Goal: Transaction & Acquisition: Purchase product/service

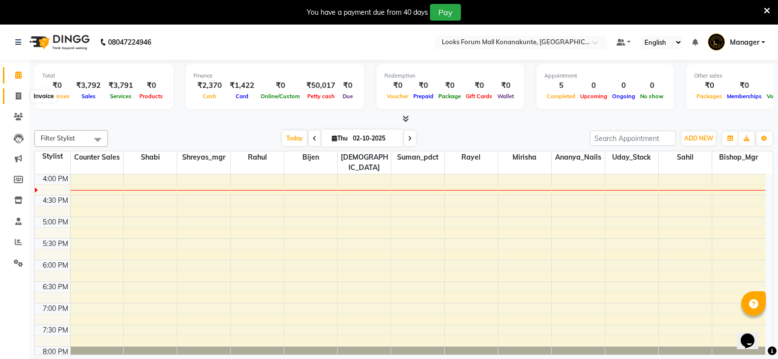
click at [16, 97] on icon at bounding box center [18, 95] width 5 height 7
select select "service"
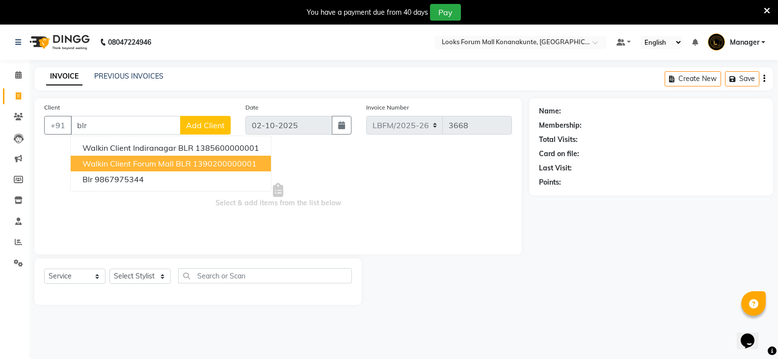
click at [145, 169] on button "Walkin Client Forum Mall BLR 1390200000001" at bounding box center [171, 164] width 200 height 16
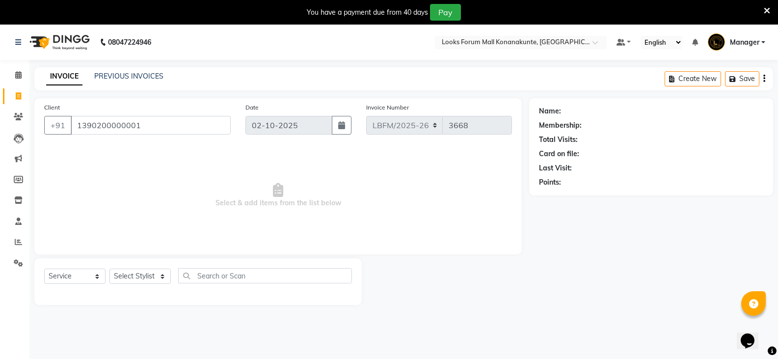
type input "1390200000001"
select select "1: Object"
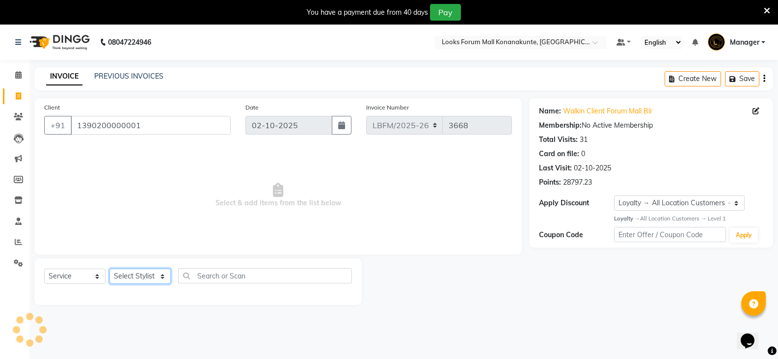
click at [149, 281] on select "Select Stylist Ananya_Nails [PERSON_NAME] Bijen Bishop_Mgr Counter Sales Manage…" at bounding box center [139, 275] width 61 height 15
select select "90395"
click at [109, 268] on select "Select Stylist Ananya_Nails [PERSON_NAME] Bijen Bishop_Mgr Counter Sales Manage…" at bounding box center [139, 275] width 61 height 15
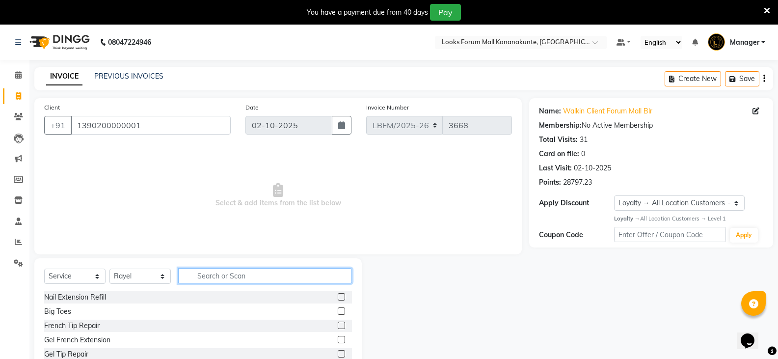
click at [231, 277] on input "text" at bounding box center [265, 275] width 174 height 15
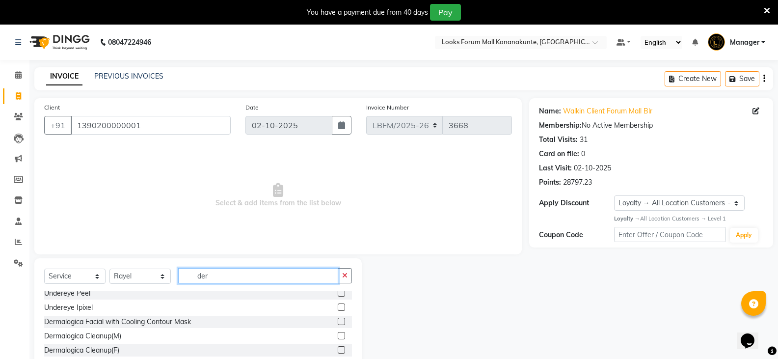
scroll to position [49, 0]
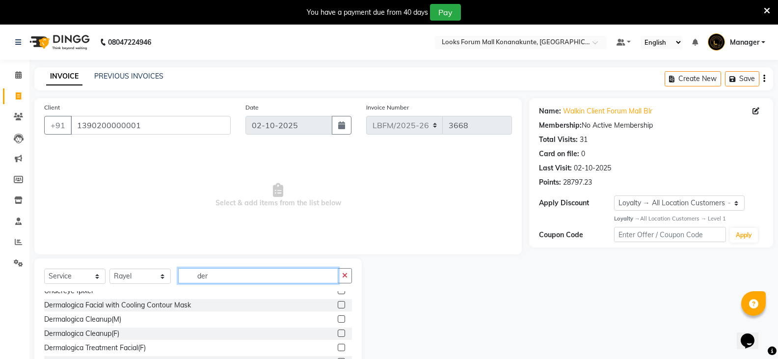
type input "der"
click at [338, 334] on label at bounding box center [341, 332] width 7 height 7
click at [338, 334] on input "checkbox" at bounding box center [341, 333] width 6 height 6
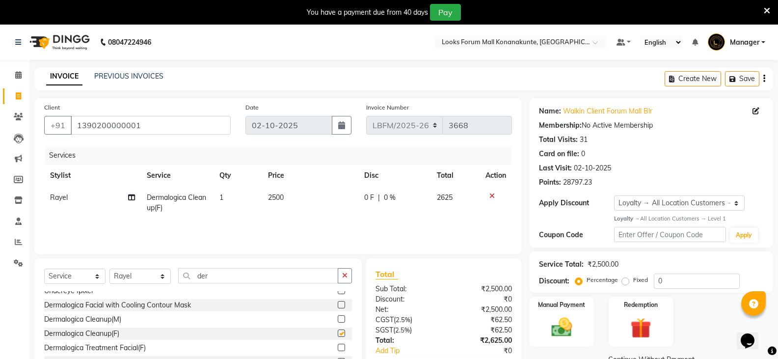
checkbox input "false"
click at [299, 195] on td "2500" at bounding box center [310, 202] width 97 height 32
select select "90395"
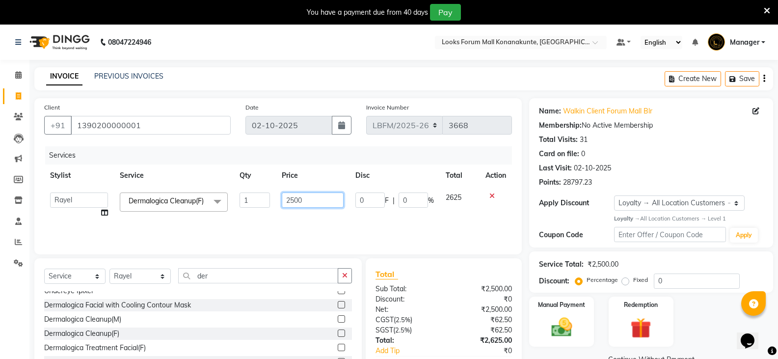
click at [321, 200] on input "2500" at bounding box center [312, 199] width 61 height 15
type input "2"
type input "3000"
click at [309, 220] on div "Services Stylist Service Qty Price Disc Total Action Ananya_Nails [PERSON_NAME]…" at bounding box center [278, 195] width 468 height 98
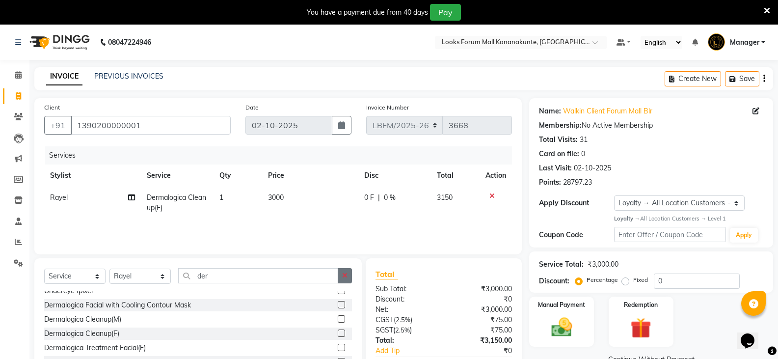
click at [344, 276] on icon "button" at bounding box center [344, 275] width 5 height 7
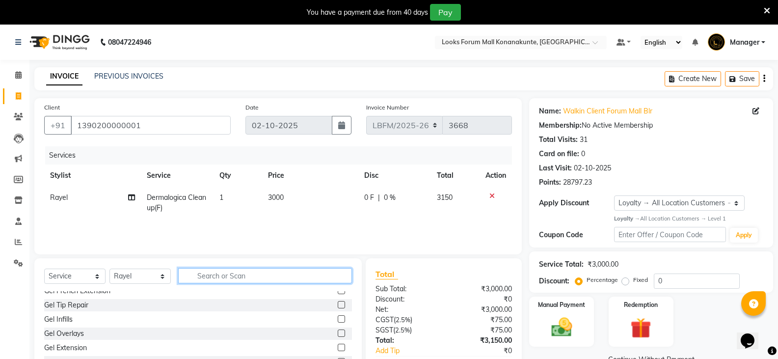
click at [280, 281] on input "text" at bounding box center [265, 275] width 174 height 15
click at [141, 276] on select "Select Stylist Ananya_Nails [PERSON_NAME] Bijen Bishop_Mgr Counter Sales Manage…" at bounding box center [139, 275] width 61 height 15
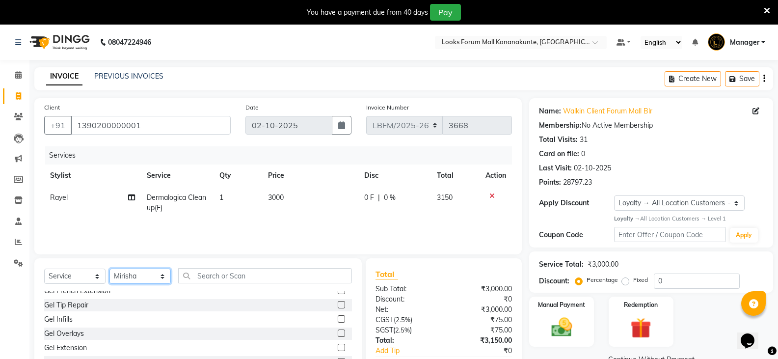
click at [109, 268] on select "Select Stylist Ananya_Nails [PERSON_NAME] Bijen Bishop_Mgr Counter Sales Manage…" at bounding box center [139, 275] width 61 height 15
drag, startPoint x: 135, startPoint y: 281, endPoint x: 140, endPoint y: 269, distance: 13.0
click at [135, 281] on select "Select Stylist Ananya_Nails [PERSON_NAME] Bijen Bishop_Mgr Counter Sales Manage…" at bounding box center [139, 275] width 61 height 15
select select "90391"
click at [109, 268] on select "Select Stylist Ananya_Nails [PERSON_NAME] Bijen Bishop_Mgr Counter Sales Manage…" at bounding box center [139, 275] width 61 height 15
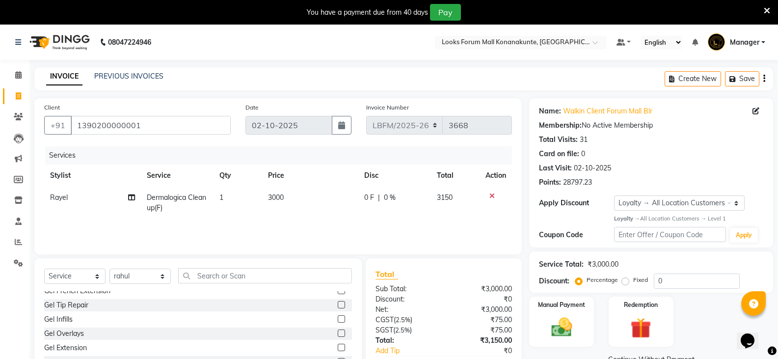
click at [212, 283] on div "Select Service Product Membership Package Voucher Prepaid Gift Card Select Styl…" at bounding box center [198, 279] width 308 height 23
click at [213, 281] on input "text" at bounding box center [265, 275] width 174 height 15
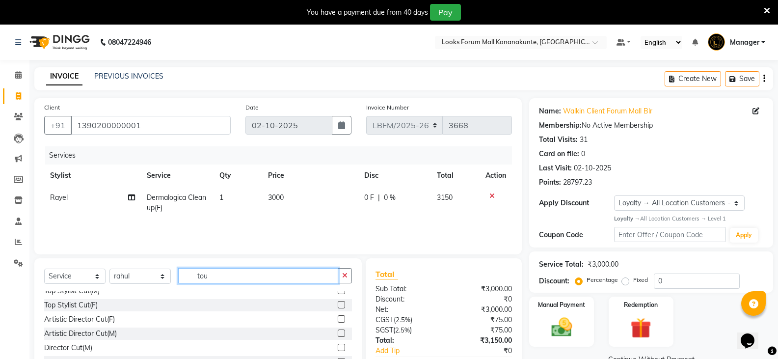
scroll to position [0, 0]
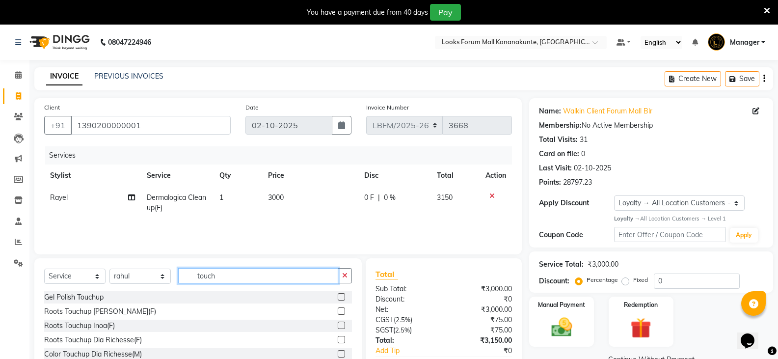
type input "touch"
click at [338, 322] on label at bounding box center [341, 324] width 7 height 7
click at [338, 322] on input "checkbox" at bounding box center [341, 325] width 6 height 6
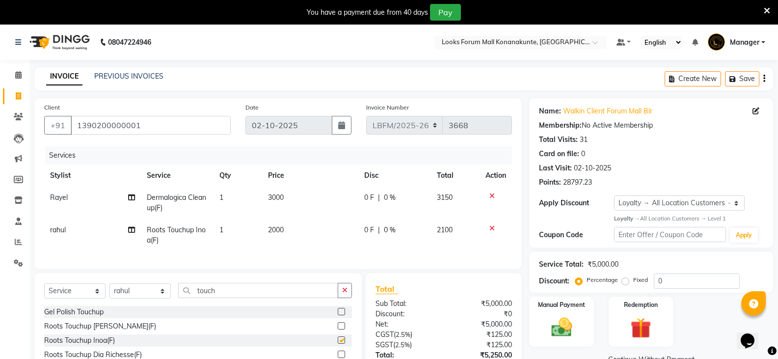
checkbox input "false"
click at [306, 230] on td "2000" at bounding box center [310, 235] width 97 height 32
select select "90391"
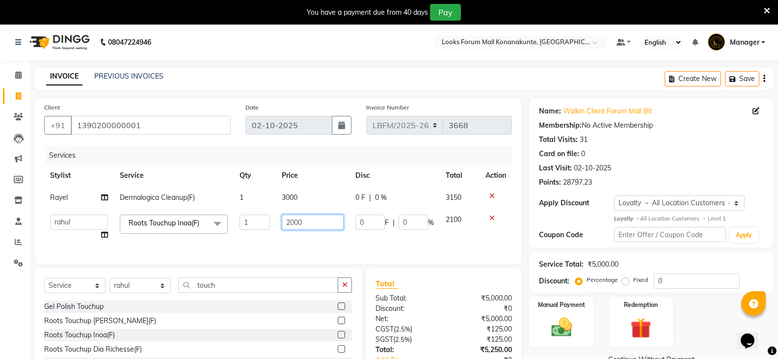
click at [325, 218] on input "2000" at bounding box center [312, 221] width 61 height 15
type input "2"
type input "1800"
click at [348, 250] on div "Services Stylist Service Qty Price Disc Total Action Rayel Dermalogica Cleanup(…" at bounding box center [278, 199] width 468 height 107
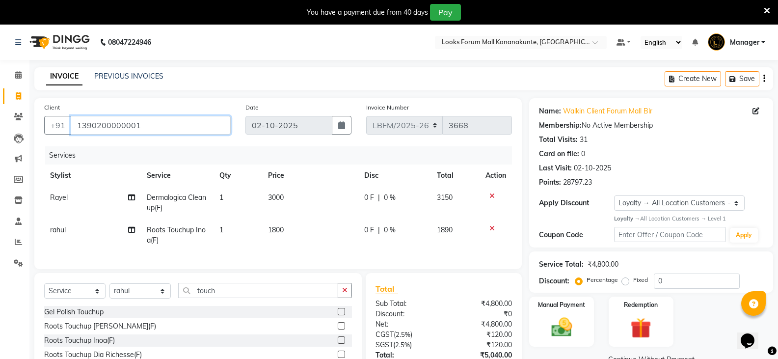
click at [212, 124] on input "1390200000001" at bounding box center [151, 125] width 160 height 19
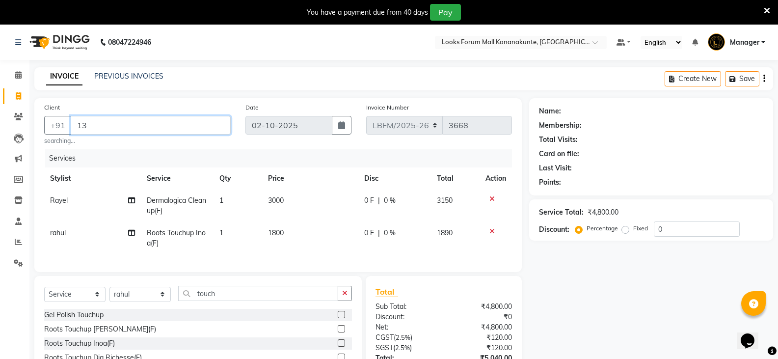
type input "1"
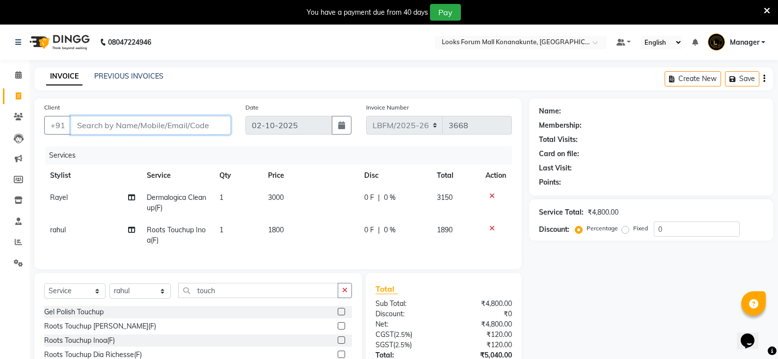
click at [142, 129] on input "Client" at bounding box center [151, 125] width 160 height 19
click at [171, 119] on input "Client" at bounding box center [151, 125] width 160 height 19
click at [174, 124] on input "Client" at bounding box center [151, 125] width 160 height 19
type input "9438621508"
click at [203, 130] on button "Add Client" at bounding box center [205, 125] width 51 height 19
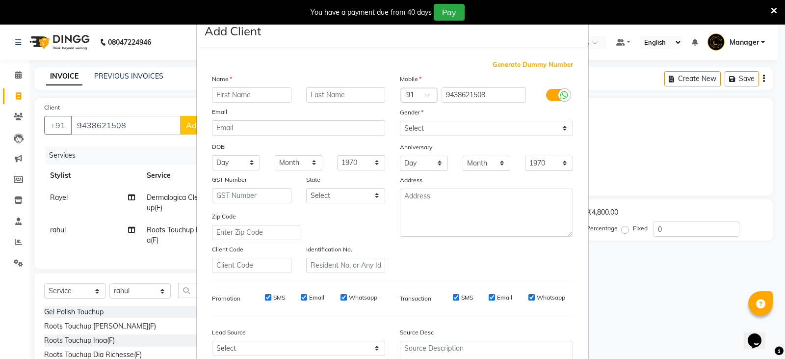
click at [174, 89] on ngb-modal-window "Add Client Generate Dummy Number Name Email DOB Day 01 02 03 04 05 06 07 08 09 …" at bounding box center [392, 179] width 785 height 359
click at [151, 48] on ngb-modal-window "Add Client Generate Dummy Number Name Email DOB Day 01 02 03 04 05 06 07 08 09 …" at bounding box center [392, 179] width 785 height 359
click at [771, 14] on icon at bounding box center [774, 10] width 6 height 9
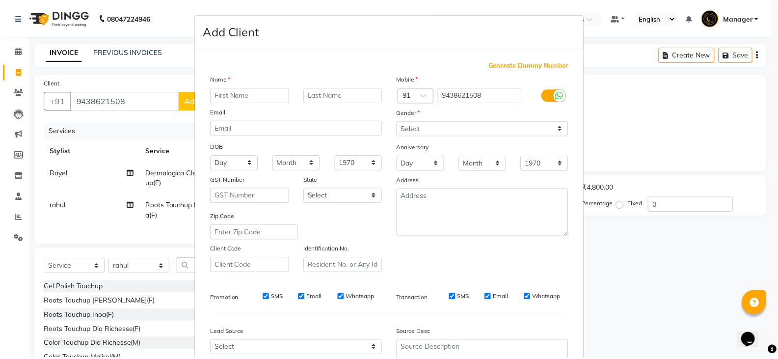
scroll to position [94, 0]
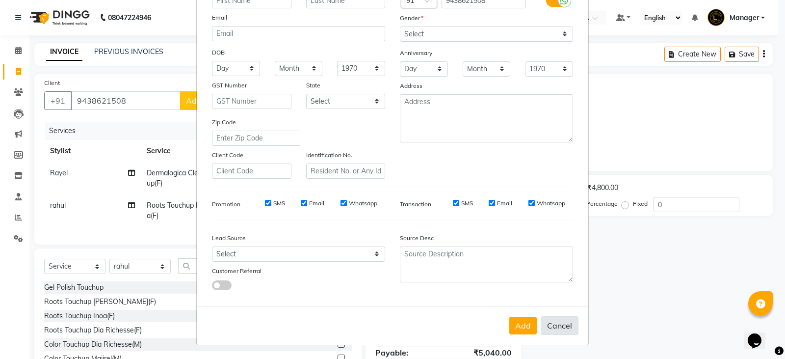
click at [560, 316] on button "Cancel" at bounding box center [560, 325] width 38 height 19
select select
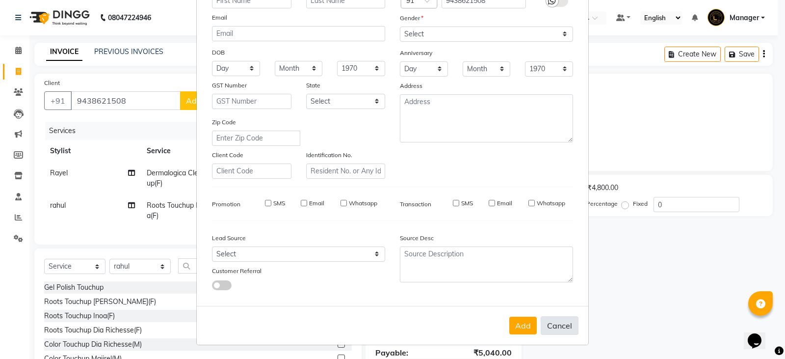
select select
checkbox input "false"
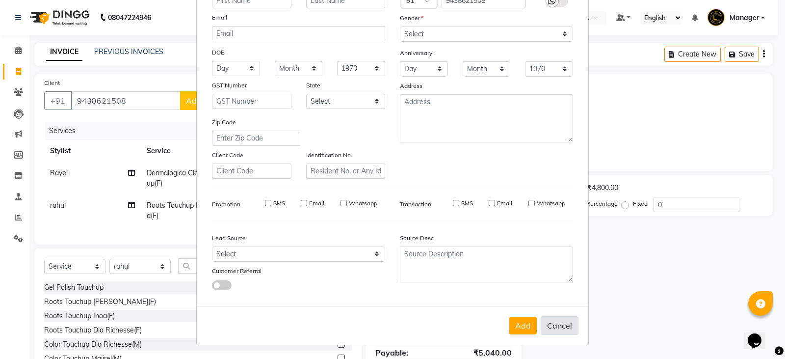
checkbox input "false"
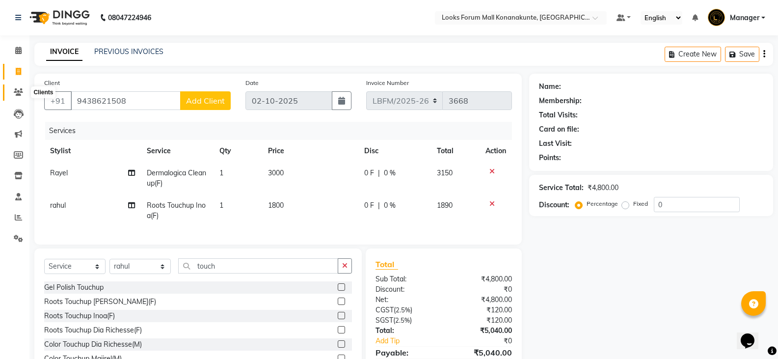
click at [19, 91] on icon at bounding box center [18, 91] width 9 height 7
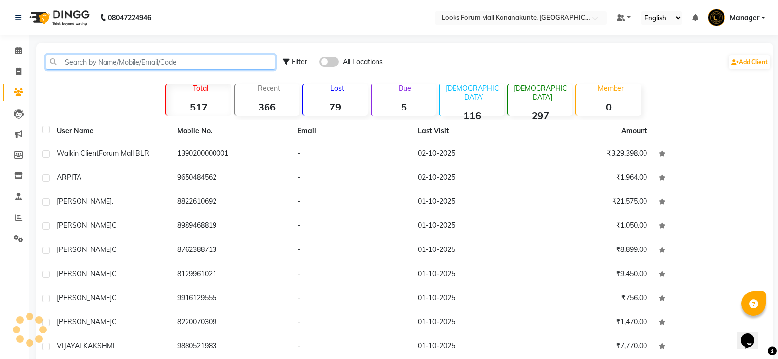
click at [161, 55] on input "text" at bounding box center [161, 61] width 230 height 15
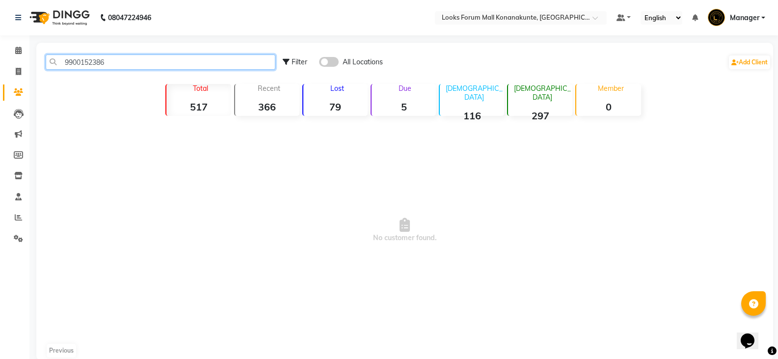
drag, startPoint x: 110, startPoint y: 64, endPoint x: 55, endPoint y: 69, distance: 55.7
click at [55, 69] on input "9900152386" at bounding box center [161, 61] width 230 height 15
type input "9900152386"
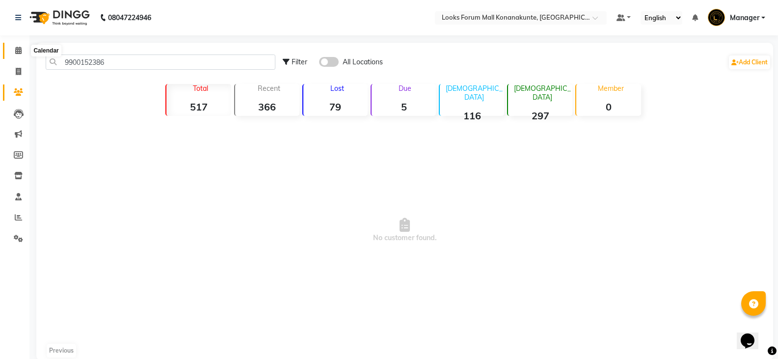
click at [19, 53] on icon at bounding box center [18, 50] width 6 height 7
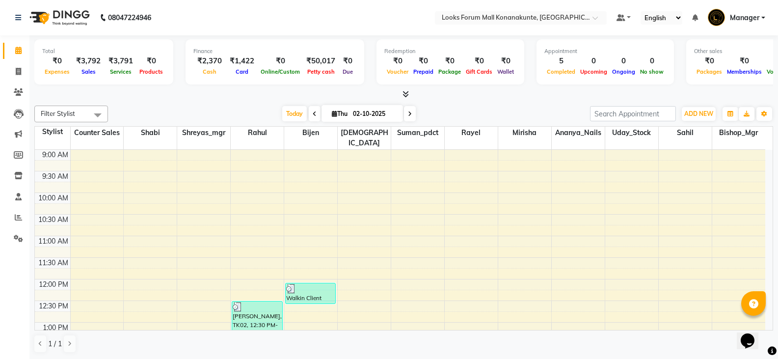
click at [198, 110] on div "Today Thu 02-10-2025" at bounding box center [349, 113] width 472 height 15
click at [17, 70] on icon at bounding box center [18, 71] width 5 height 7
select select "service"
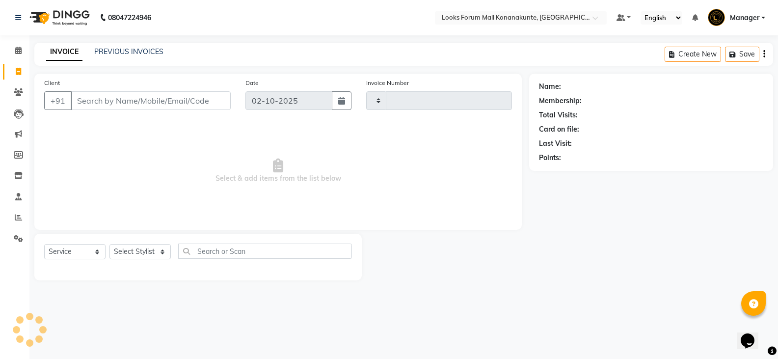
type input "3668"
select select "8945"
click at [149, 104] on input "Client" at bounding box center [152, 100] width 162 height 19
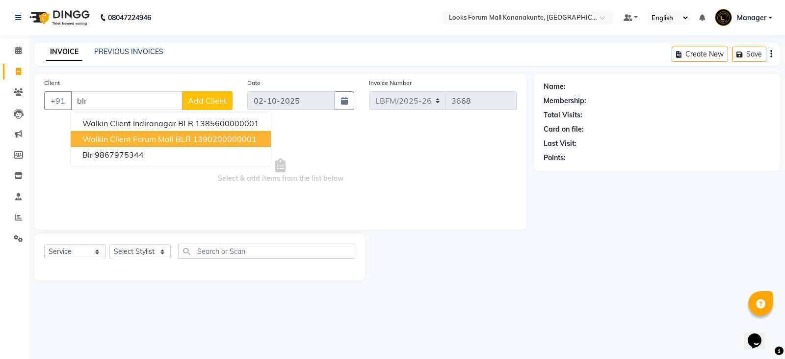
click at [156, 133] on button "Walkin Client Forum Mall BLR 1390200000001" at bounding box center [171, 139] width 200 height 16
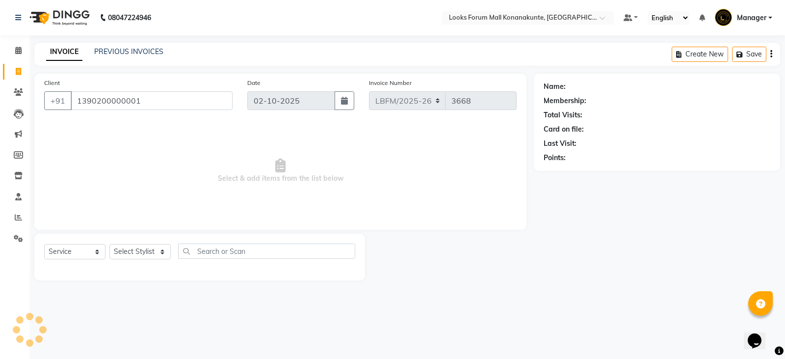
type input "1390200000001"
click at [150, 258] on select "Select Stylist Ananya_Nails [PERSON_NAME] Bijen Bishop_Mgr Counter Sales Manage…" at bounding box center [139, 251] width 61 height 15
select select "1: Object"
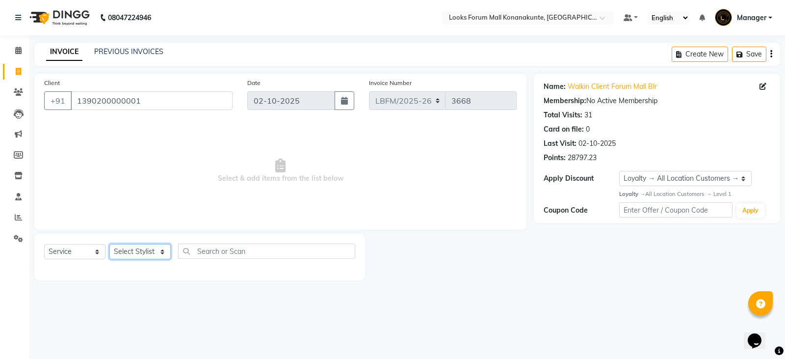
select select "90395"
click at [109, 244] on select "Select Stylist Ananya_Nails [PERSON_NAME] Bijen Bishop_Mgr Counter Sales Manage…" at bounding box center [139, 251] width 61 height 15
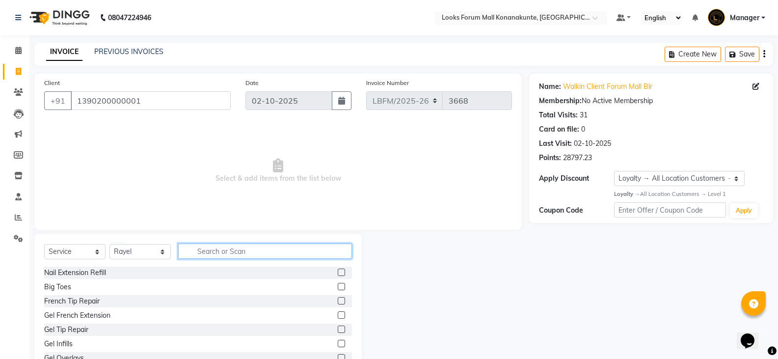
click at [255, 246] on input "text" at bounding box center [265, 250] width 174 height 15
type input "clea"
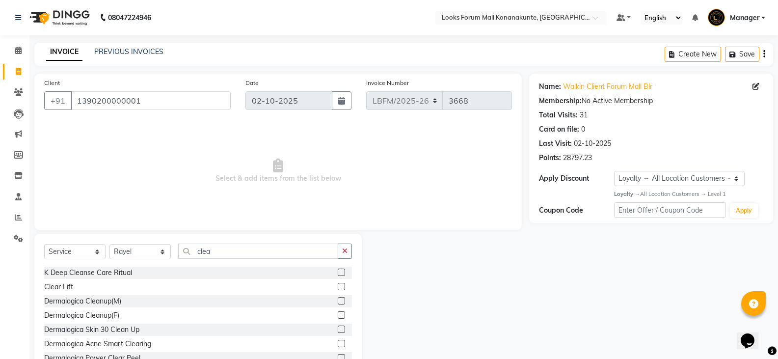
click at [338, 316] on label at bounding box center [341, 314] width 7 height 7
click at [338, 316] on input "checkbox" at bounding box center [341, 315] width 6 height 6
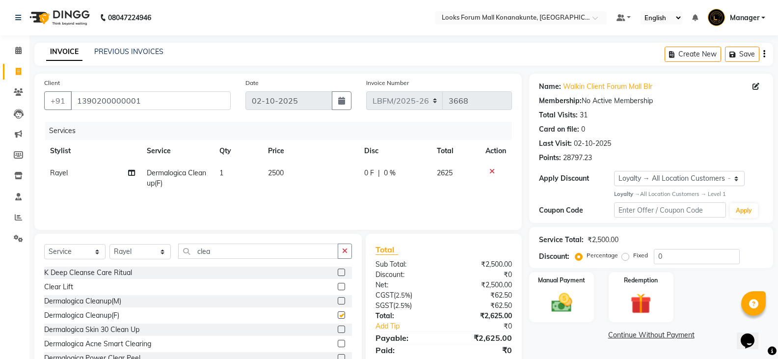
checkbox input "false"
click at [293, 167] on td "2500" at bounding box center [310, 178] width 97 height 32
select select "90395"
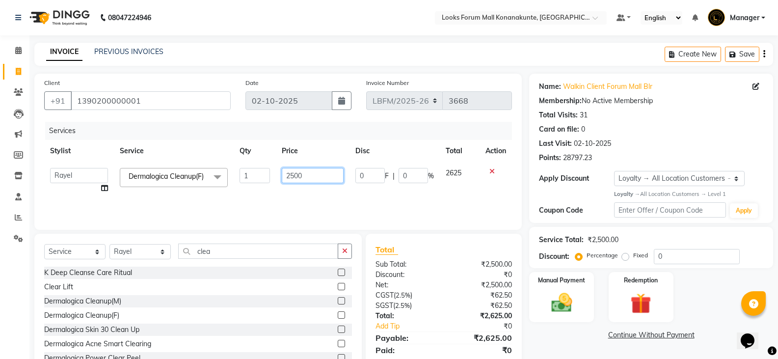
click at [313, 171] on input "2500" at bounding box center [312, 175] width 61 height 15
click at [320, 181] on input "2500" at bounding box center [312, 175] width 61 height 15
type input "2"
type input "3000"
click at [157, 250] on select "Select Stylist Ananya_Nails [PERSON_NAME] Bijen Bishop_Mgr Counter Sales Manage…" at bounding box center [139, 251] width 61 height 15
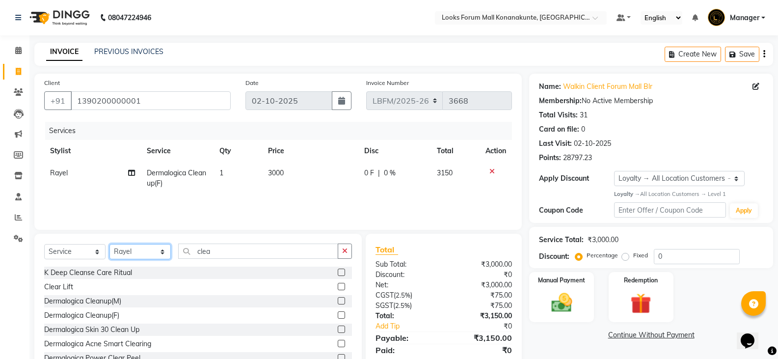
select select "90391"
click at [109, 244] on select "Select Stylist Ananya_Nails [PERSON_NAME] Bijen Bishop_Mgr Counter Sales Manage…" at bounding box center [139, 251] width 61 height 15
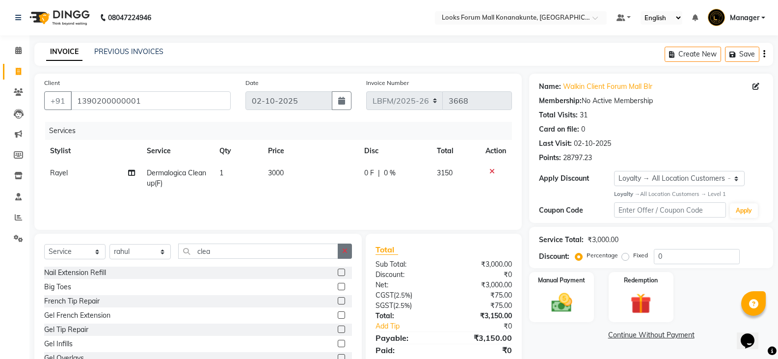
click at [346, 248] on icon "button" at bounding box center [344, 250] width 5 height 7
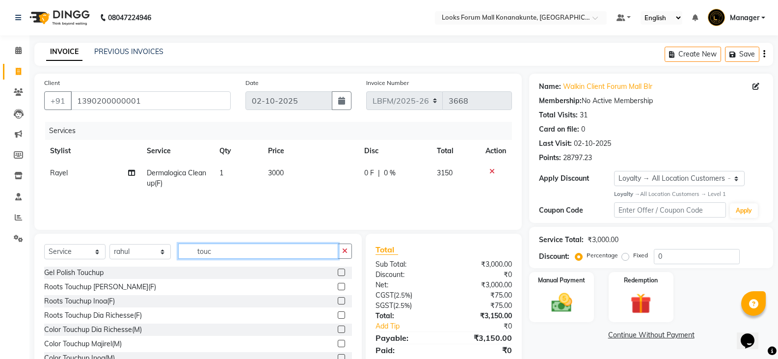
type input "touc"
click at [338, 300] on label at bounding box center [341, 300] width 7 height 7
click at [338, 300] on input "checkbox" at bounding box center [341, 301] width 6 height 6
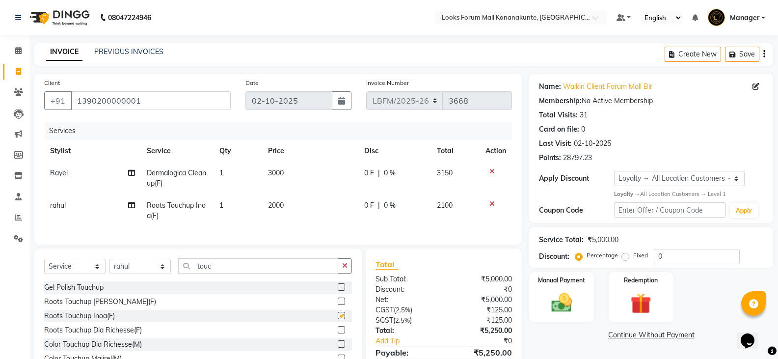
checkbox input "false"
click at [279, 203] on span "2000" at bounding box center [276, 205] width 16 height 9
select select "90391"
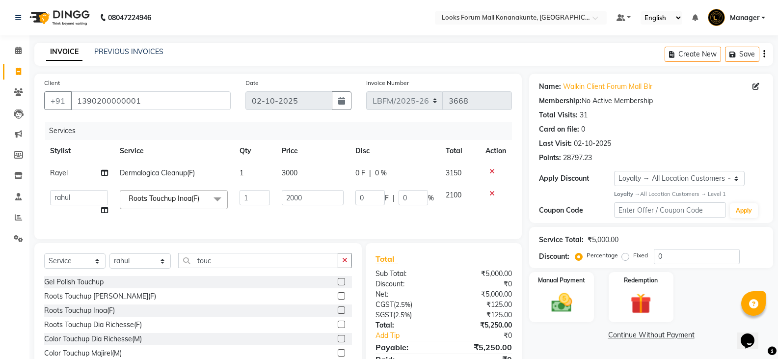
click at [318, 212] on td "2000" at bounding box center [312, 202] width 73 height 37
drag, startPoint x: 324, startPoint y: 202, endPoint x: 332, endPoint y: 200, distance: 8.2
click at [326, 202] on input "2000" at bounding box center [312, 197] width 61 height 15
type input "2"
type input "1800"
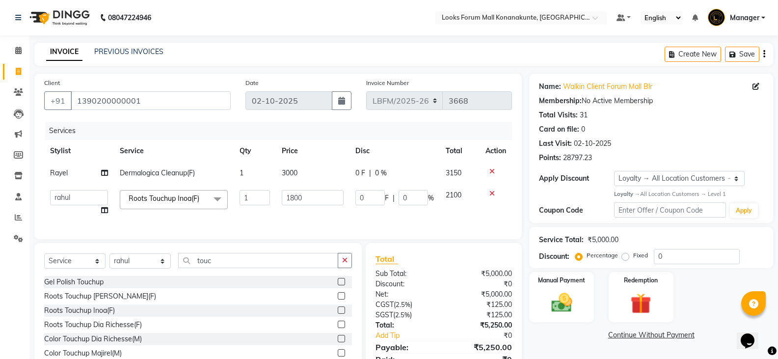
click at [375, 223] on div "Services Stylist Service Qty Price Disc Total Action Rayel Dermalogica Cleanup(…" at bounding box center [278, 175] width 468 height 107
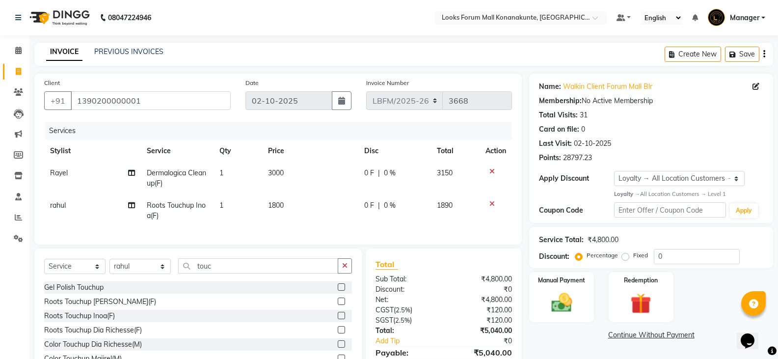
scroll to position [56, 0]
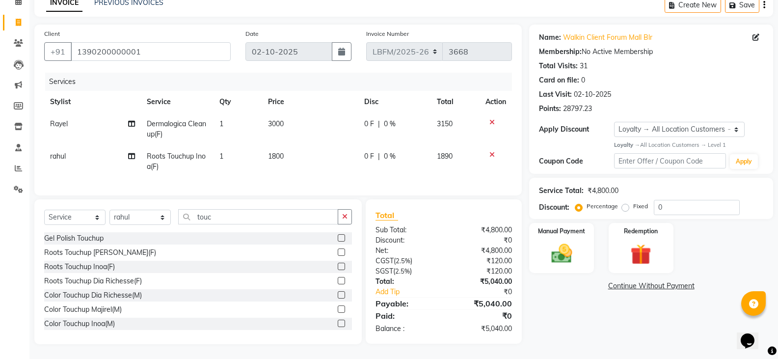
click at [388, 151] on span "0 %" at bounding box center [390, 156] width 12 height 10
select select "90391"
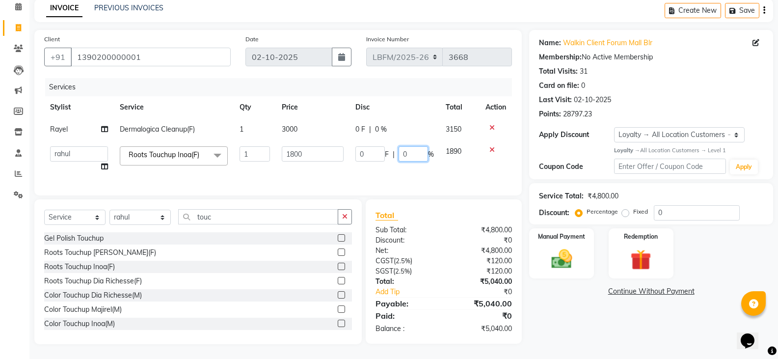
click at [400, 146] on input "0" at bounding box center [412, 153] width 29 height 15
drag, startPoint x: 417, startPoint y: 149, endPoint x: 436, endPoint y: 149, distance: 19.1
click at [417, 149] on input "230" at bounding box center [412, 153] width 29 height 15
type input "23"
click at [447, 170] on div "Services Stylist Service Qty Price Disc Total Action Rayel Dermalogica Cleanup(…" at bounding box center [278, 131] width 468 height 107
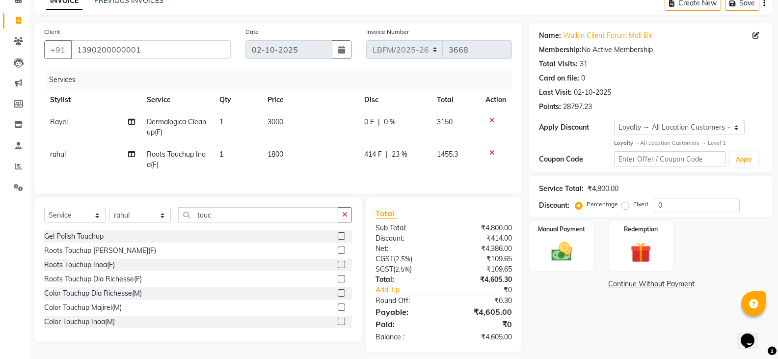
click at [385, 120] on span "0 %" at bounding box center [390, 122] width 12 height 10
select select "90395"
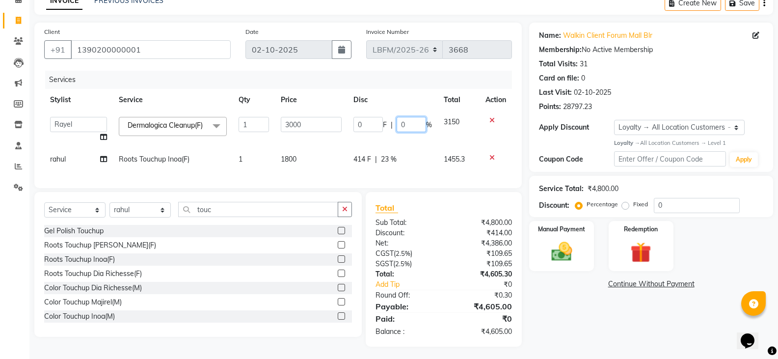
click at [407, 120] on input "0" at bounding box center [411, 124] width 29 height 15
type input "23"
click at [383, 170] on td "414 F | 23 %" at bounding box center [392, 159] width 90 height 22
select select "90391"
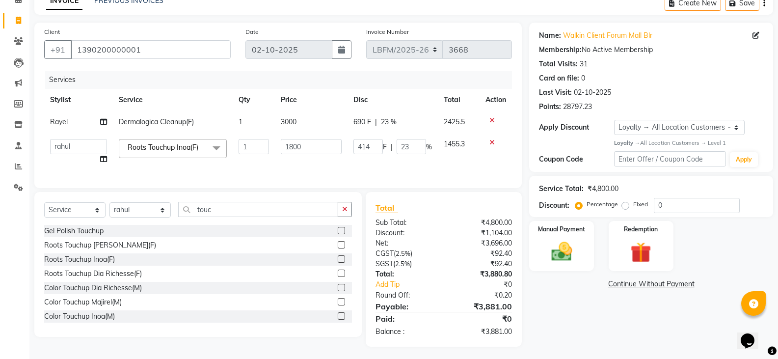
click at [387, 121] on span "23 %" at bounding box center [389, 122] width 16 height 10
select select "90395"
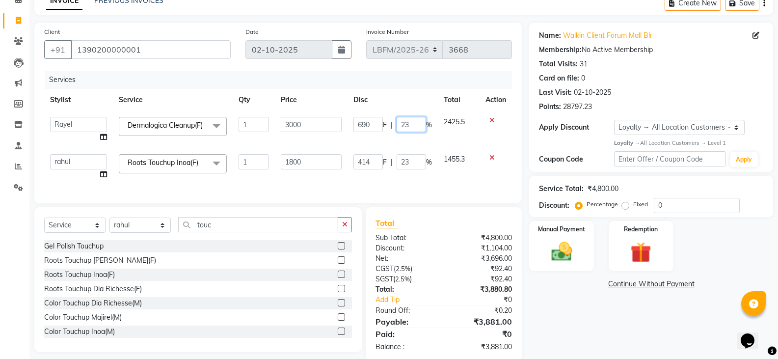
click at [407, 123] on input "23" at bounding box center [411, 124] width 29 height 15
type input "23.5"
click at [381, 189] on div "Client [PHONE_NUMBER] Date [DATE] Invoice Number LBFM/[PHONE_NUMBER] Services S…" at bounding box center [277, 113] width 487 height 181
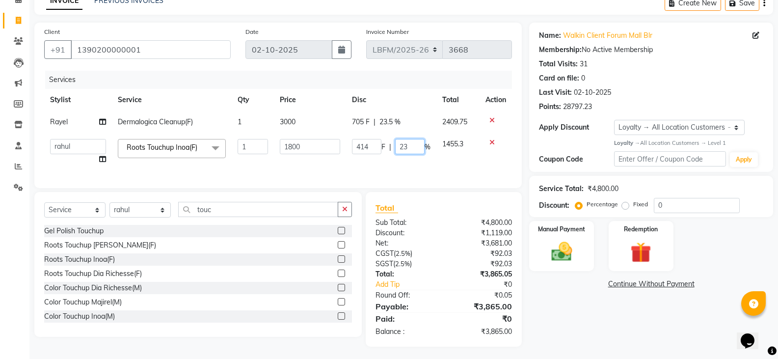
click at [405, 145] on input "23" at bounding box center [409, 146] width 29 height 15
type input "23.5"
click at [396, 172] on div "Services Stylist Service Qty Price Disc Total Action Rayel Dermalogica Cleanup(…" at bounding box center [278, 124] width 468 height 107
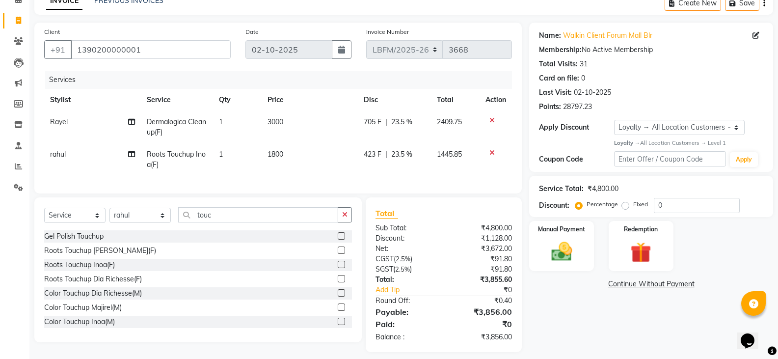
click at [357, 178] on div "Services Stylist Service Qty Price Disc Total Action Rayel Dermalogica Cleanup(…" at bounding box center [278, 127] width 468 height 113
click at [397, 155] on span "23.5 %" at bounding box center [401, 154] width 21 height 10
select select "90391"
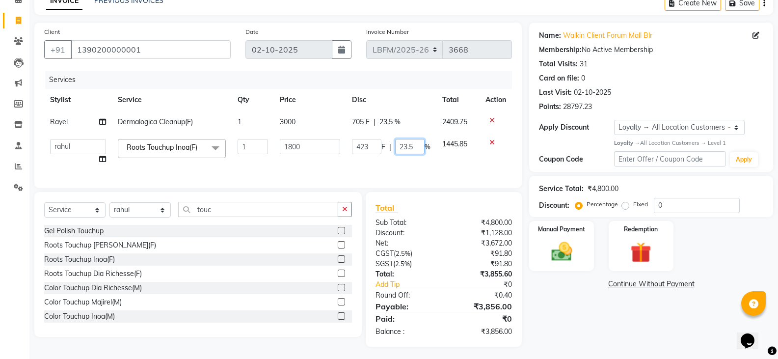
click at [421, 147] on input "23.5" at bounding box center [409, 146] width 29 height 15
type input "25"
drag, startPoint x: 375, startPoint y: 167, endPoint x: 381, endPoint y: 163, distance: 6.4
click at [376, 167] on td "423 F | 25 %" at bounding box center [391, 151] width 90 height 37
select select "90391"
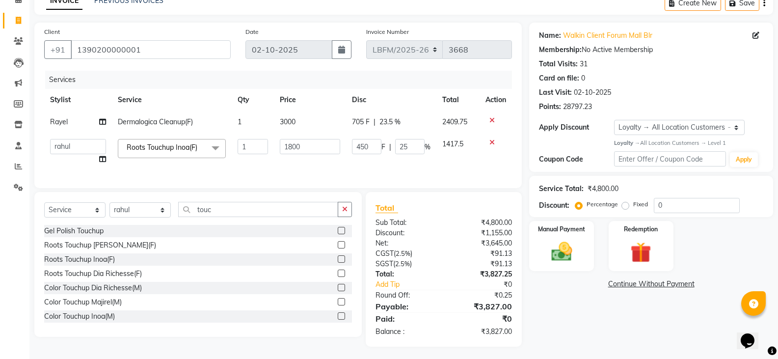
click at [395, 128] on td "705 F | 23.5 %" at bounding box center [391, 122] width 90 height 22
select select "90395"
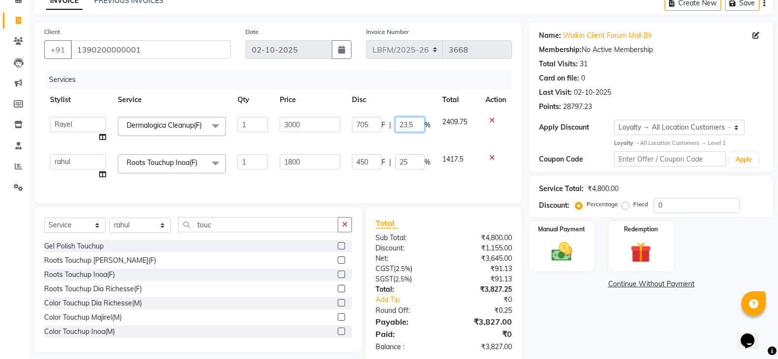
drag, startPoint x: 395, startPoint y: 125, endPoint x: 418, endPoint y: 131, distance: 23.3
click at [397, 125] on input "23.5" at bounding box center [409, 124] width 29 height 15
click at [416, 128] on input "23.5" at bounding box center [409, 124] width 29 height 15
type input "25"
click at [389, 204] on div "Client [PHONE_NUMBER] Date [DATE] Invoice Number LBFM/[PHONE_NUMBER] Services S…" at bounding box center [278, 192] width 502 height 339
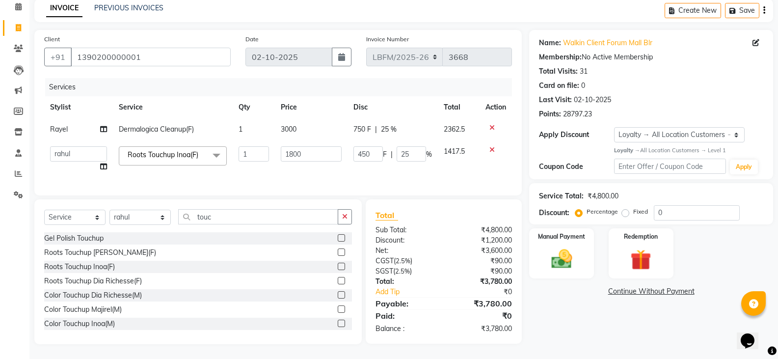
click at [398, 177] on div "Services Stylist Service Qty Price Disc Total Action Rayel Dermalogica Cleanup(…" at bounding box center [278, 131] width 468 height 107
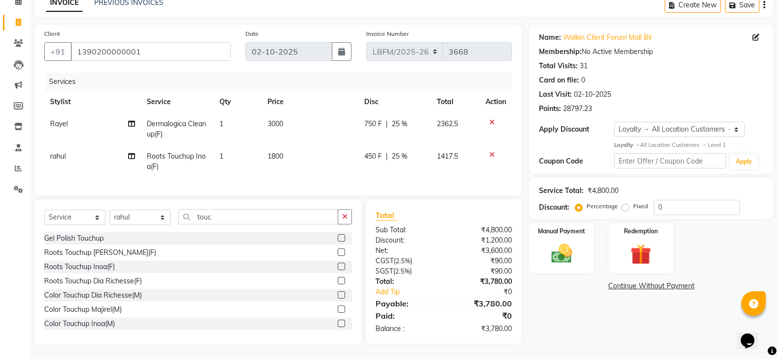
click at [398, 127] on span "25 %" at bounding box center [400, 124] width 16 height 10
select select "90395"
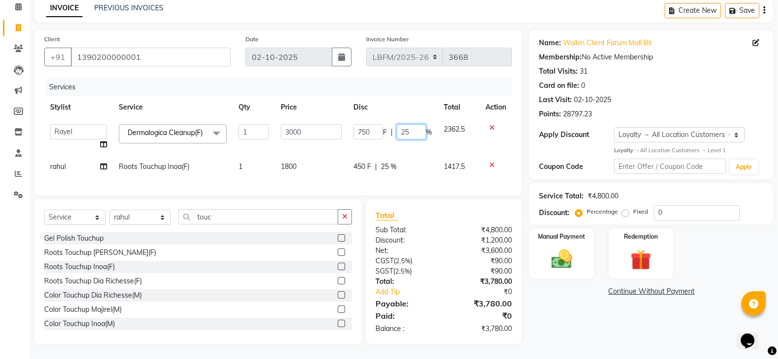
click at [400, 124] on input "25" at bounding box center [411, 131] width 29 height 15
click at [413, 127] on input "25" at bounding box center [411, 131] width 29 height 15
type input "25.5"
click at [385, 166] on td "450 F | 25 %" at bounding box center [392, 167] width 90 height 22
select select "90391"
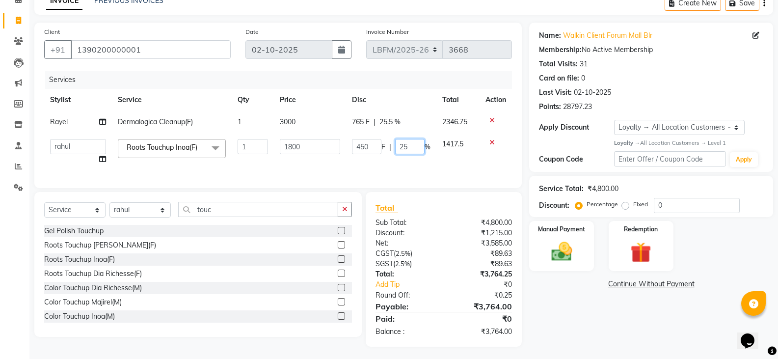
click at [412, 147] on input "25" at bounding box center [409, 146] width 29 height 15
type input "25.5"
click at [412, 160] on td "450 F | 25.5 %" at bounding box center [391, 151] width 90 height 37
select select "90391"
click at [411, 175] on div "Services Stylist Service Qty Price Disc Total Action Rayel Dermalogica Cleanup(…" at bounding box center [278, 124] width 468 height 107
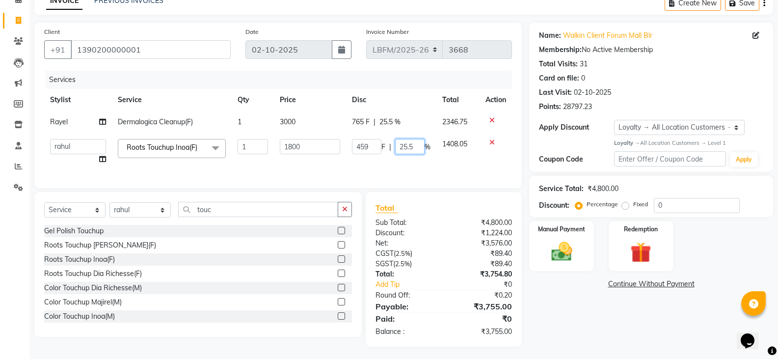
click at [422, 152] on input "25.5" at bounding box center [409, 146] width 29 height 15
click at [406, 171] on div "Services Stylist Service Qty Price Disc Total Action Rayel Dermalogica Cleanup(…" at bounding box center [278, 124] width 468 height 107
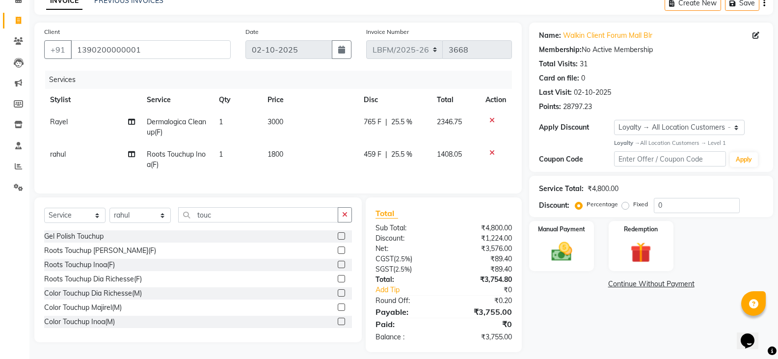
click at [405, 153] on span "25.5 %" at bounding box center [401, 154] width 21 height 10
select select "90391"
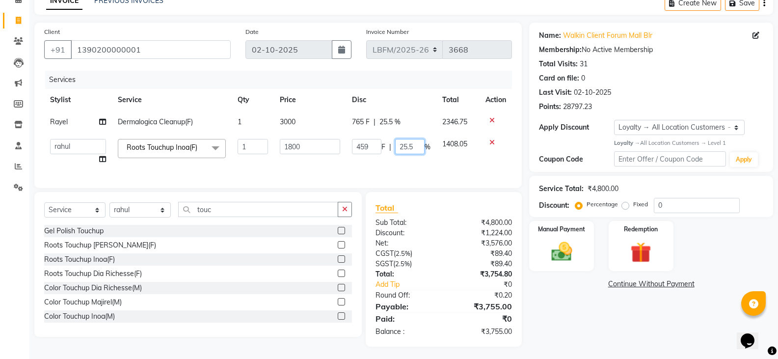
click at [419, 146] on input "25.5" at bounding box center [409, 146] width 29 height 15
type input "25.2"
click at [447, 165] on td "1408.05" at bounding box center [458, 151] width 44 height 37
select select "90391"
click at [412, 146] on input "25.2" at bounding box center [409, 146] width 29 height 15
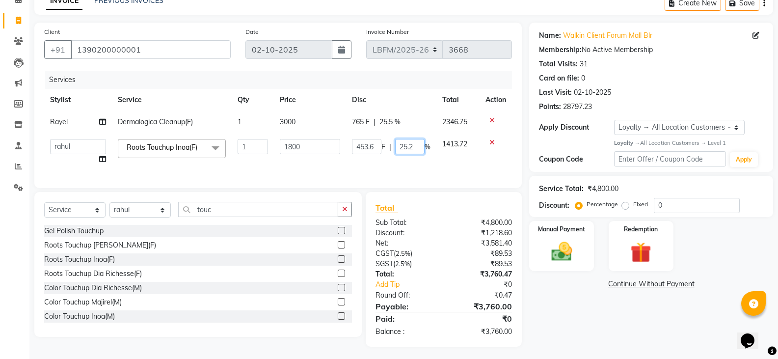
click at [416, 149] on input "25.2" at bounding box center [409, 146] width 29 height 15
type input "25.3"
click at [531, 76] on div "Name: Walkin Client Forum Mall Blr Membership: No Active Membership Total Visit…" at bounding box center [651, 97] width 244 height 149
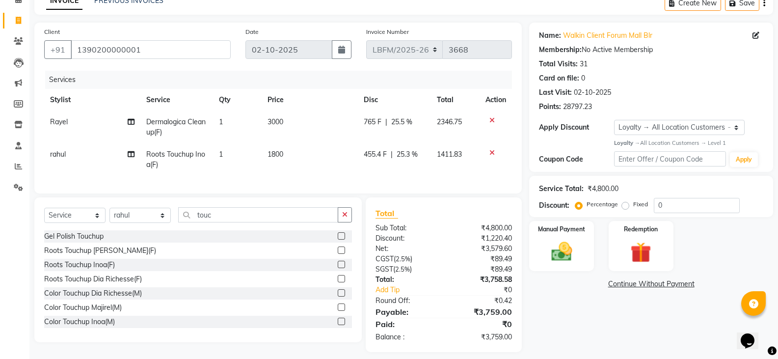
click at [423, 169] on td "455.4 F | 25.3 %" at bounding box center [394, 159] width 73 height 32
select select "90391"
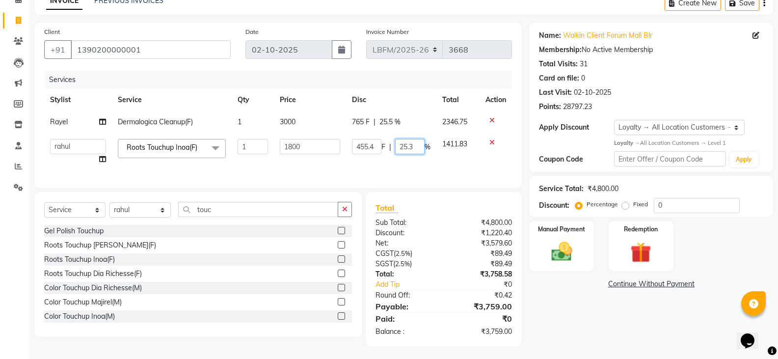
click at [415, 145] on input "25.3" at bounding box center [409, 146] width 29 height 15
click at [421, 145] on input "25.3" at bounding box center [409, 146] width 29 height 15
type input "25"
click at [420, 161] on td "455.4 F | 25 %" at bounding box center [391, 151] width 90 height 37
select select "90391"
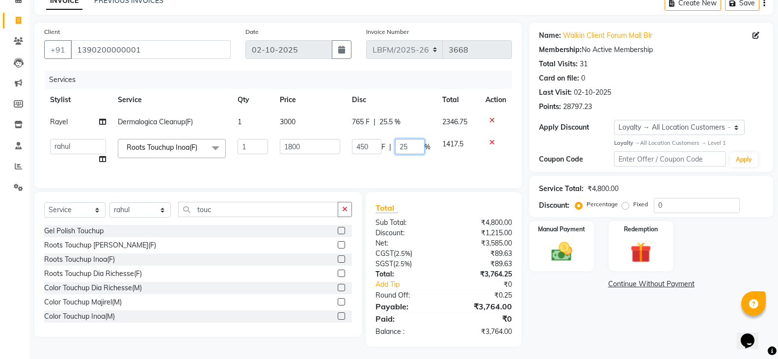
click at [414, 147] on input "25" at bounding box center [409, 146] width 29 height 15
type input "25.2"
drag, startPoint x: 412, startPoint y: 146, endPoint x: 410, endPoint y: 164, distance: 18.3
click at [411, 148] on input "25.2" at bounding box center [409, 146] width 29 height 15
click at [410, 164] on td "450 F | 25.2 %" at bounding box center [391, 151] width 90 height 37
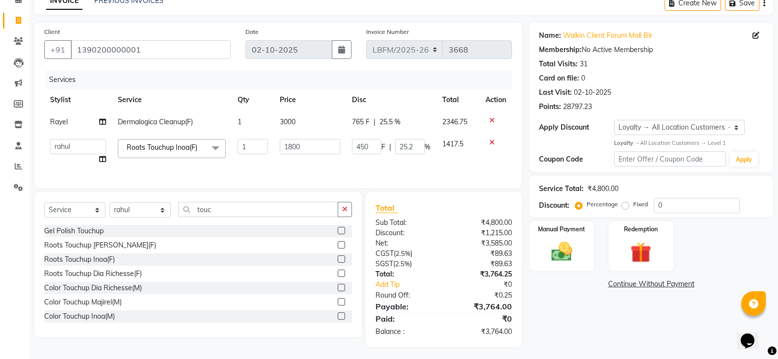
select select "90391"
click at [414, 148] on input "25.2" at bounding box center [409, 146] width 29 height 15
type input "25.1"
click at [414, 170] on div "Services Stylist Service Qty Price Disc Total Action Rayel Dermalogica Cleanup(…" at bounding box center [278, 124] width 468 height 107
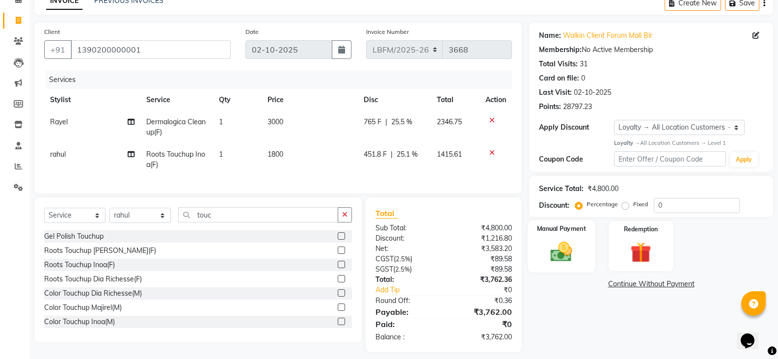
click at [583, 261] on div "Manual Payment" at bounding box center [561, 246] width 67 height 53
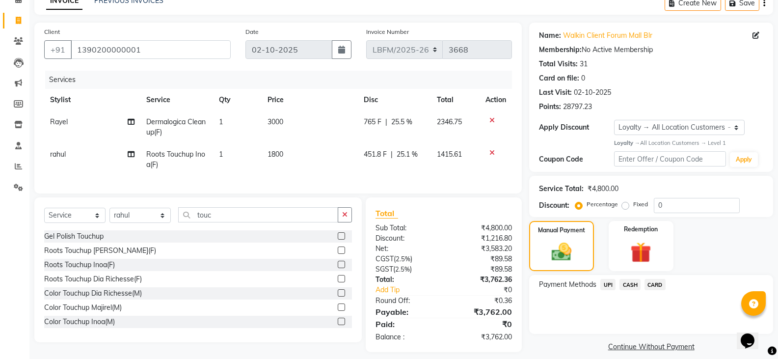
click at [638, 288] on span "CASH" at bounding box center [629, 284] width 21 height 11
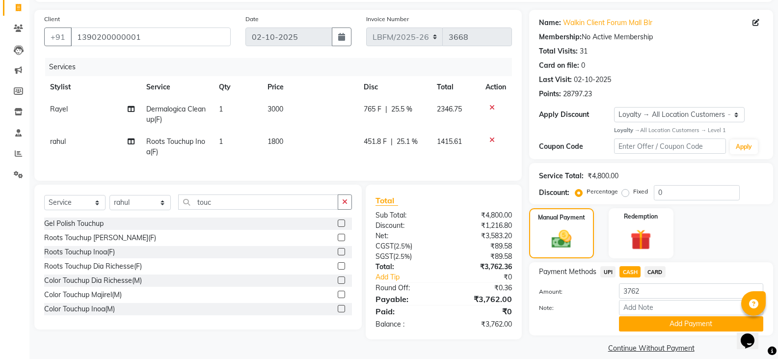
scroll to position [75, 0]
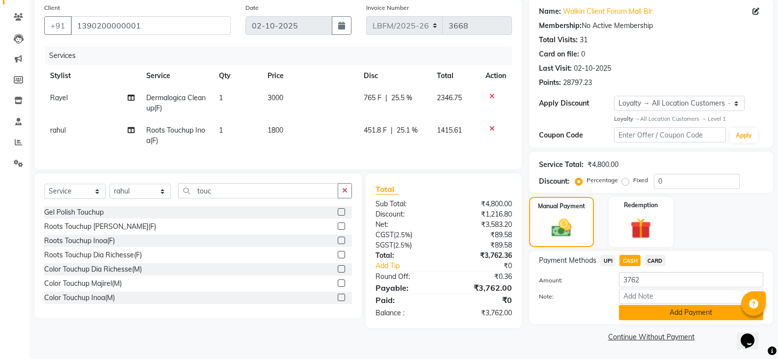
click at [647, 307] on button "Add Payment" at bounding box center [691, 312] width 144 height 15
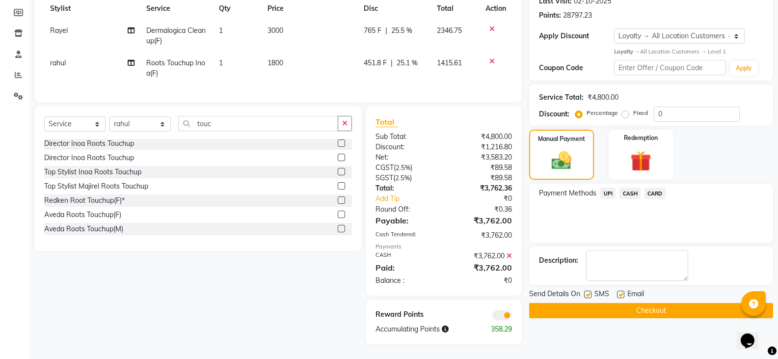
scroll to position [150, 0]
click at [595, 303] on button "Checkout" at bounding box center [651, 310] width 244 height 15
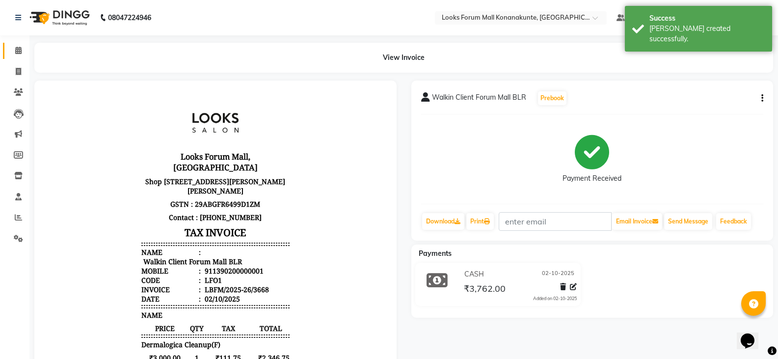
click at [13, 54] on span at bounding box center [18, 50] width 17 height 11
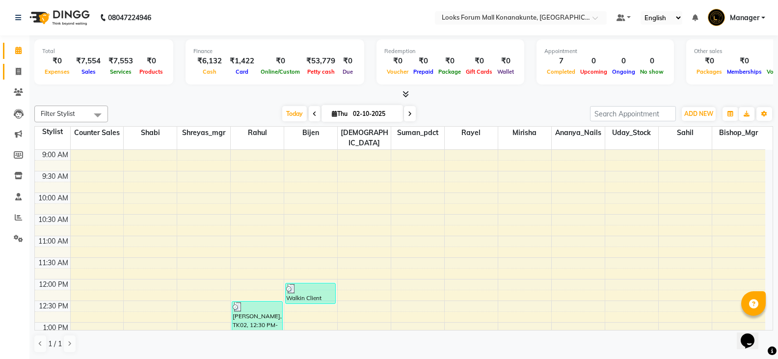
click at [11, 65] on link "Invoice" at bounding box center [15, 72] width 24 height 16
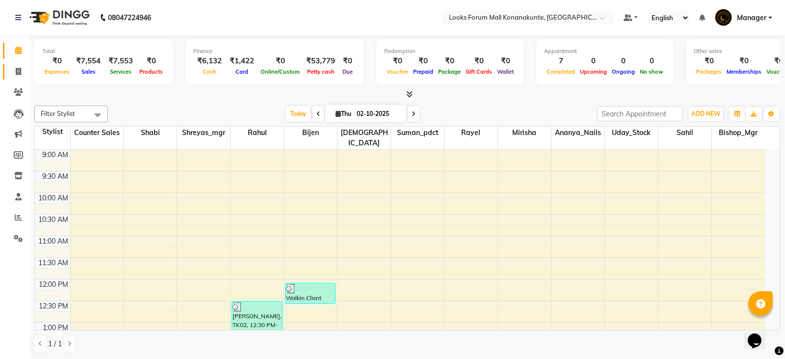
select select "service"
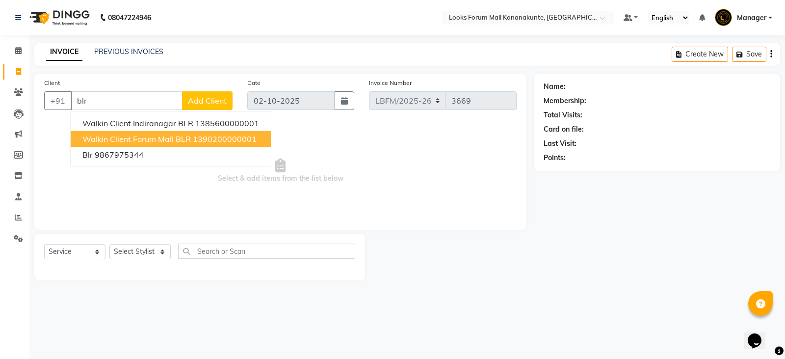
click at [124, 136] on span "Walkin Client Forum Mall BLR" at bounding box center [136, 139] width 108 height 10
type input "1390200000001"
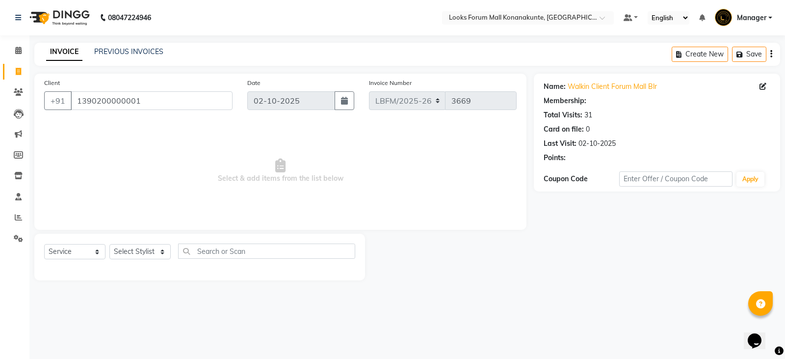
select select "1: Object"
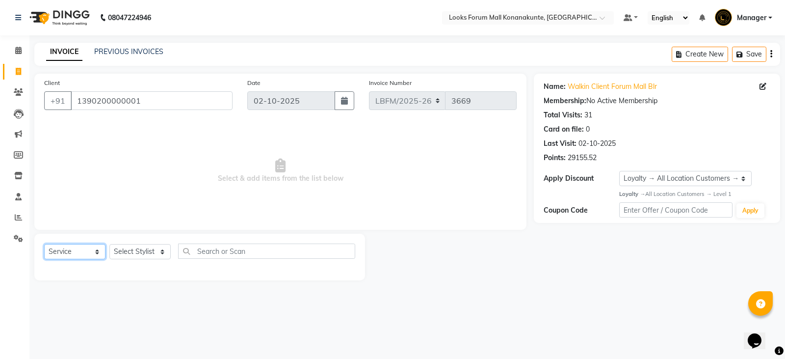
click at [81, 248] on select "Select Service Product Membership Package Voucher Prepaid Gift Card" at bounding box center [74, 251] width 61 height 15
drag, startPoint x: 78, startPoint y: 254, endPoint x: 100, endPoint y: 243, distance: 24.4
click at [78, 254] on select "Select Service Product Membership Package Voucher Prepaid Gift Card" at bounding box center [74, 251] width 61 height 15
click at [132, 253] on select "Select Stylist Ananya_Nails [PERSON_NAME] Bijen Bishop_Mgr Counter Sales Manage…" at bounding box center [139, 251] width 61 height 15
select select "90396"
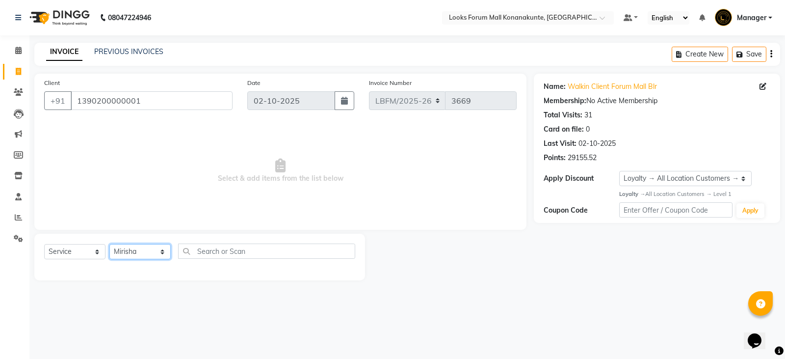
click at [109, 244] on select "Select Stylist Ananya_Nails [PERSON_NAME] Bijen Bishop_Mgr Counter Sales Manage…" at bounding box center [139, 251] width 61 height 15
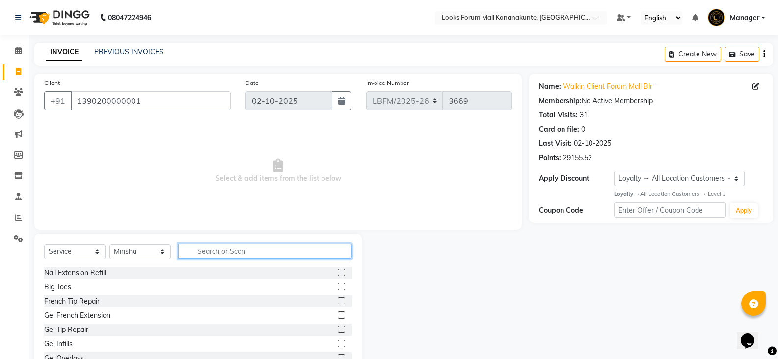
click at [226, 249] on input "text" at bounding box center [265, 250] width 174 height 15
type input "eye"
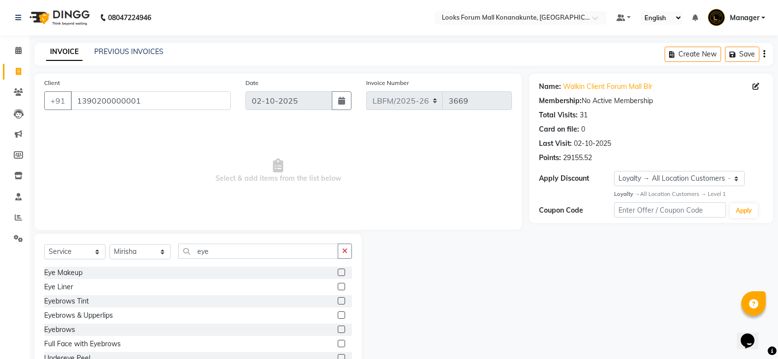
click at [338, 330] on label at bounding box center [341, 328] width 7 height 7
click at [338, 330] on input "checkbox" at bounding box center [341, 329] width 6 height 6
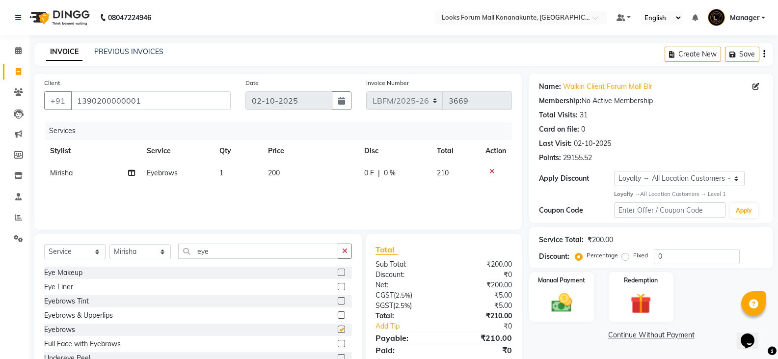
checkbox input "false"
click at [295, 175] on td "200" at bounding box center [310, 173] width 97 height 22
select select "90396"
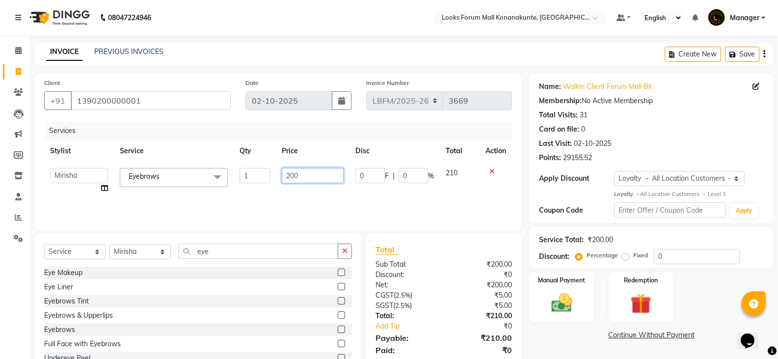
click at [300, 171] on input "200" at bounding box center [312, 175] width 61 height 15
type input "2"
type input "100"
click at [313, 197] on div "Services Stylist Service Qty Price Disc Total Action Ananya_Nails [PERSON_NAME]…" at bounding box center [278, 171] width 468 height 98
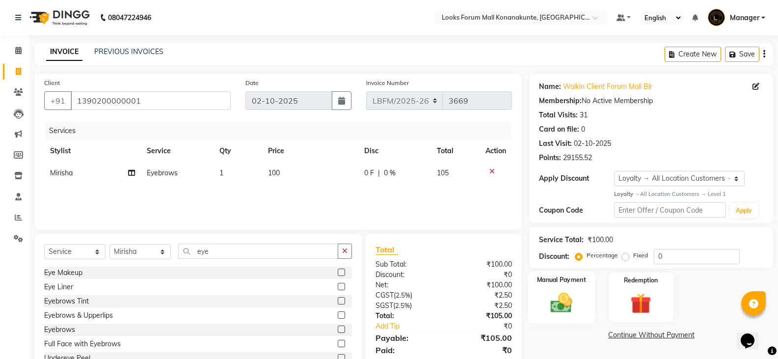
click at [570, 311] on img at bounding box center [561, 302] width 35 height 25
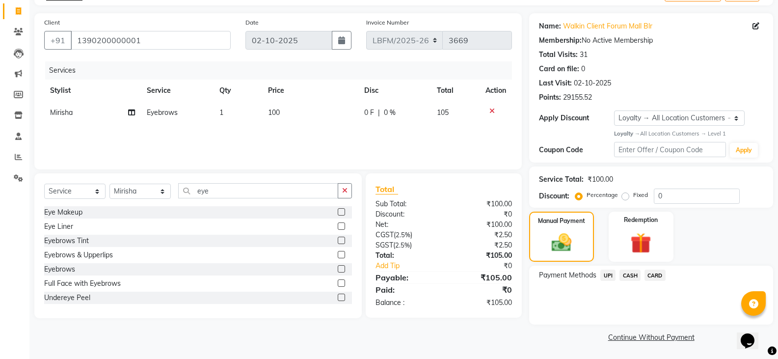
scroll to position [61, 0]
click at [663, 279] on span "CARD" at bounding box center [654, 274] width 21 height 11
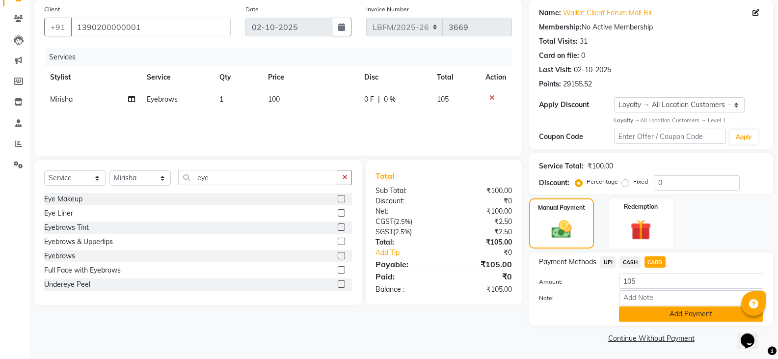
scroll to position [75, 0]
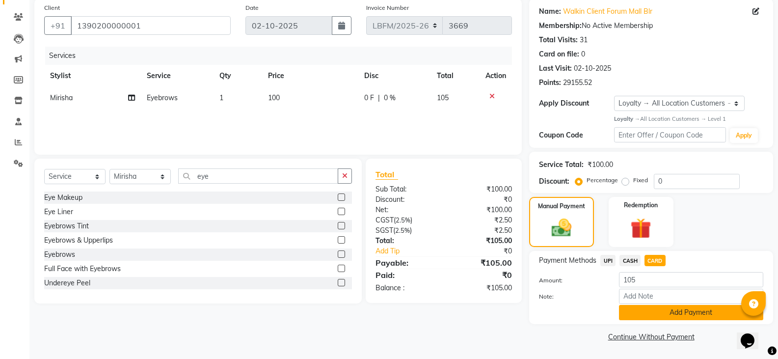
click at [669, 318] on button "Add Payment" at bounding box center [691, 312] width 144 height 15
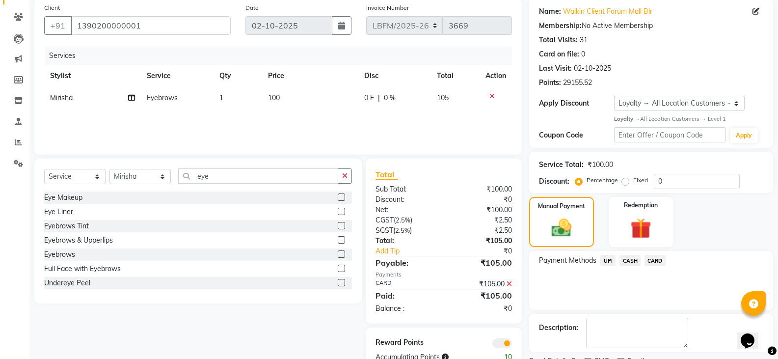
scroll to position [116, 0]
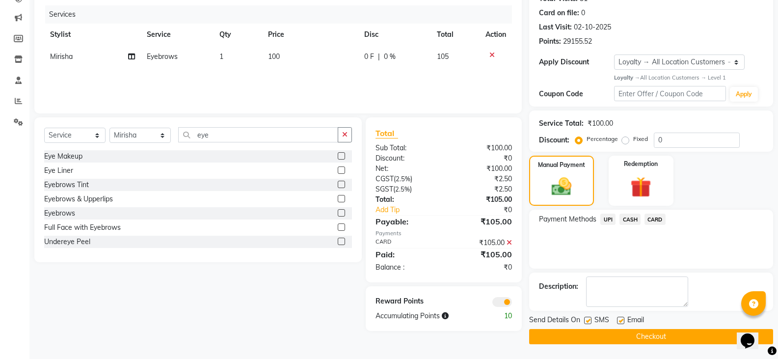
click at [665, 334] on button "Checkout" at bounding box center [651, 336] width 244 height 15
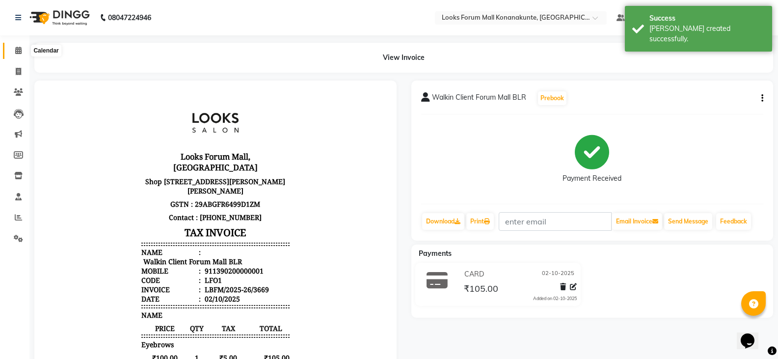
click at [18, 52] on icon at bounding box center [18, 50] width 6 height 7
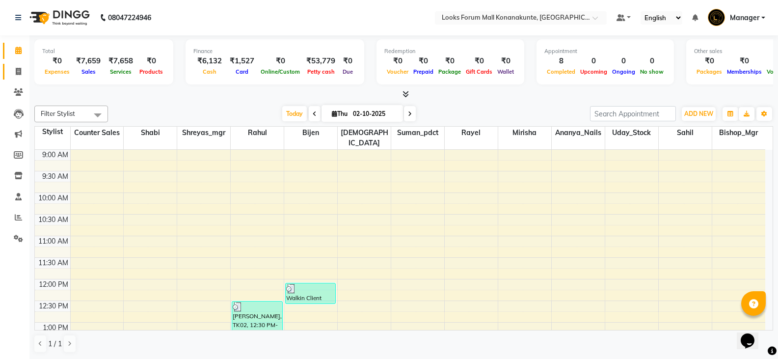
drag, startPoint x: 17, startPoint y: 70, endPoint x: 13, endPoint y: 56, distance: 14.2
click at [17, 70] on icon at bounding box center [18, 71] width 5 height 7
select select "service"
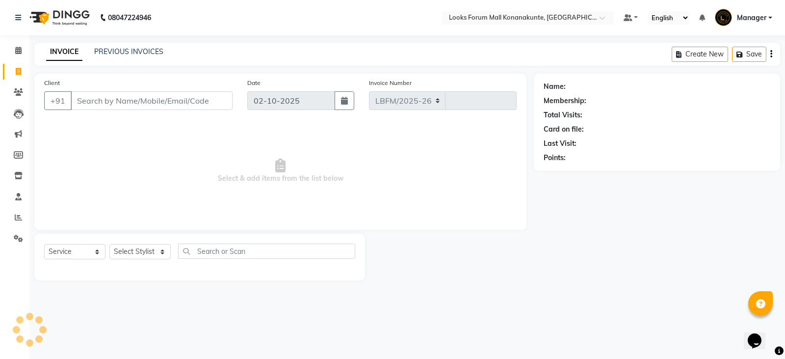
select select "8945"
type input "3670"
click at [142, 109] on input "Client" at bounding box center [152, 100] width 162 height 19
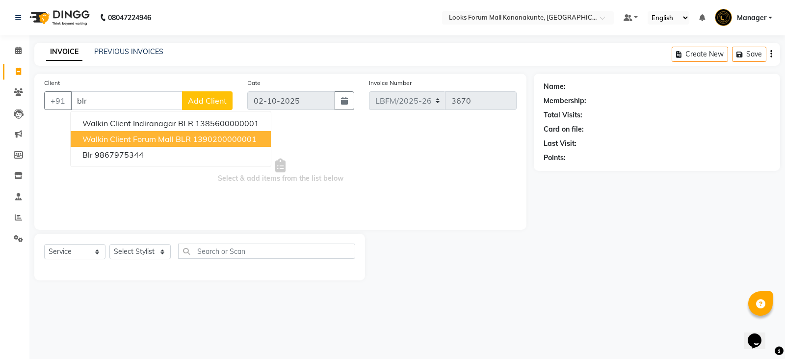
click at [148, 136] on span "Walkin Client Forum Mall BLR" at bounding box center [136, 139] width 108 height 10
type input "1390200000001"
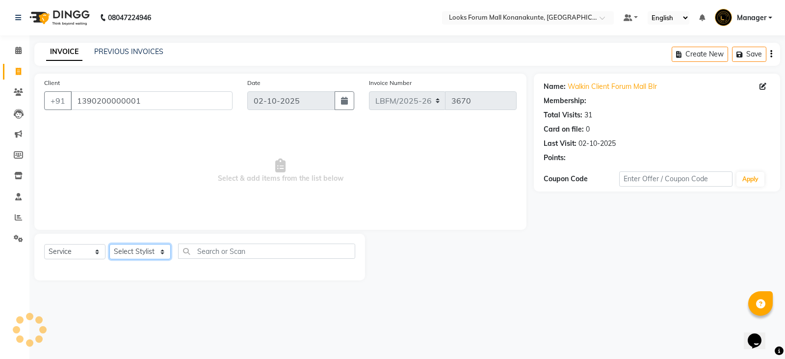
click at [139, 247] on select "Select Stylist Ananya_Nails [PERSON_NAME] Bijen Bishop_Mgr Counter Sales Manage…" at bounding box center [139, 251] width 61 height 15
select select "1: Object"
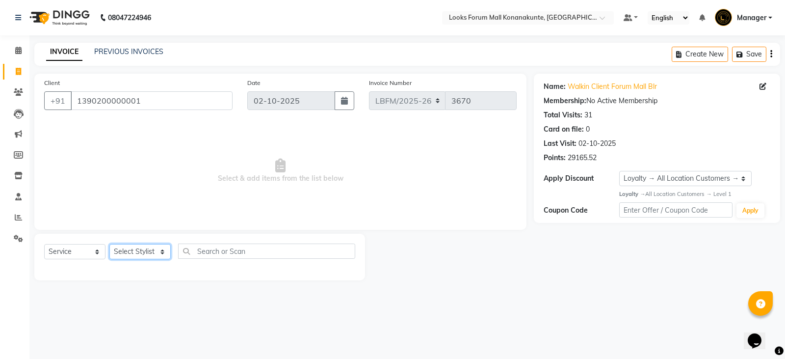
select select "90396"
click at [109, 244] on select "Select Stylist Ananya_Nails [PERSON_NAME] Bijen Bishop_Mgr Counter Sales Manage…" at bounding box center [139, 251] width 61 height 15
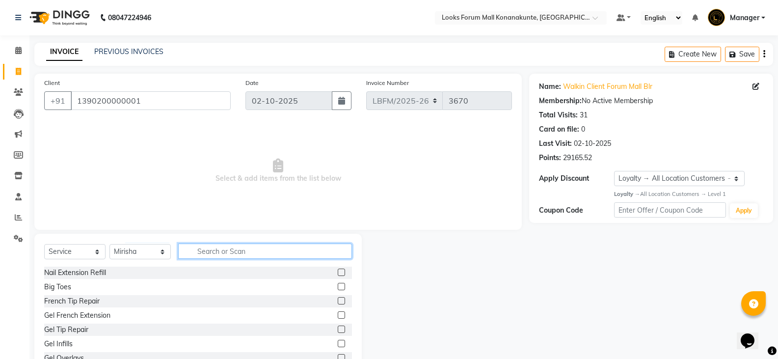
click at [218, 247] on input "text" at bounding box center [265, 250] width 174 height 15
type input "eye"
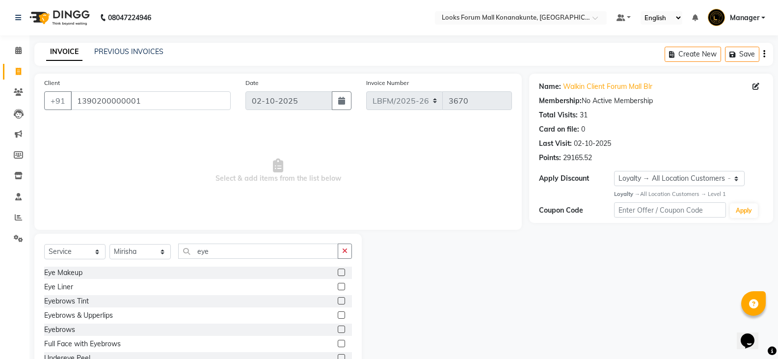
click at [338, 324] on div at bounding box center [345, 329] width 14 height 12
click at [338, 328] on label at bounding box center [341, 328] width 7 height 7
click at [338, 328] on input "checkbox" at bounding box center [341, 329] width 6 height 6
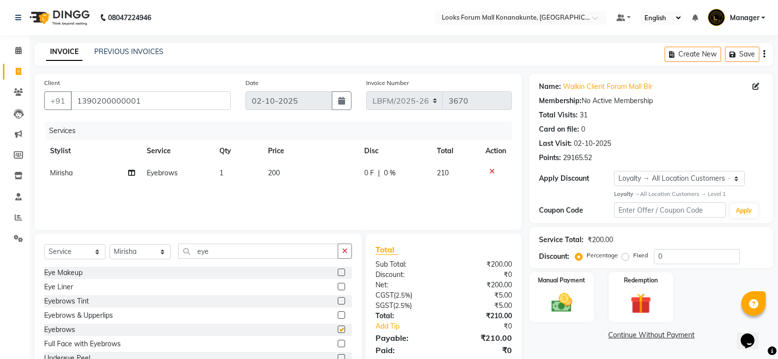
checkbox input "false"
click at [270, 171] on span "200" at bounding box center [274, 172] width 12 height 9
select select "90396"
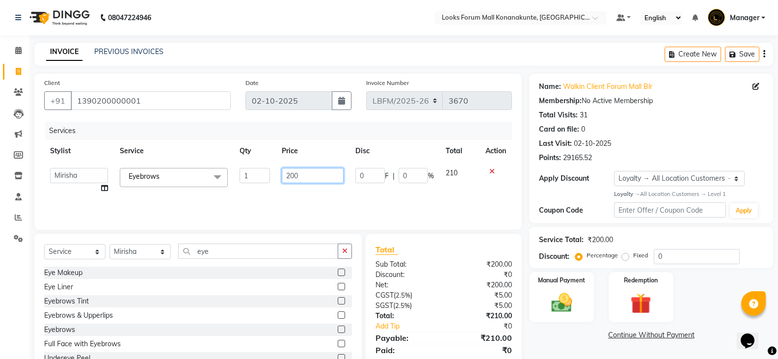
click at [292, 176] on input "200" at bounding box center [312, 175] width 61 height 15
type input "100"
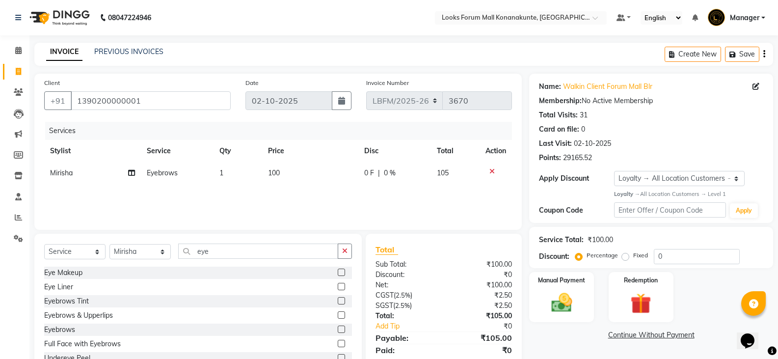
click at [288, 196] on div "Services Stylist Service Qty Price Disc Total Action Mirisha Eyebrows 1 100 0 F…" at bounding box center [278, 171] width 468 height 98
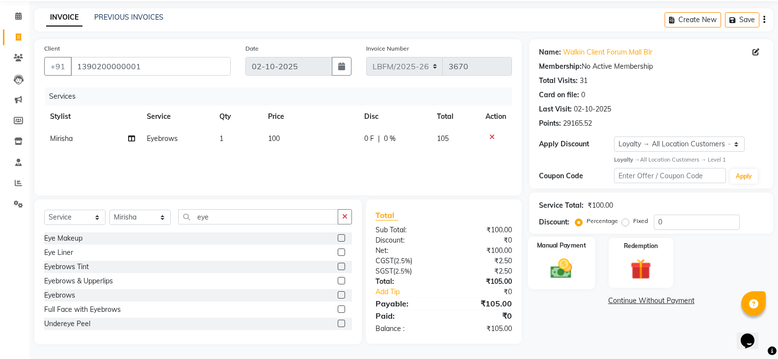
click at [569, 277] on img at bounding box center [561, 268] width 35 height 25
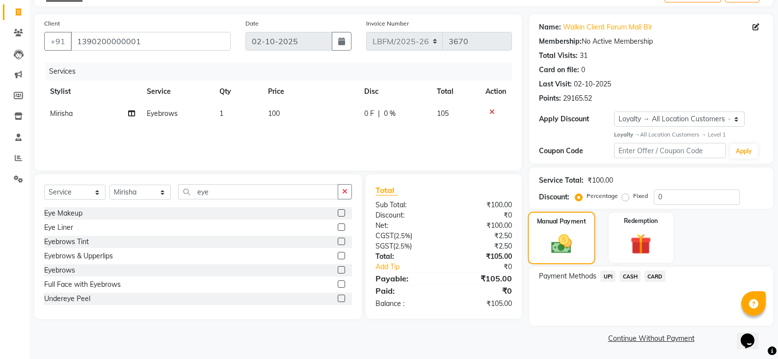
scroll to position [61, 0]
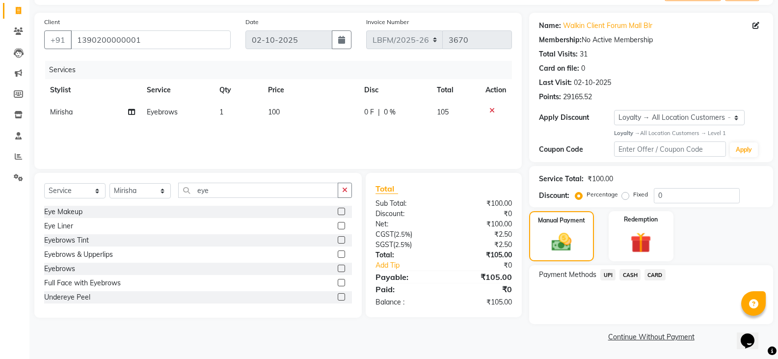
click at [623, 277] on span "CASH" at bounding box center [629, 274] width 21 height 11
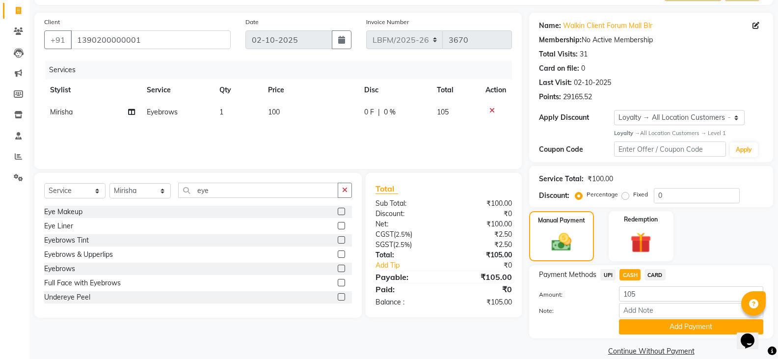
scroll to position [75, 0]
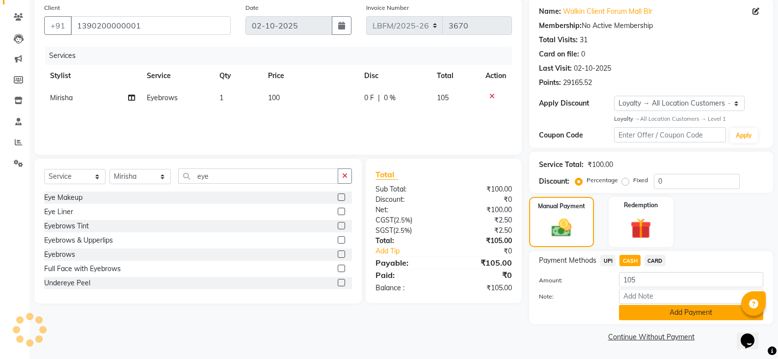
click at [662, 318] on button "Add Payment" at bounding box center [691, 312] width 144 height 15
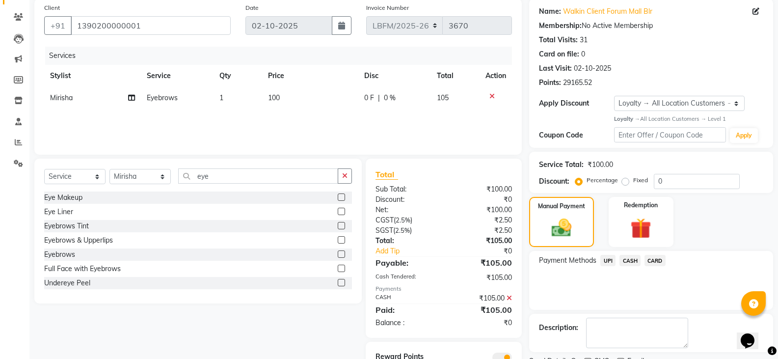
scroll to position [117, 0]
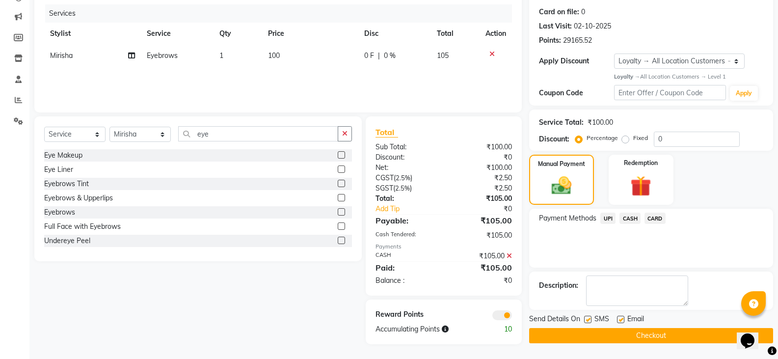
click at [659, 343] on button "Checkout" at bounding box center [651, 335] width 244 height 15
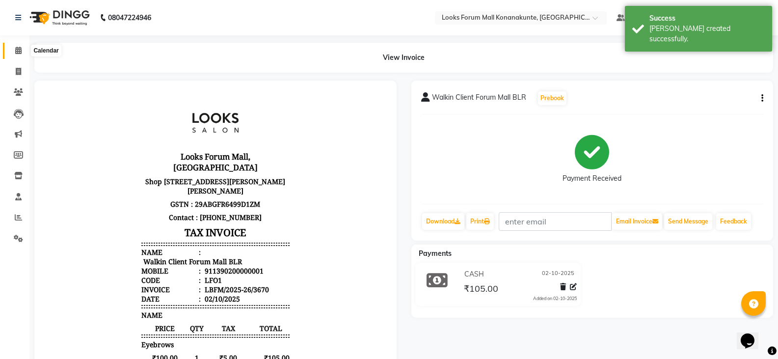
click at [18, 53] on icon at bounding box center [18, 50] width 6 height 7
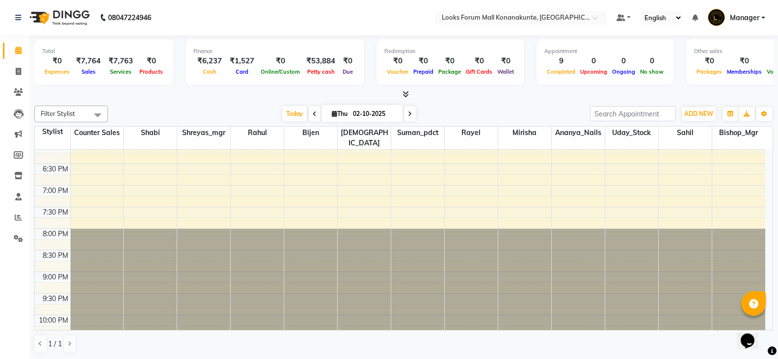
scroll to position [414, 0]
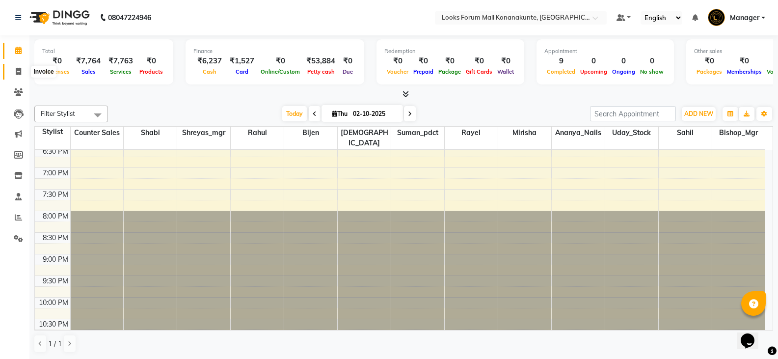
click at [16, 73] on icon at bounding box center [18, 71] width 5 height 7
select select "service"
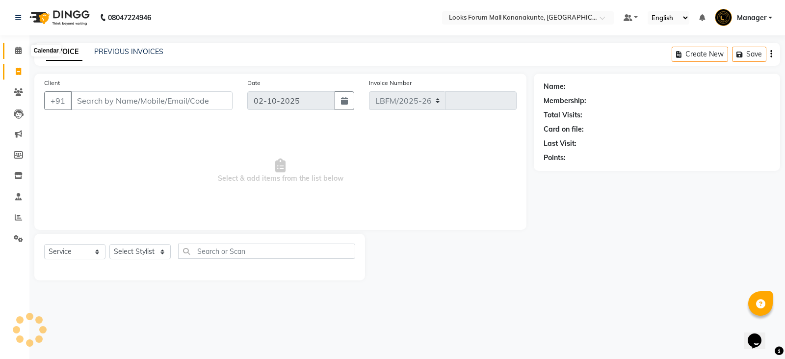
select select "8945"
type input "3671"
click at [18, 52] on icon at bounding box center [18, 50] width 6 height 7
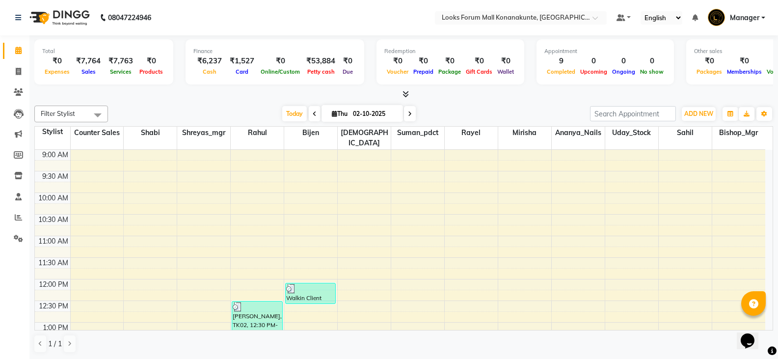
scroll to position [49, 0]
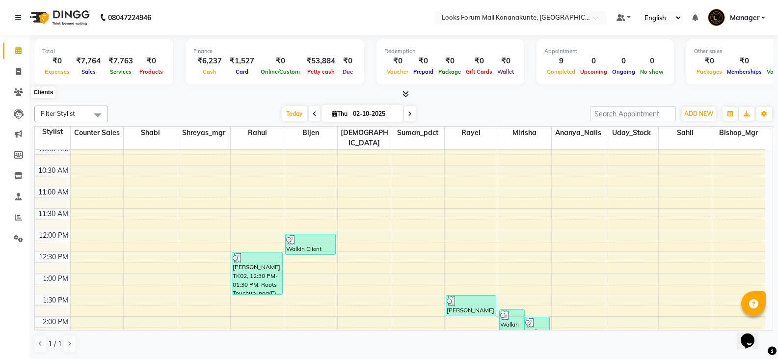
click at [16, 61] on li "Invoice" at bounding box center [14, 71] width 29 height 21
click at [16, 66] on span at bounding box center [18, 71] width 17 height 11
select select "service"
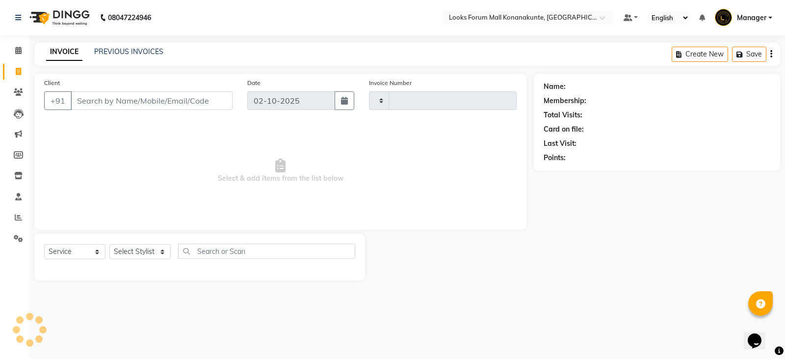
type input "3671"
select select "8945"
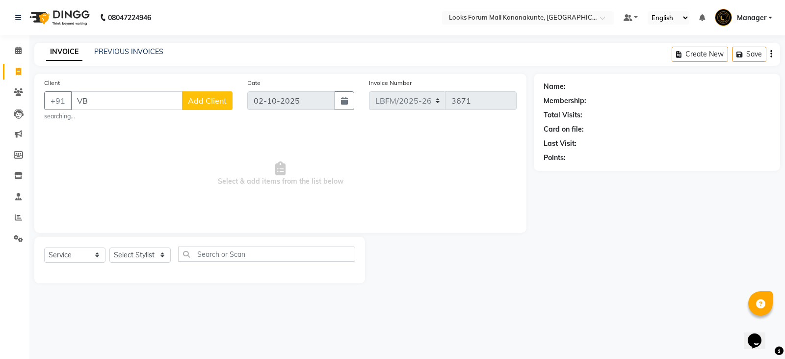
type input "V"
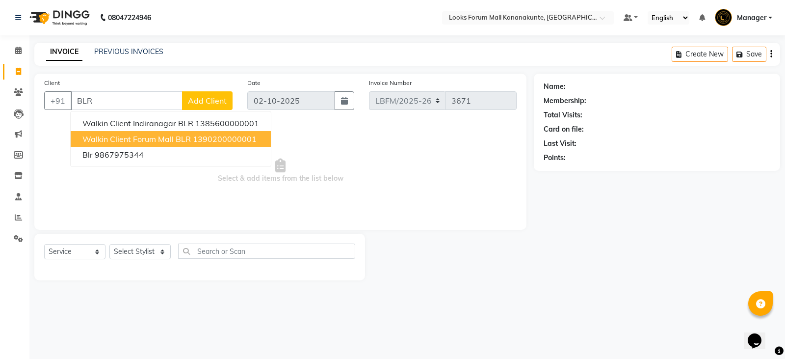
click at [159, 139] on span "Walkin Client Forum Mall BLR" at bounding box center [136, 139] width 108 height 10
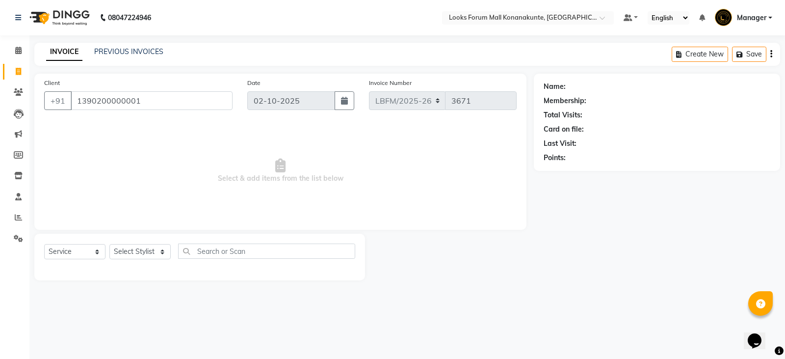
type input "1390200000001"
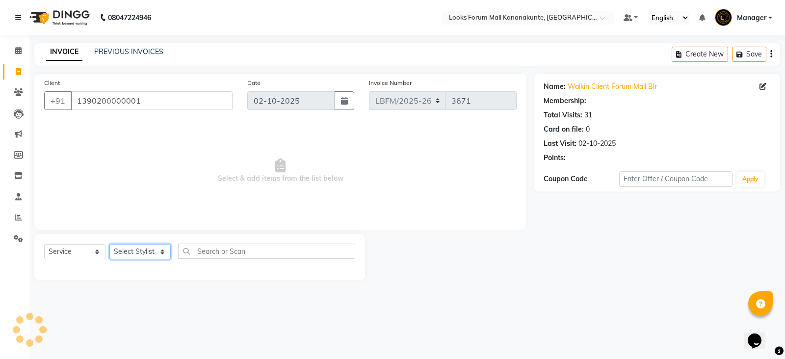
click at [140, 250] on select "Select Stylist Ananya_Nails [PERSON_NAME] Bijen Bishop_Mgr Counter Sales Manage…" at bounding box center [139, 251] width 61 height 15
select select "1: Object"
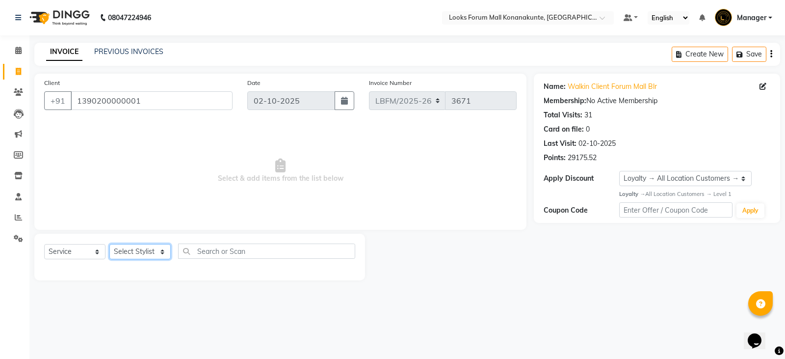
select select "90391"
click at [109, 244] on select "Select Stylist Ananya_Nails [PERSON_NAME] Bijen Bishop_Mgr Counter Sales Manage…" at bounding box center [139, 251] width 61 height 15
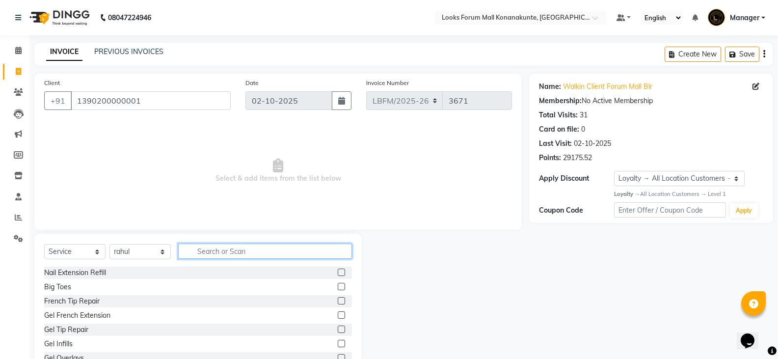
click at [230, 249] on input "text" at bounding box center [265, 250] width 174 height 15
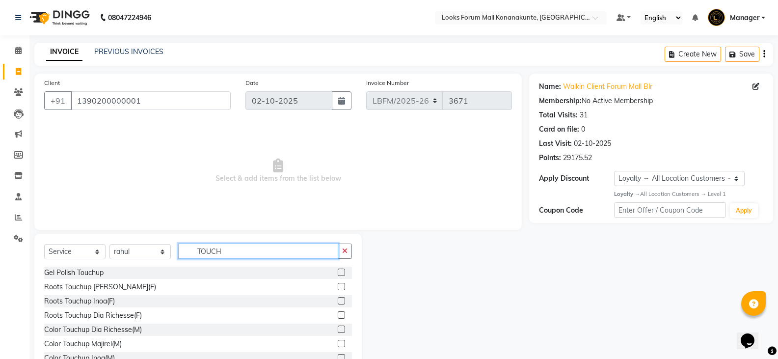
type input "TOUCH"
click at [338, 301] on label at bounding box center [341, 300] width 7 height 7
click at [338, 301] on input "checkbox" at bounding box center [341, 301] width 6 height 6
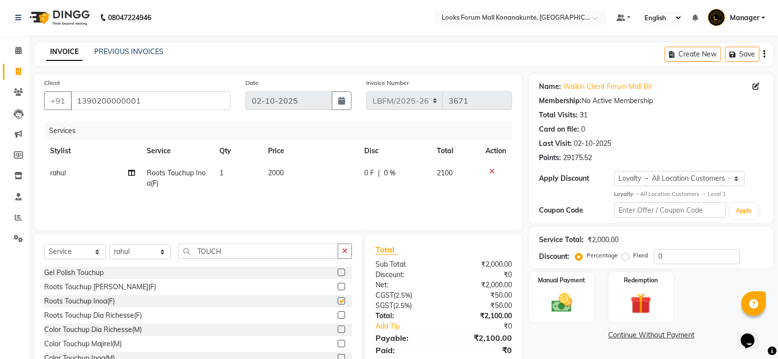
checkbox input "false"
click at [314, 167] on td "2000" at bounding box center [310, 178] width 97 height 32
select select "90391"
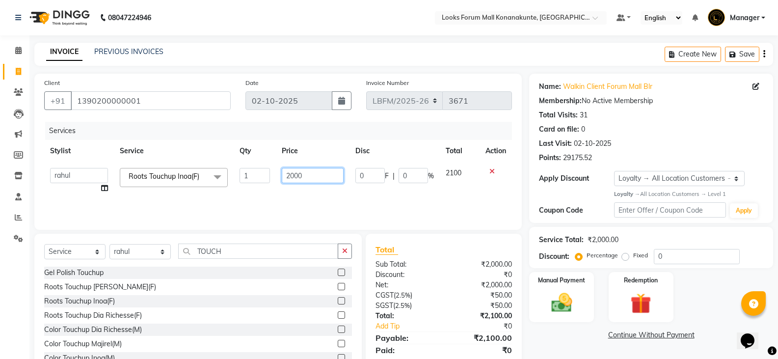
drag, startPoint x: 327, startPoint y: 173, endPoint x: 337, endPoint y: 175, distance: 10.0
click at [328, 174] on input "2000" at bounding box center [312, 175] width 61 height 15
type input "2"
type input "1800"
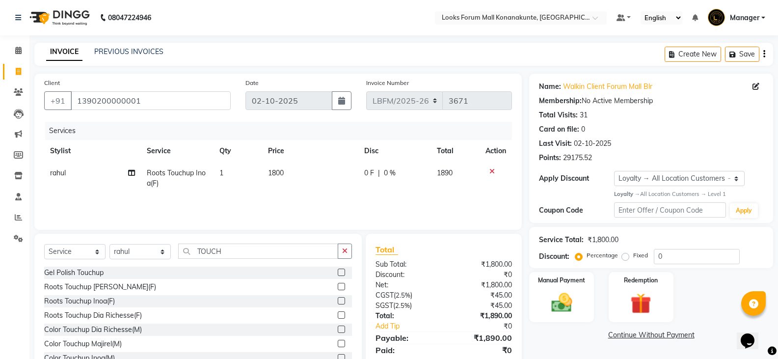
click at [329, 222] on div "Client [PHONE_NUMBER] Date [DATE] Invoice Number LBFM/[PHONE_NUMBER] Services S…" at bounding box center [277, 152] width 487 height 156
click at [210, 251] on input "TOUCH" at bounding box center [258, 250] width 160 height 15
click at [231, 252] on input "TOUCH" at bounding box center [258, 250] width 160 height 15
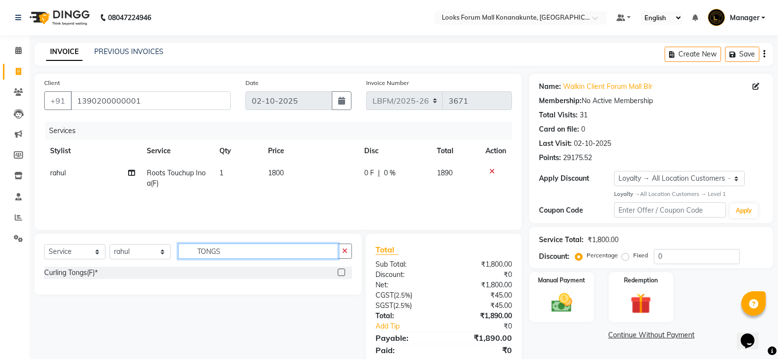
type input "TONGS"
click at [343, 272] on label at bounding box center [341, 271] width 7 height 7
click at [343, 272] on input "checkbox" at bounding box center [341, 272] width 6 height 6
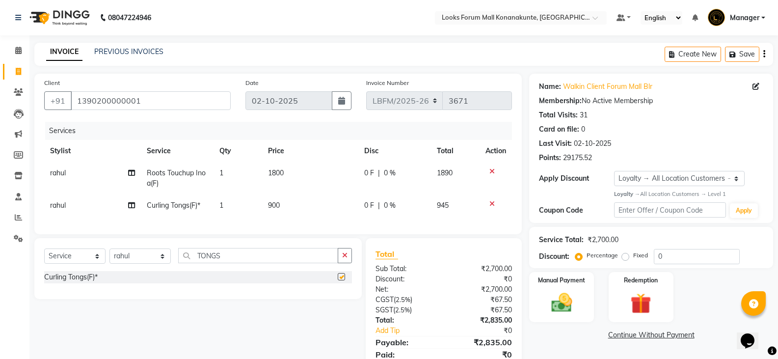
checkbox input "false"
click at [295, 201] on td "900" at bounding box center [310, 205] width 97 height 22
select select "90391"
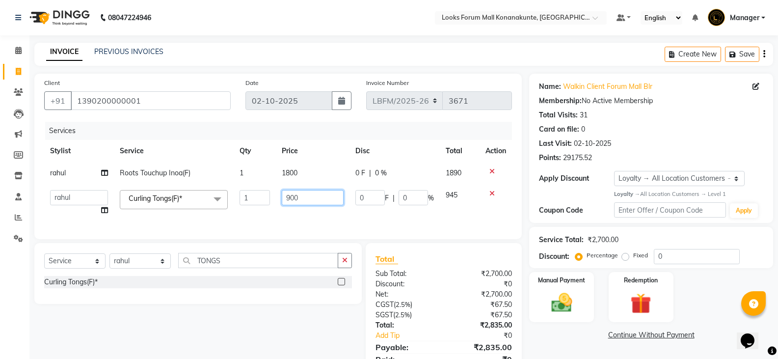
click at [313, 204] on input "900" at bounding box center [312, 197] width 61 height 15
type input "9"
type input "1000"
click at [344, 268] on button "button" at bounding box center [345, 260] width 14 height 15
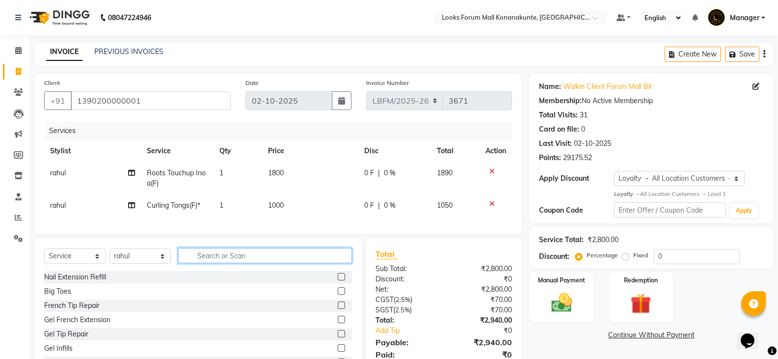
click at [297, 263] on input "text" at bounding box center [265, 255] width 174 height 15
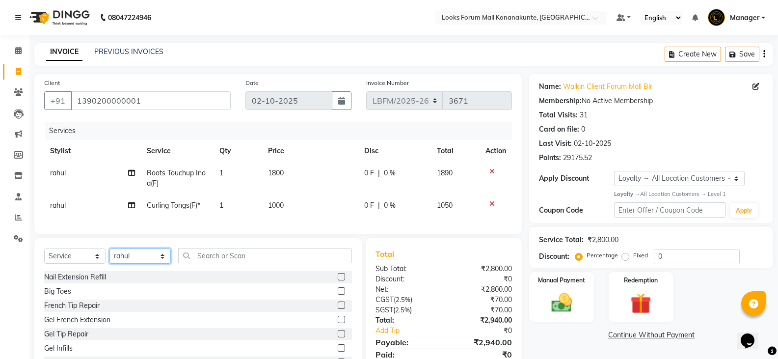
click at [166, 264] on select "Select Stylist Ananya_Nails [PERSON_NAME] Bijen Bishop_Mgr Counter Sales Manage…" at bounding box center [139, 255] width 61 height 15
select select "90394"
click at [109, 256] on select "Select Stylist Ananya_Nails [PERSON_NAME] Bijen Bishop_Mgr Counter Sales Manage…" at bounding box center [139, 255] width 61 height 15
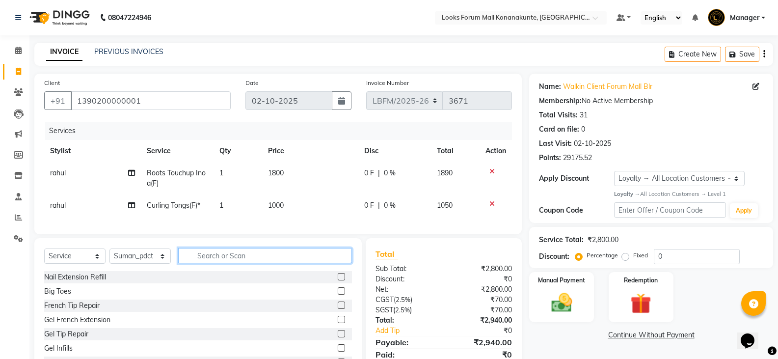
click at [214, 263] on input "text" at bounding box center [265, 255] width 174 height 15
type input "PED"
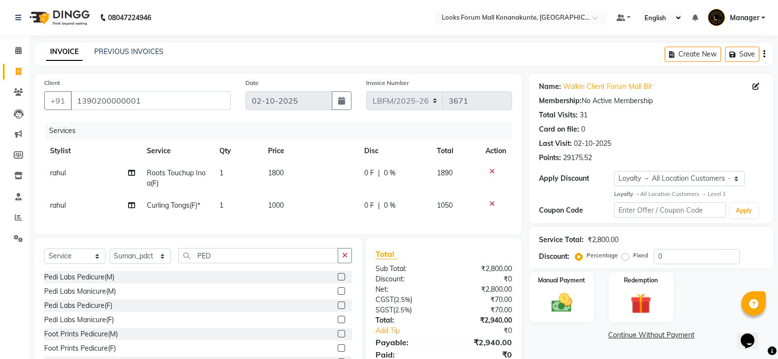
click at [338, 280] on label at bounding box center [341, 276] width 7 height 7
click at [338, 280] on input "checkbox" at bounding box center [341, 277] width 6 height 6
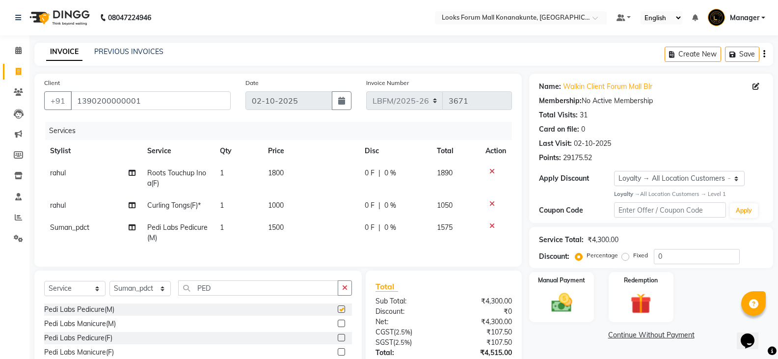
click at [293, 234] on td "1500" at bounding box center [310, 232] width 96 height 32
checkbox input "false"
select select "90394"
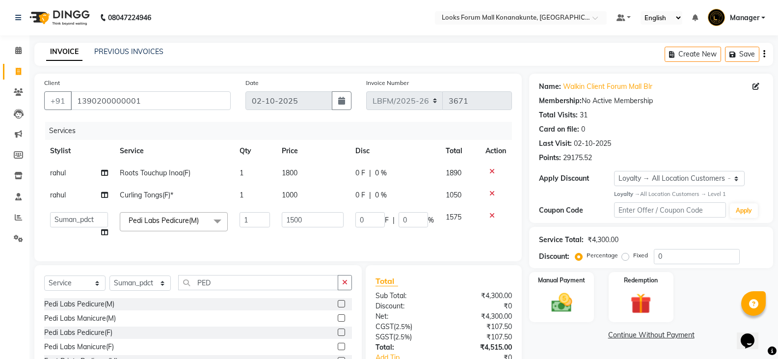
drag, startPoint x: 296, startPoint y: 230, endPoint x: 328, endPoint y: 223, distance: 32.0
click at [298, 230] on td "1500" at bounding box center [312, 224] width 73 height 37
click at [327, 223] on input "1500" at bounding box center [312, 219] width 61 height 15
type input "1"
type input "2000"
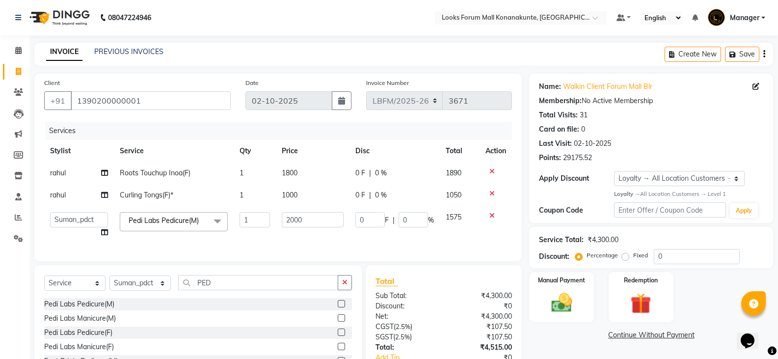
click at [345, 287] on div "Select Service Product Membership Package Voucher Prepaid Gift Card Select Styl…" at bounding box center [197, 337] width 327 height 145
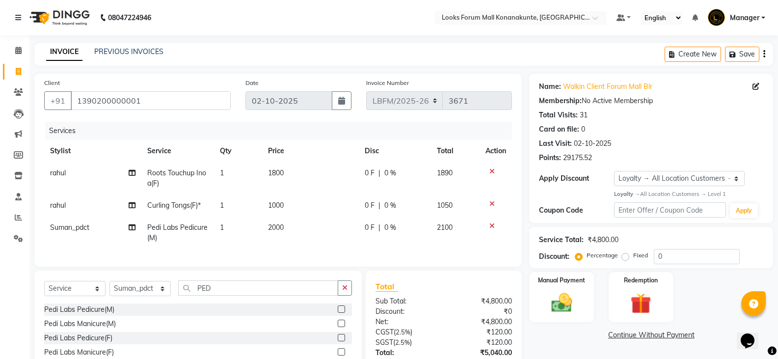
click at [336, 283] on div "Select Service Product Membership Package Voucher Prepaid Gift Card Select Styl…" at bounding box center [197, 342] width 327 height 145
click at [331, 289] on input "PED" at bounding box center [258, 287] width 160 height 15
type input "P"
click at [91, 296] on select "Select Service Product Membership Package Voucher Prepaid Gift Card" at bounding box center [74, 288] width 61 height 15
select select "product"
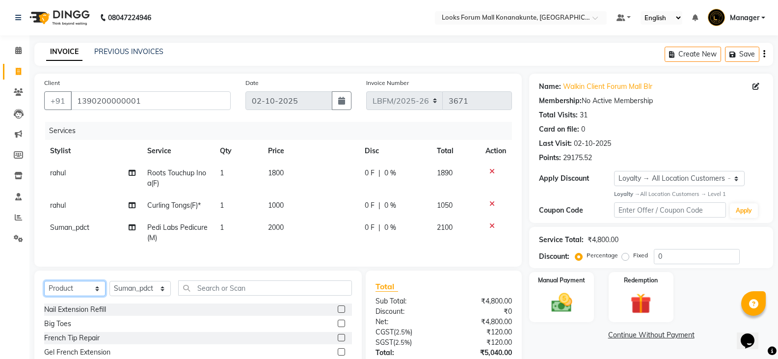
click at [44, 288] on select "Select Service Product Membership Package Voucher Prepaid Gift Card" at bounding box center [74, 288] width 61 height 15
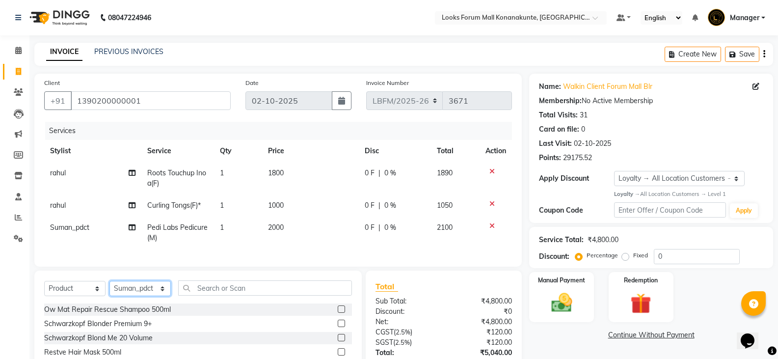
click at [156, 296] on select "Select Stylist Ananya_Nails [PERSON_NAME] Bijen Bishop_Mgr Counter Sales Manage…" at bounding box center [139, 288] width 61 height 15
select select "90391"
click at [109, 288] on select "Select Stylist Ananya_Nails [PERSON_NAME] Bijen Bishop_Mgr Counter Sales Manage…" at bounding box center [139, 288] width 61 height 15
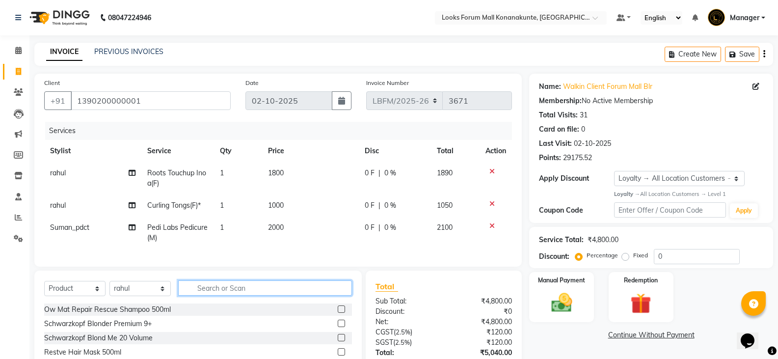
click at [243, 295] on input "text" at bounding box center [265, 287] width 174 height 15
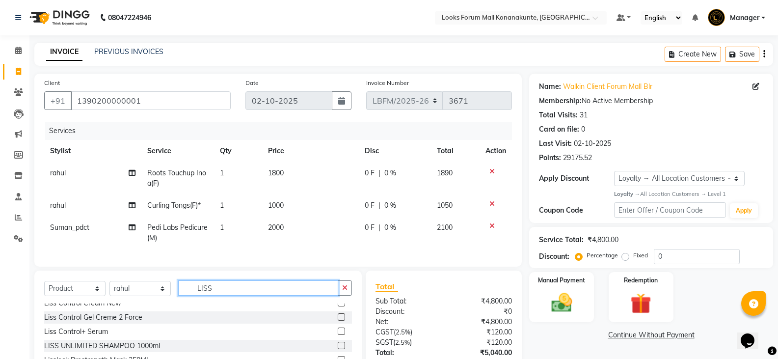
type input "LISS"
click at [112, 338] on div "Liss Control+ Serum" at bounding box center [198, 331] width 308 height 12
click at [338, 335] on label at bounding box center [341, 330] width 7 height 7
click at [338, 335] on input "checkbox" at bounding box center [341, 331] width 6 height 6
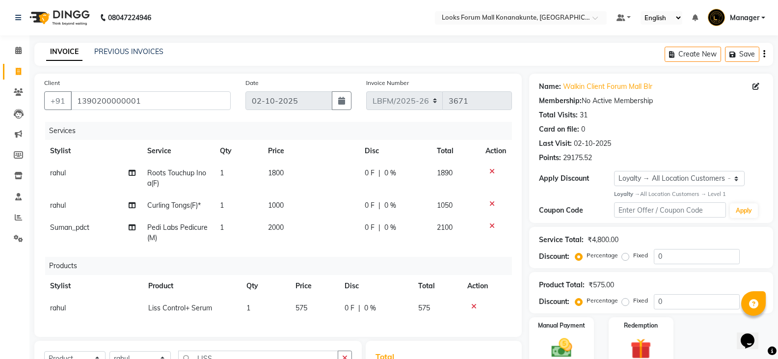
checkbox input "false"
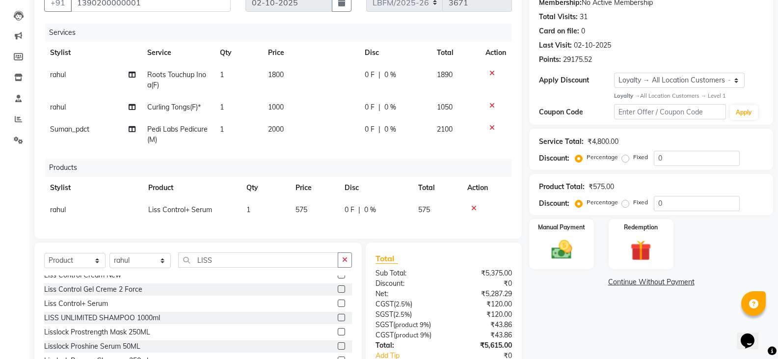
click at [312, 209] on td "575" at bounding box center [314, 210] width 49 height 22
select select "90391"
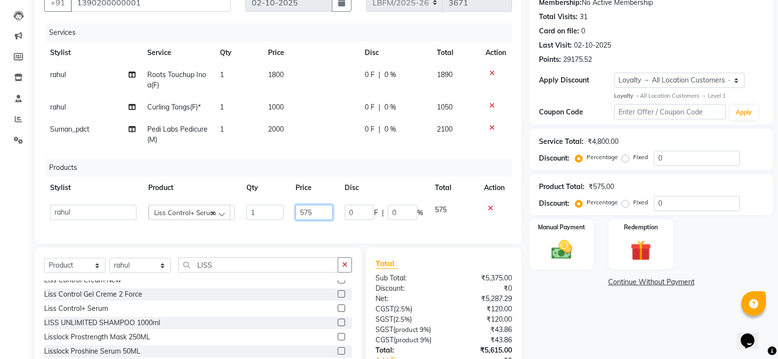
click at [312, 209] on input "575" at bounding box center [313, 212] width 37 height 15
type input "5"
type input "890"
click at [315, 229] on div "Services Stylist Service Qty Price Disc Total Action rahul Roots Touchup Inoa(F…" at bounding box center [278, 129] width 468 height 210
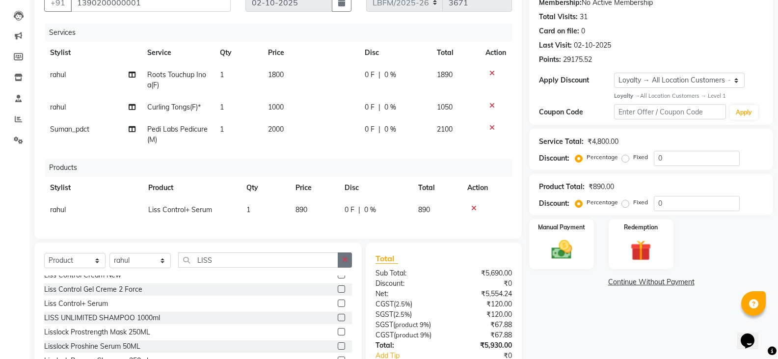
click at [344, 263] on icon "button" at bounding box center [344, 259] width 5 height 7
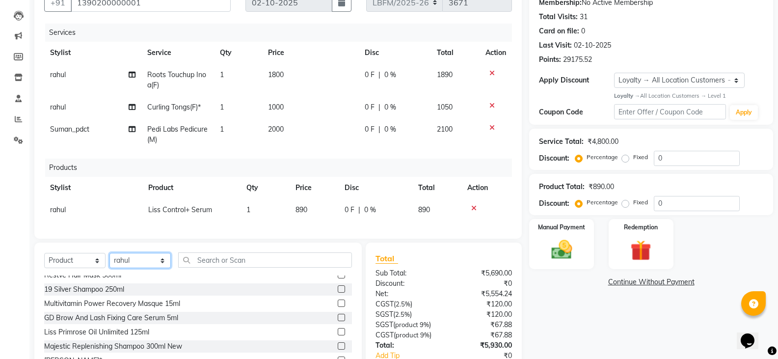
click at [144, 268] on select "Select Stylist Ananya_Nails [PERSON_NAME] Bijen Bishop_Mgr Counter Sales Manage…" at bounding box center [139, 260] width 61 height 15
click at [163, 268] on select "Select Stylist Ananya_Nails [PERSON_NAME] Bijen Bishop_Mgr Counter Sales Manage…" at bounding box center [139, 260] width 61 height 15
select select "90396"
click at [109, 260] on select "Select Stylist Ananya_Nails [PERSON_NAME] Bijen Bishop_Mgr Counter Sales Manage…" at bounding box center [139, 260] width 61 height 15
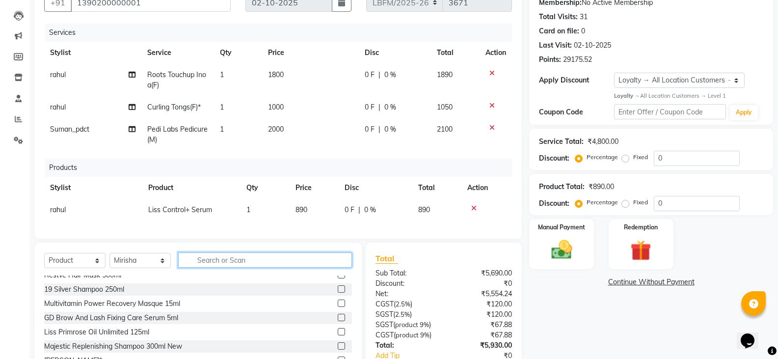
click at [212, 267] on input "text" at bounding box center [265, 259] width 174 height 15
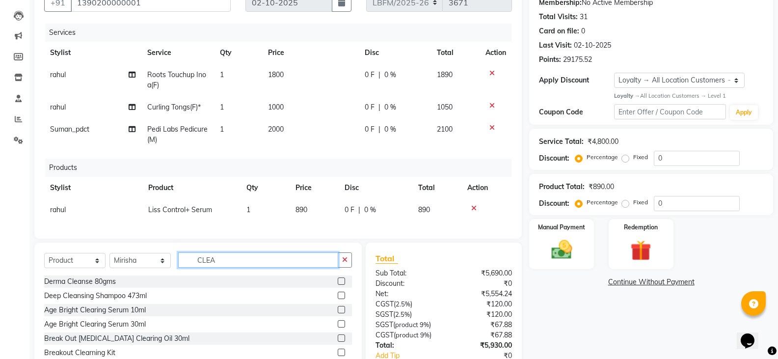
type input "CLEA"
click at [90, 266] on select "Select Service Product Membership Package Voucher Prepaid Gift Card" at bounding box center [74, 260] width 61 height 15
select select "service"
click at [44, 260] on select "Select Service Product Membership Package Voucher Prepaid Gift Card" at bounding box center [74, 260] width 61 height 15
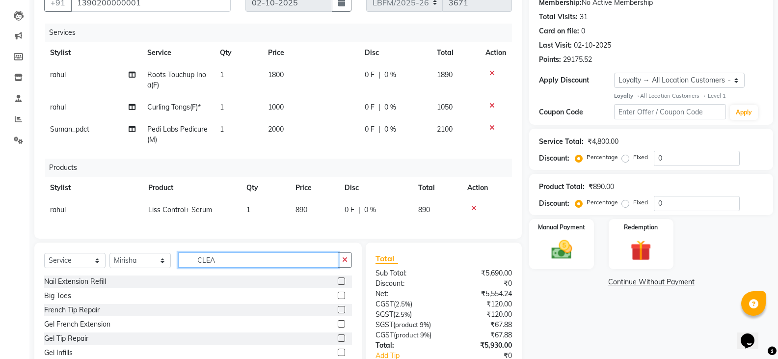
click at [287, 267] on input "CLEA" at bounding box center [258, 259] width 160 height 15
type input "CLEAN UP"
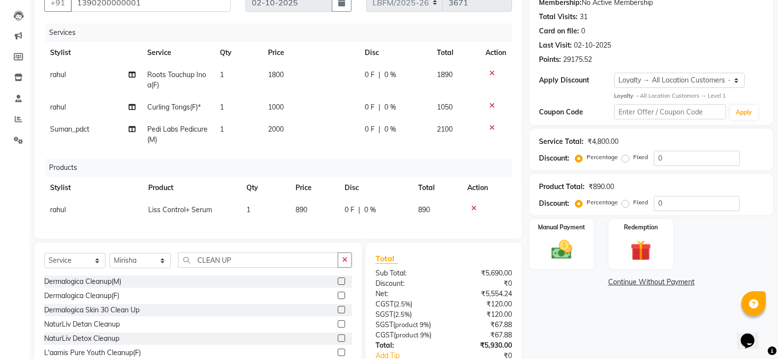
click at [338, 299] on label at bounding box center [341, 295] width 7 height 7
click at [338, 299] on input "checkbox" at bounding box center [341, 295] width 6 height 6
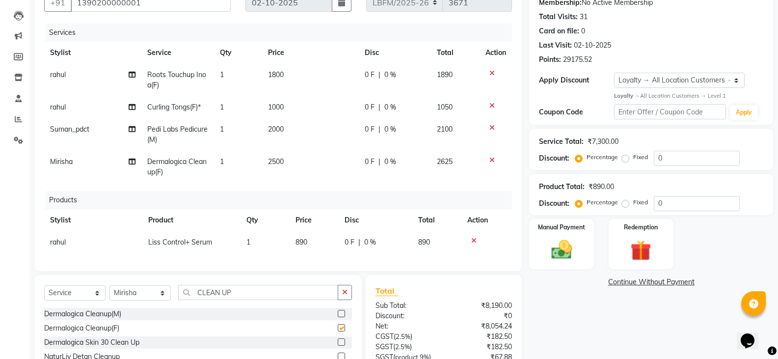
checkbox input "false"
click at [277, 162] on span "2500" at bounding box center [276, 161] width 16 height 9
select select "90396"
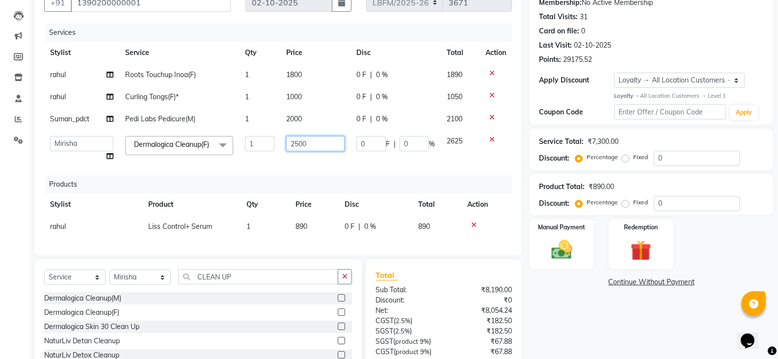
click at [312, 146] on input "2500" at bounding box center [315, 143] width 58 height 15
type input "2"
type input "3000"
click at [300, 245] on div "Services Stylist Service Qty Price Disc Total Action rahul Roots Touchup Inoa(F…" at bounding box center [278, 135] width 468 height 222
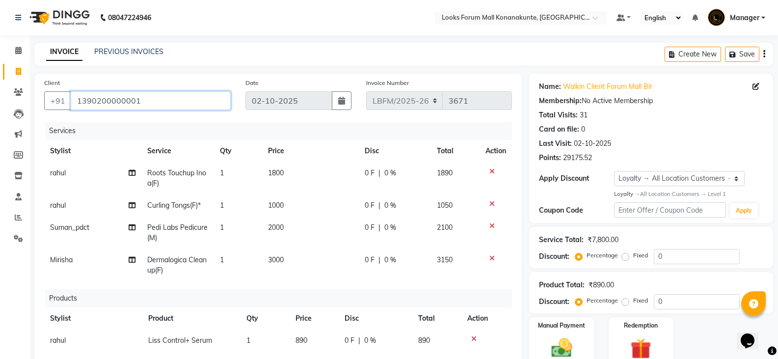
click at [162, 102] on input "1390200000001" at bounding box center [151, 100] width 160 height 19
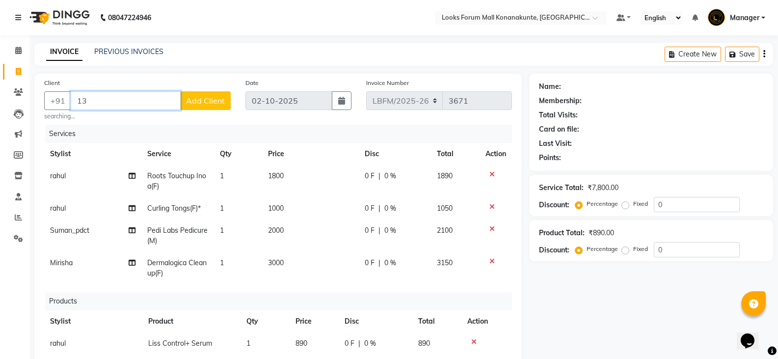
type input "1"
type input "9901100009"
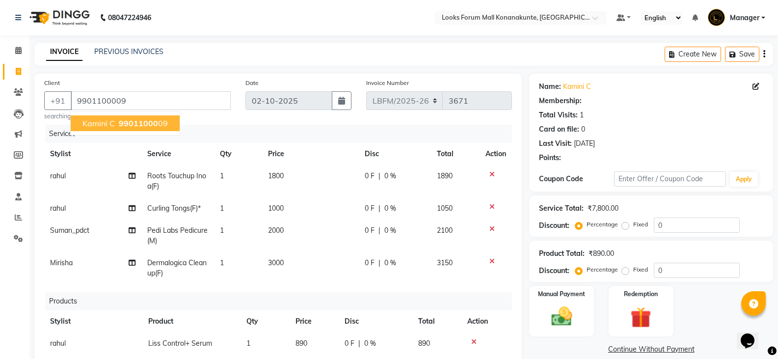
select select "1: Object"
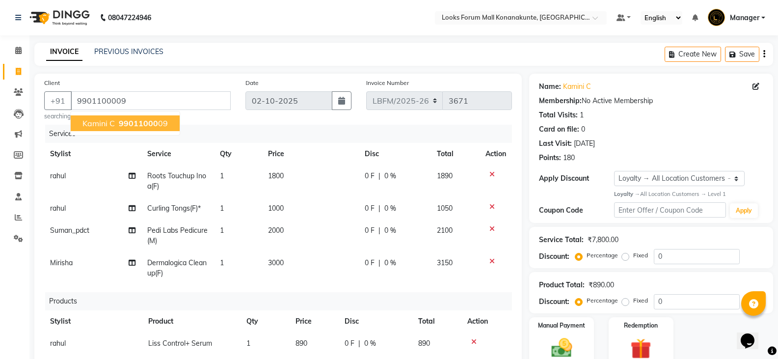
click at [160, 127] on ngb-highlight "99011000 09" at bounding box center [142, 123] width 51 height 10
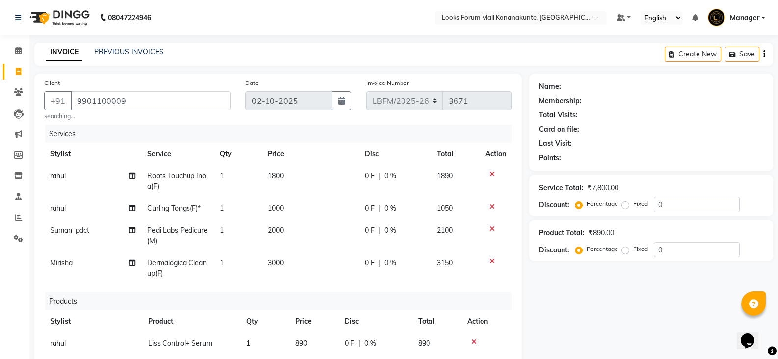
select select "1: Object"
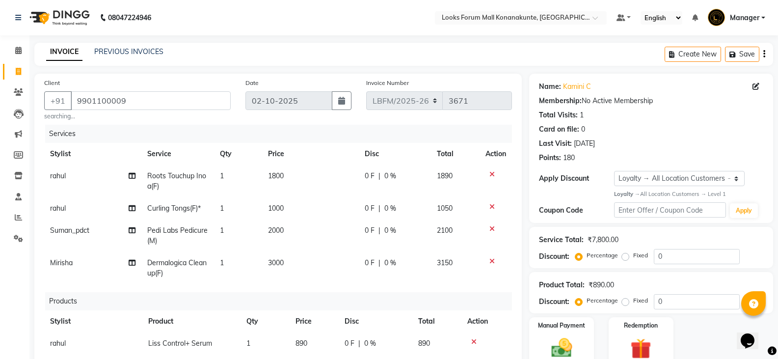
scroll to position [204, 0]
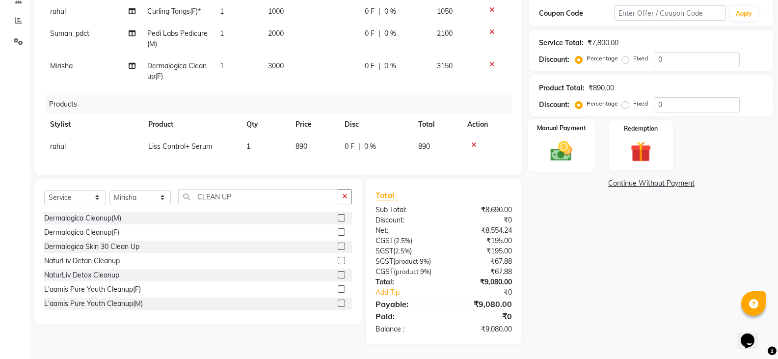
click at [574, 147] on img at bounding box center [561, 150] width 35 height 25
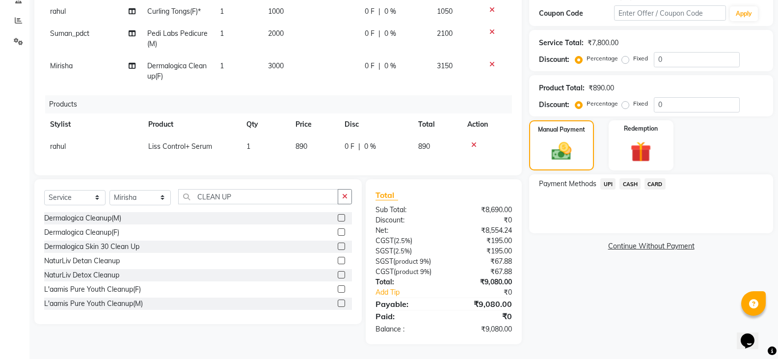
click at [652, 182] on span "CARD" at bounding box center [654, 183] width 21 height 11
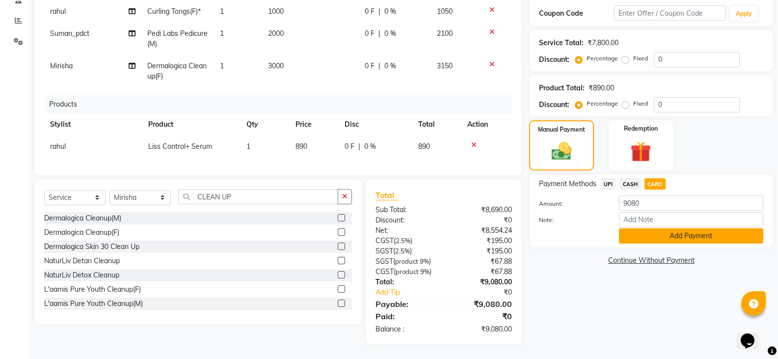
click at [647, 232] on button "Add Payment" at bounding box center [691, 235] width 144 height 15
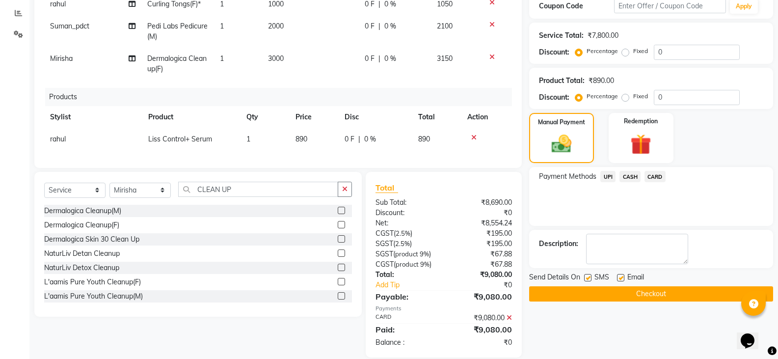
scroll to position [253, 0]
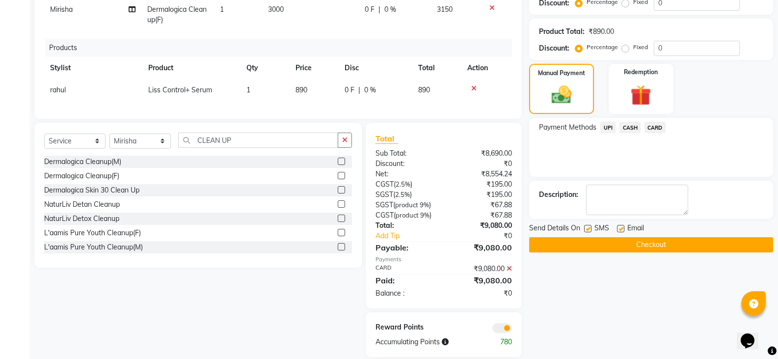
click at [655, 250] on button "Checkout" at bounding box center [651, 244] width 244 height 15
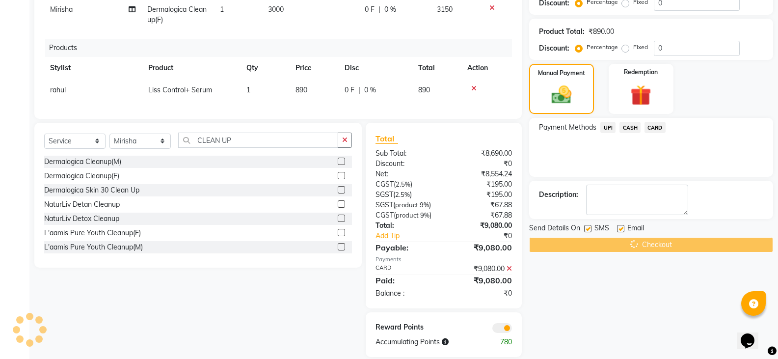
scroll to position [273, 0]
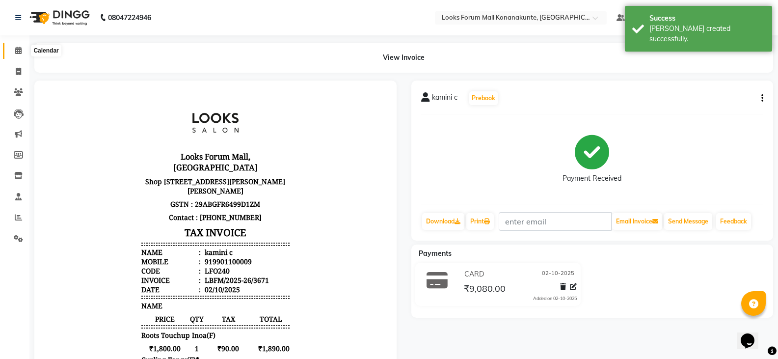
click at [23, 51] on span at bounding box center [18, 50] width 17 height 11
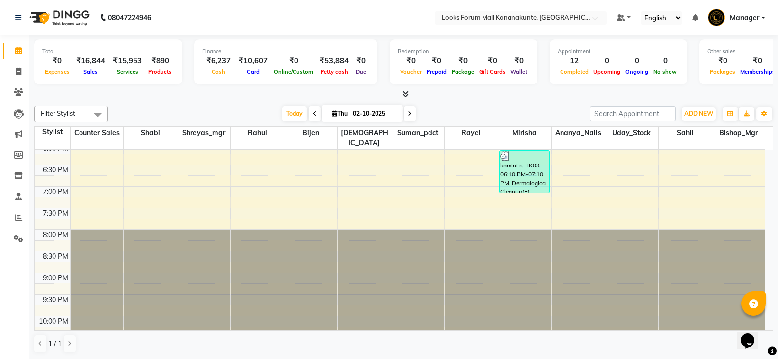
scroll to position [414, 0]
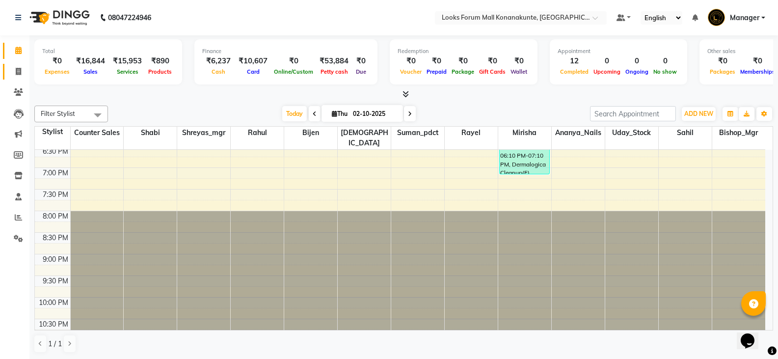
drag, startPoint x: 16, startPoint y: 70, endPoint x: 21, endPoint y: 68, distance: 5.1
click at [16, 70] on icon at bounding box center [18, 71] width 5 height 7
select select "service"
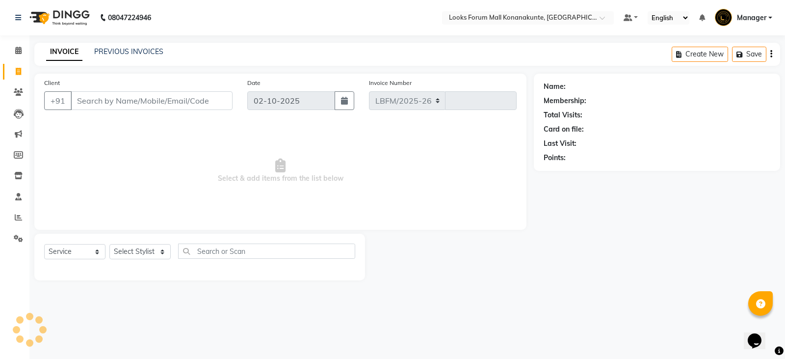
select select "8945"
type input "3672"
click at [143, 57] on div "INVOICE PREVIOUS INVOICES" at bounding box center [104, 52] width 141 height 11
click at [143, 48] on link "PREVIOUS INVOICES" at bounding box center [128, 51] width 69 height 9
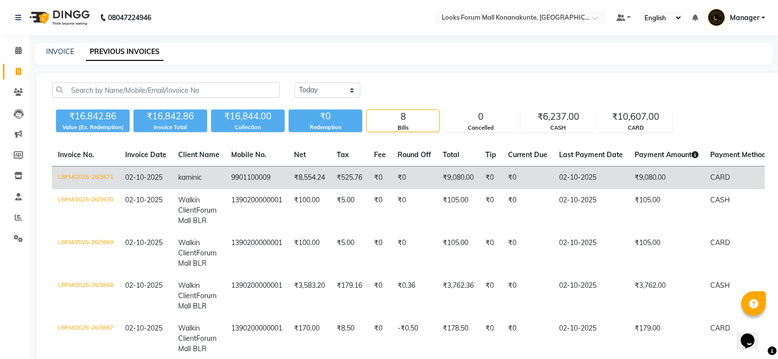
click at [98, 181] on td "LBFM/2025-26/3671" at bounding box center [85, 177] width 67 height 23
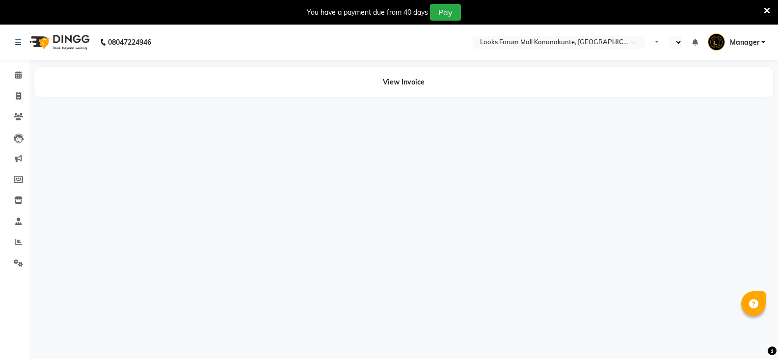
select select "en"
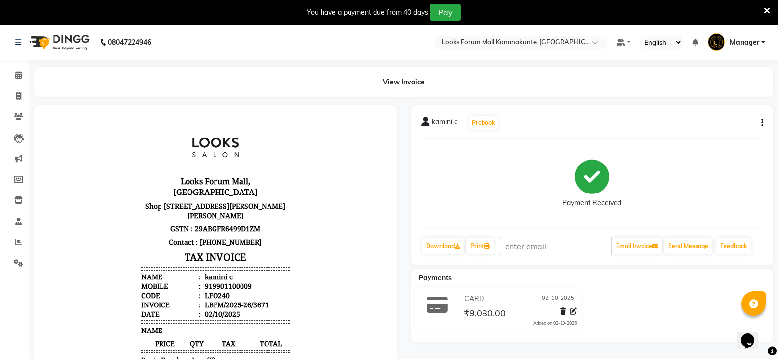
scroll to position [8, 0]
click at [18, 79] on span at bounding box center [18, 75] width 17 height 11
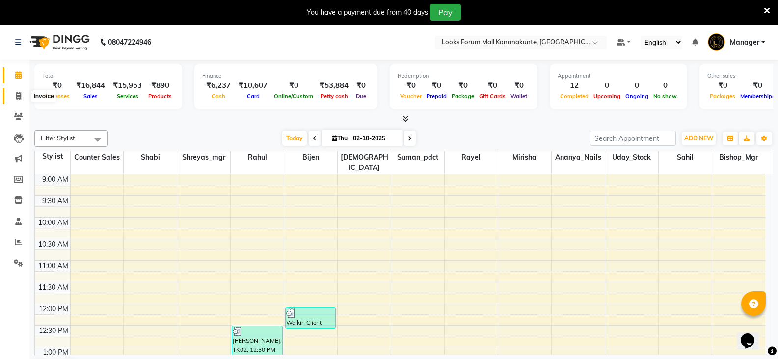
click at [20, 96] on icon at bounding box center [18, 95] width 5 height 7
select select "service"
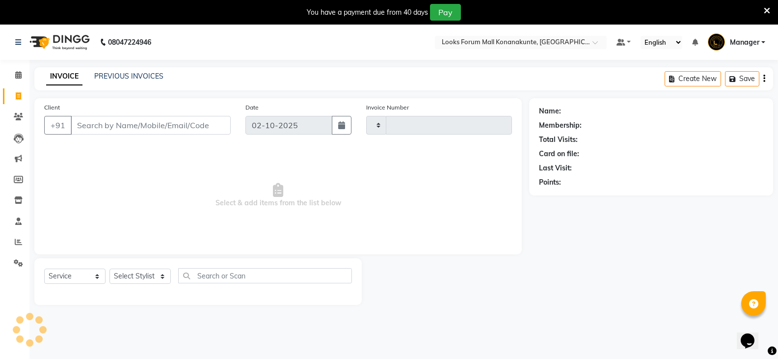
type input "3672"
select select "8945"
click at [149, 129] on input "Client" at bounding box center [151, 125] width 160 height 19
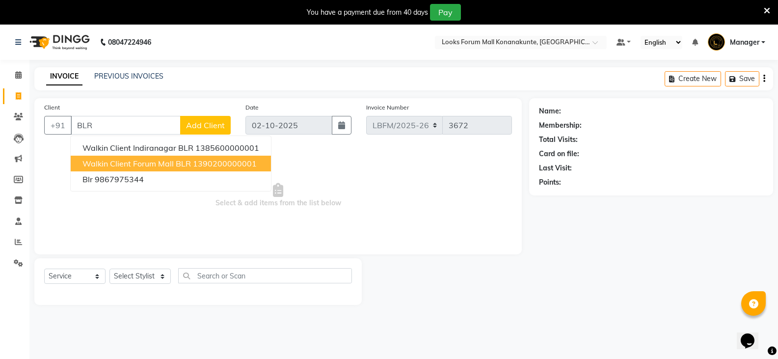
click at [159, 159] on span "Walkin Client Forum Mall BLR" at bounding box center [136, 164] width 108 height 10
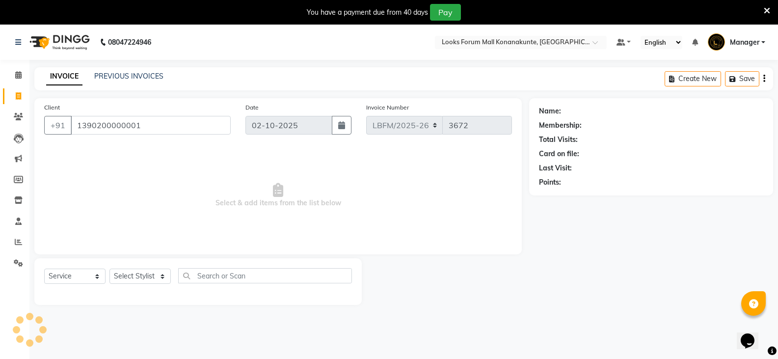
type input "1390200000001"
click at [134, 277] on select "Select Stylist Ananya_Nails [PERSON_NAME] Bijen Bishop_Mgr Counter Sales Manage…" at bounding box center [139, 275] width 61 height 15
select select "1: Object"
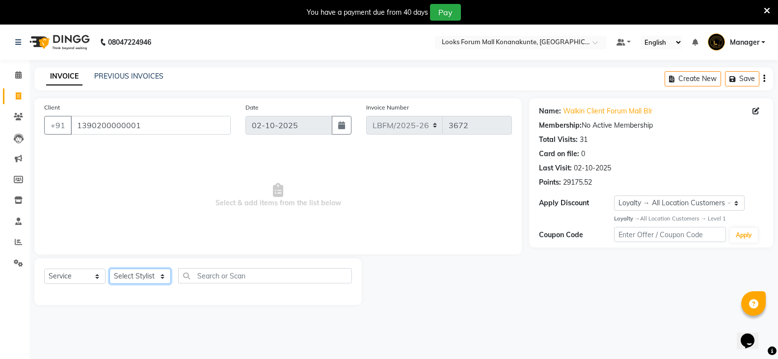
select select "90395"
click at [109, 268] on select "Select Stylist Ananya_Nails [PERSON_NAME] Bijen Bishop_Mgr Counter Sales Manage…" at bounding box center [139, 275] width 61 height 15
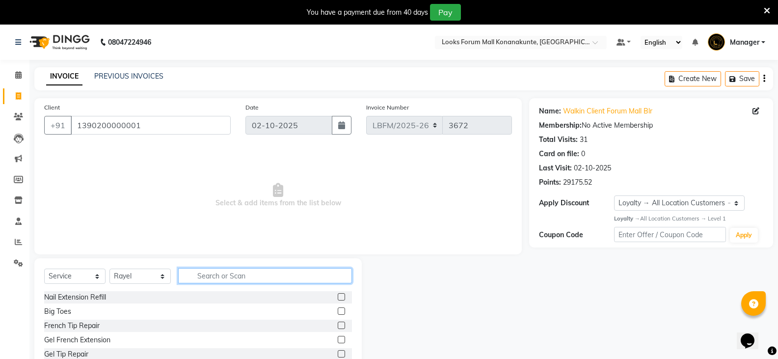
click at [236, 276] on input "text" at bounding box center [265, 275] width 174 height 15
type input "EYE"
click at [338, 353] on label at bounding box center [341, 353] width 7 height 7
click at [338, 353] on input "checkbox" at bounding box center [341, 354] width 6 height 6
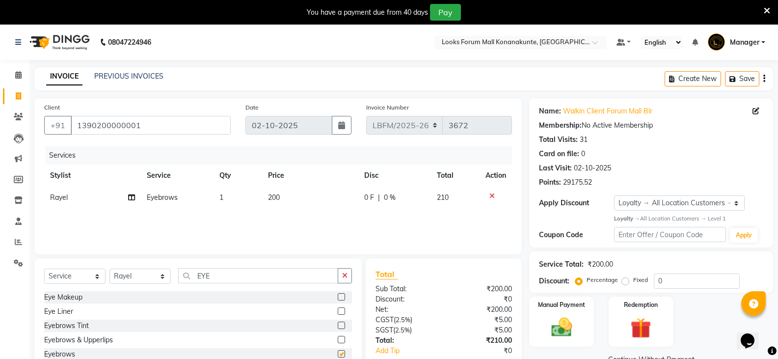
checkbox input "false"
click at [272, 195] on span "200" at bounding box center [274, 197] width 12 height 9
select select "90395"
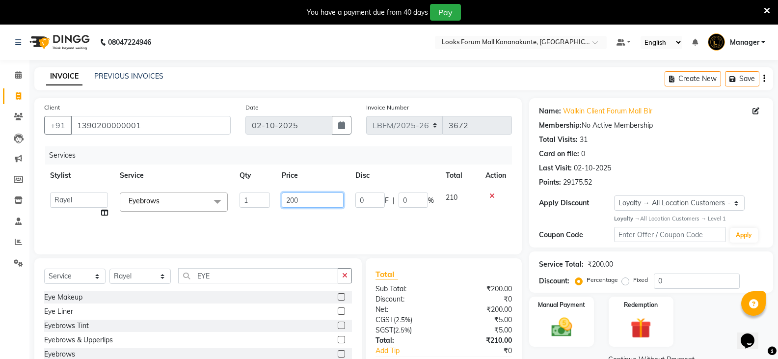
click at [289, 198] on input "200" at bounding box center [312, 199] width 61 height 15
type input "100"
click at [348, 219] on div "Services Stylist Service Qty Price Disc Total Action Ananya_Nails [PERSON_NAME]…" at bounding box center [278, 195] width 468 height 98
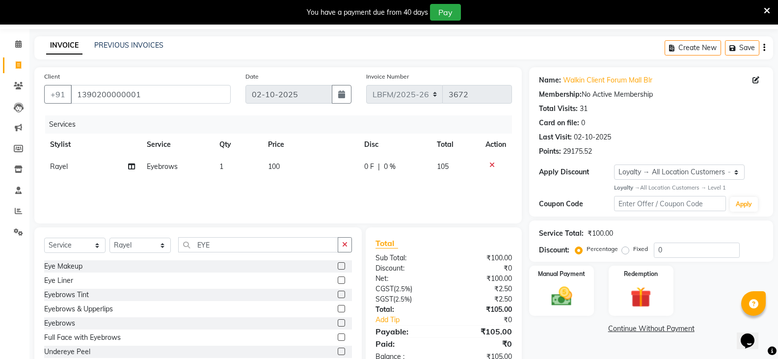
scroll to position [59, 0]
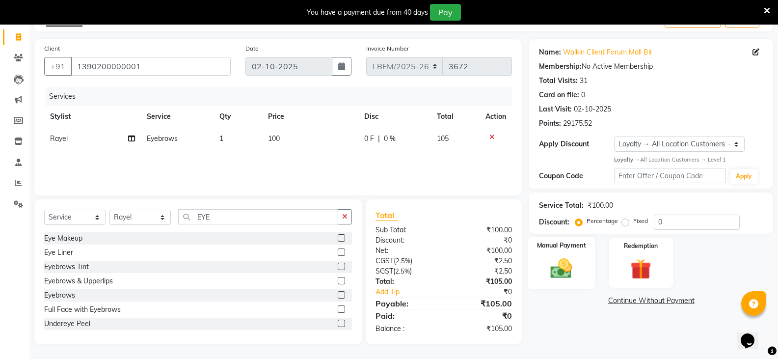
click at [538, 270] on div "Manual Payment" at bounding box center [561, 263] width 67 height 53
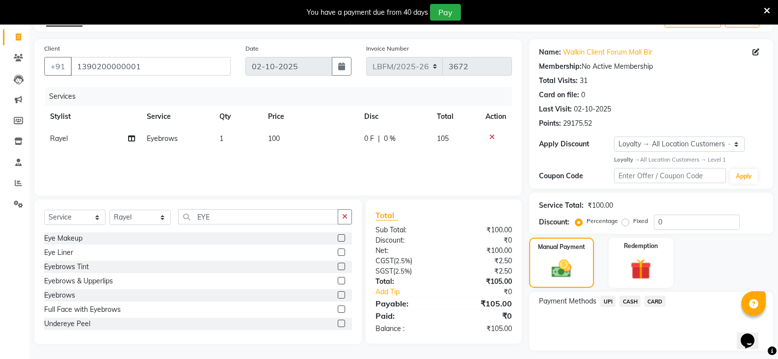
click at [651, 302] on span "CARD" at bounding box center [654, 300] width 21 height 11
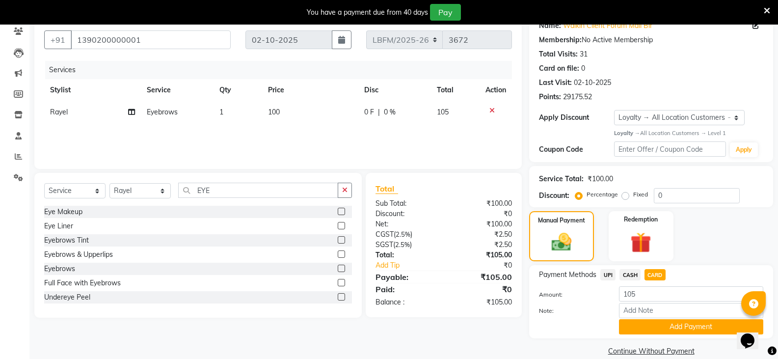
scroll to position [100, 0]
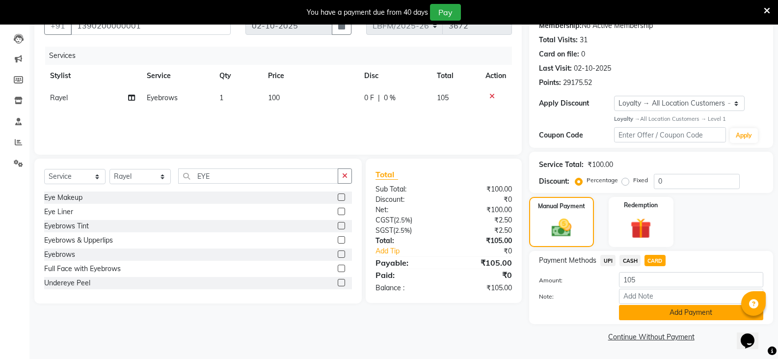
click at [656, 309] on button "Add Payment" at bounding box center [691, 312] width 144 height 15
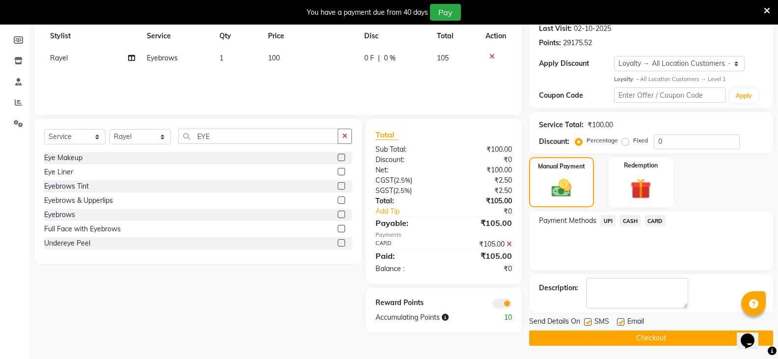
scroll to position [141, 0]
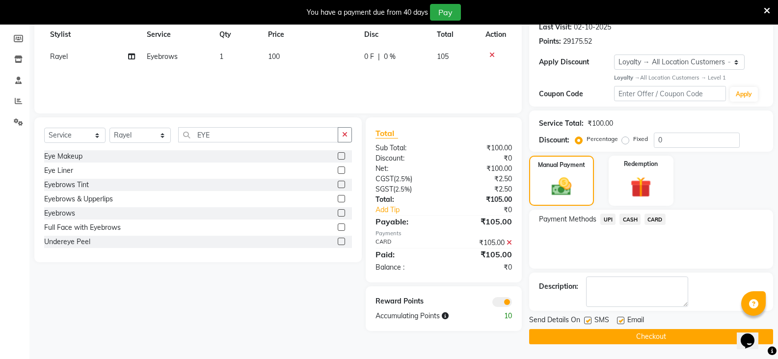
click at [638, 338] on button "Checkout" at bounding box center [651, 336] width 244 height 15
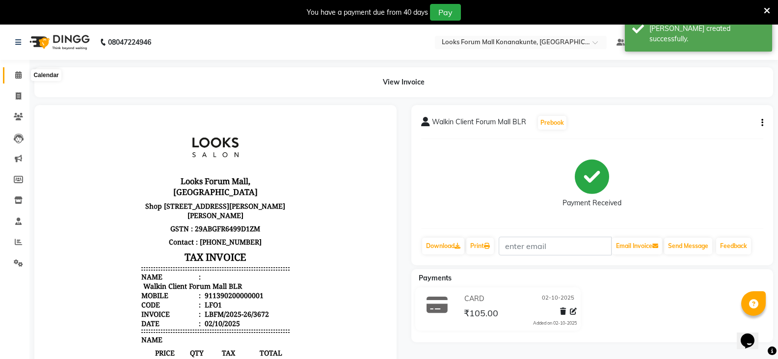
click at [14, 73] on span at bounding box center [18, 75] width 17 height 11
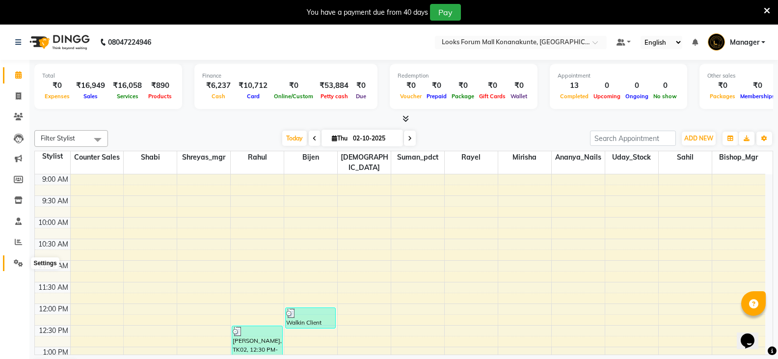
click at [15, 262] on icon at bounding box center [18, 262] width 9 height 7
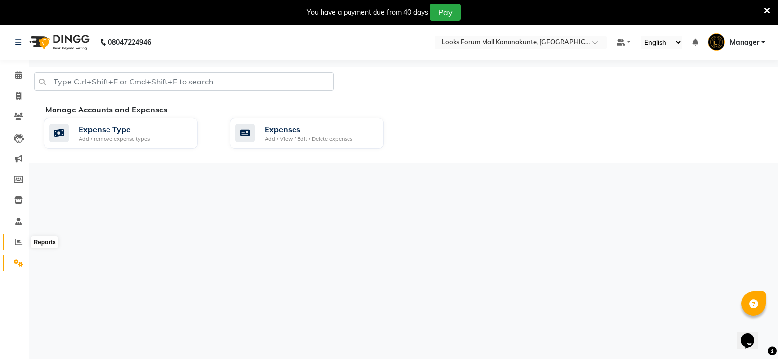
click at [26, 239] on span at bounding box center [18, 242] width 17 height 11
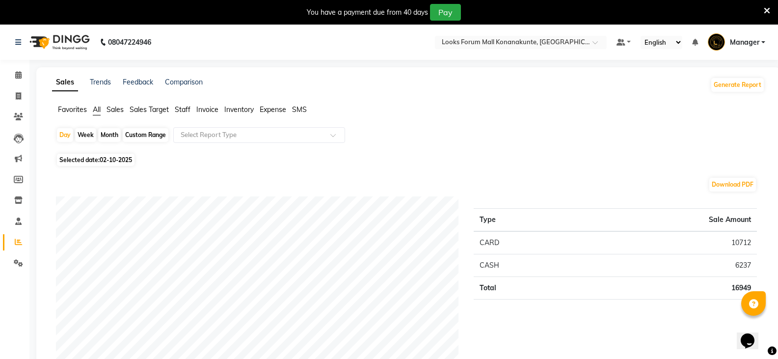
click at [178, 111] on span "Staff" at bounding box center [183, 109] width 16 height 9
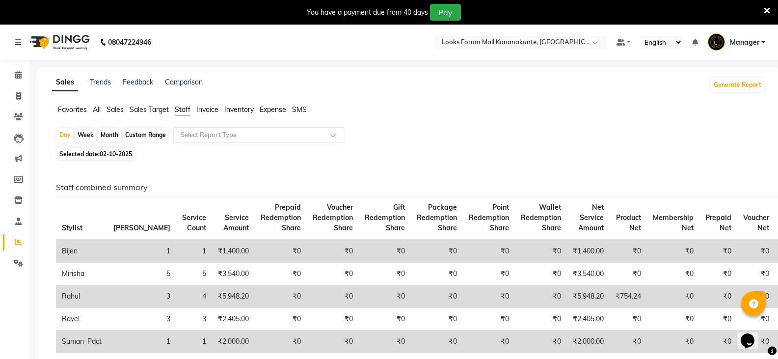
click at [157, 137] on div "Custom Range" at bounding box center [146, 135] width 46 height 14
select select "10"
select select "2025"
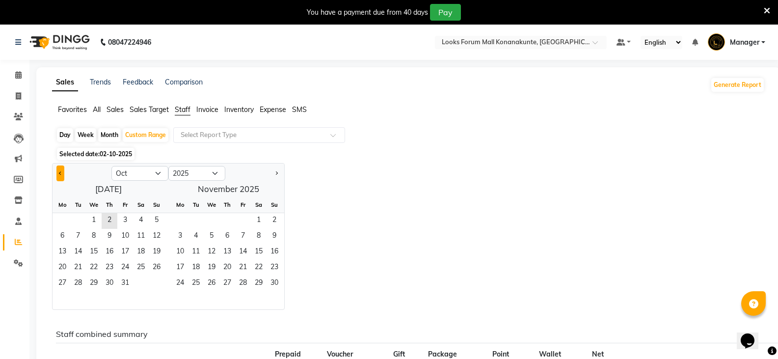
click at [61, 173] on span "Previous month" at bounding box center [60, 172] width 3 height 3
select select "9"
click at [69, 222] on span "1" at bounding box center [62, 221] width 16 height 16
click at [83, 284] on span "30" at bounding box center [78, 284] width 16 height 16
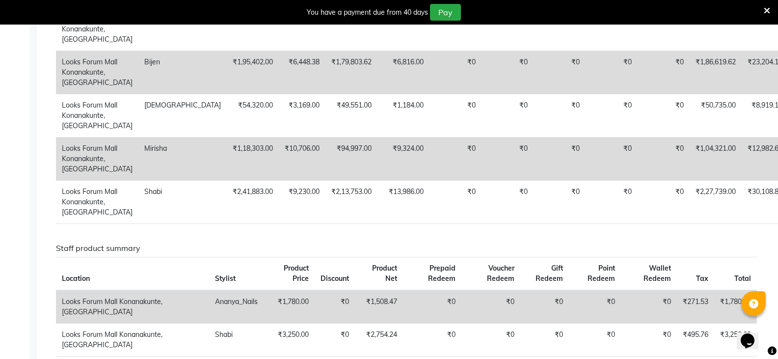
scroll to position [773, 0]
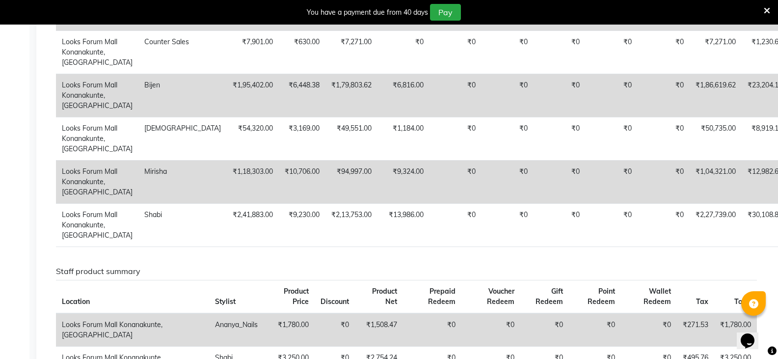
click at [764, 9] on icon at bounding box center [767, 10] width 6 height 9
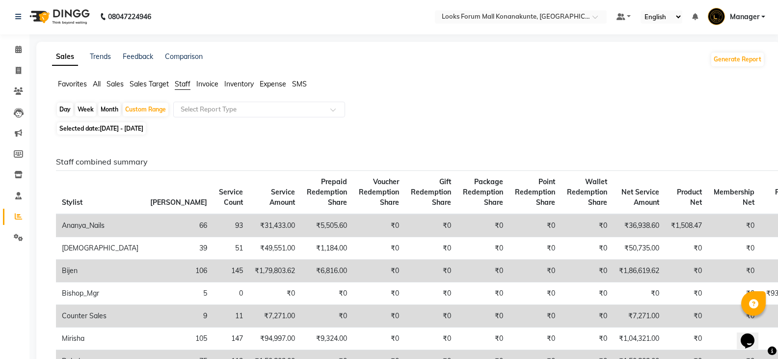
scroll to position [0, 0]
click at [115, 85] on span "Sales" at bounding box center [114, 84] width 17 height 9
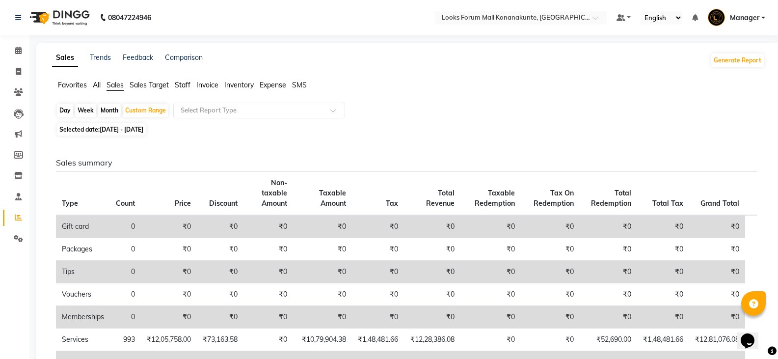
click at [184, 82] on span "Staff" at bounding box center [183, 84] width 16 height 9
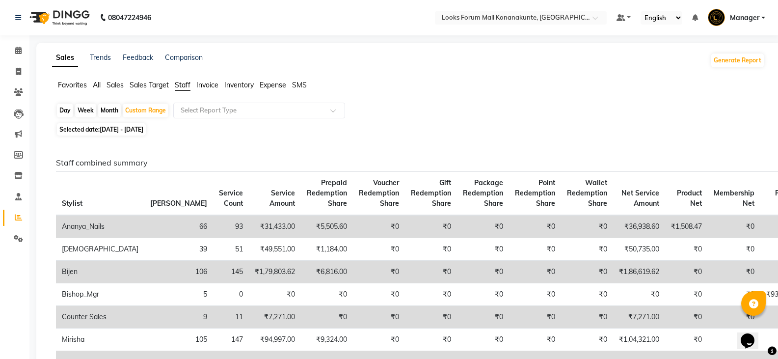
click at [143, 129] on span "01-09-2025 - 30-09-2025" at bounding box center [122, 129] width 44 height 7
select select "9"
select select "2025"
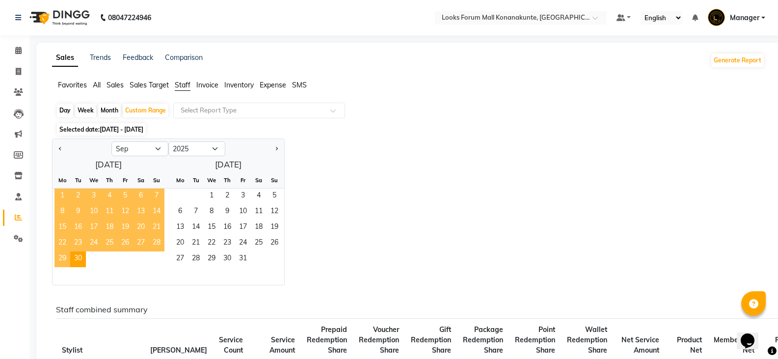
click at [60, 196] on span "1" at bounding box center [62, 196] width 16 height 16
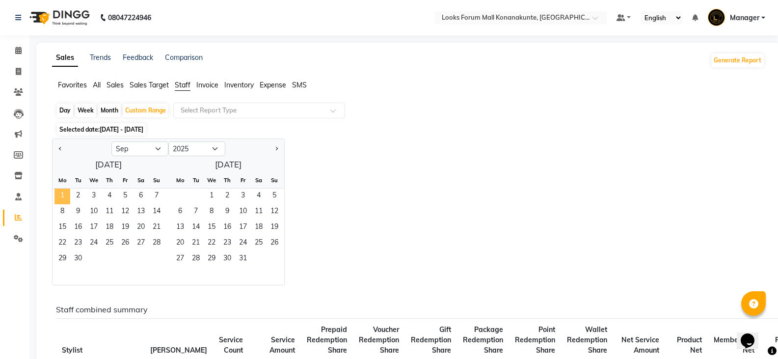
click at [61, 197] on span "1" at bounding box center [62, 196] width 16 height 16
click at [64, 107] on div "Day" at bounding box center [65, 111] width 16 height 14
select select "9"
select select "2025"
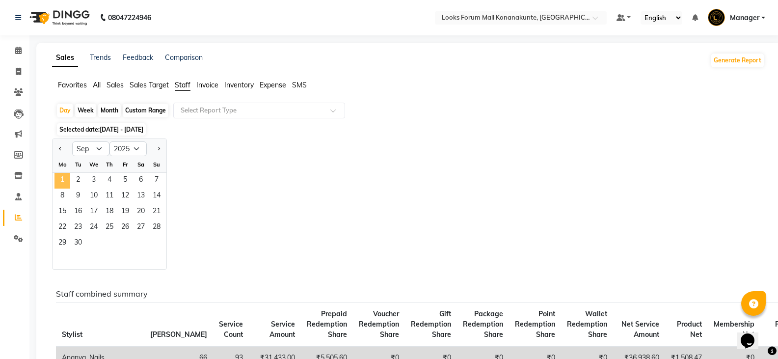
click at [60, 178] on span "1" at bounding box center [62, 181] width 16 height 16
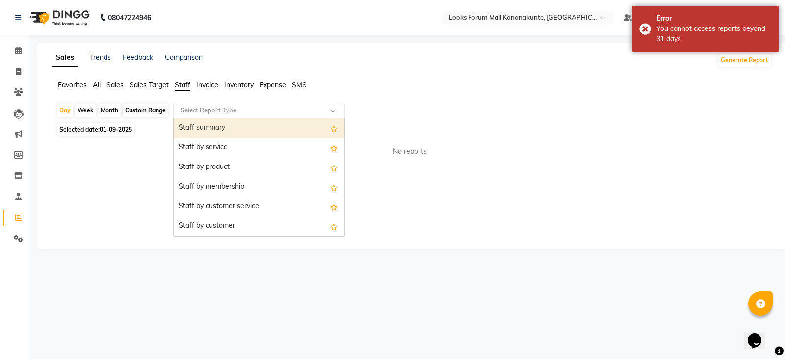
click at [235, 111] on input "text" at bounding box center [249, 111] width 141 height 10
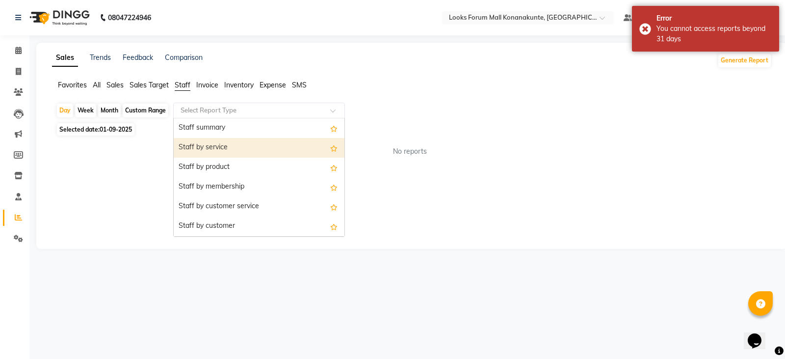
click at [226, 143] on div "Staff by service" at bounding box center [259, 148] width 171 height 20
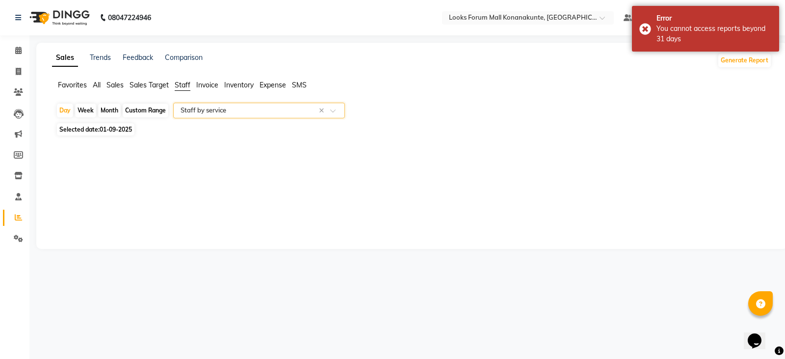
click at [210, 89] on li "Invoice" at bounding box center [207, 85] width 22 height 10
click at [176, 89] on li "Staff" at bounding box center [183, 85] width 16 height 10
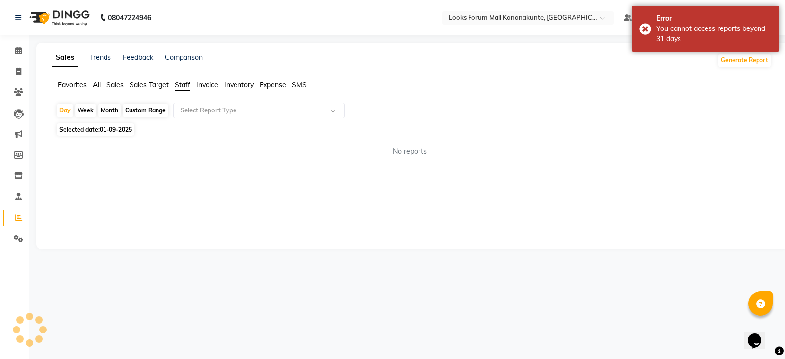
click at [127, 84] on ul "Favorites All Sales Sales Target Staff Invoice Inventory Expense SMS" at bounding box center [412, 85] width 720 height 11
click at [126, 86] on ul "Favorites All Sales Sales Target Staff Invoice Inventory Expense SMS" at bounding box center [412, 85] width 720 height 11
click at [119, 88] on span "Sales" at bounding box center [114, 84] width 17 height 9
click at [122, 131] on span "01-09-2025" at bounding box center [116, 129] width 32 height 7
select select "9"
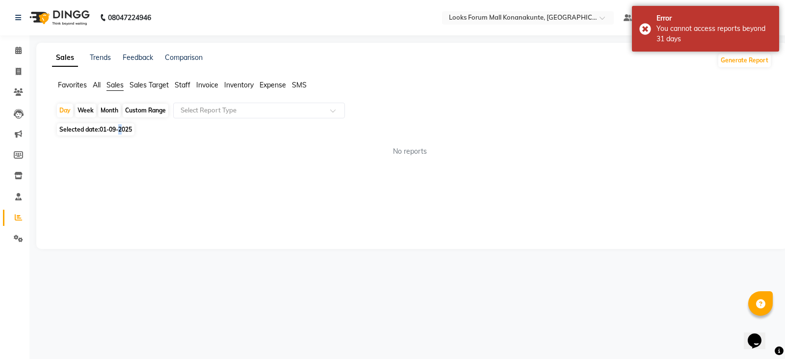
select select "2025"
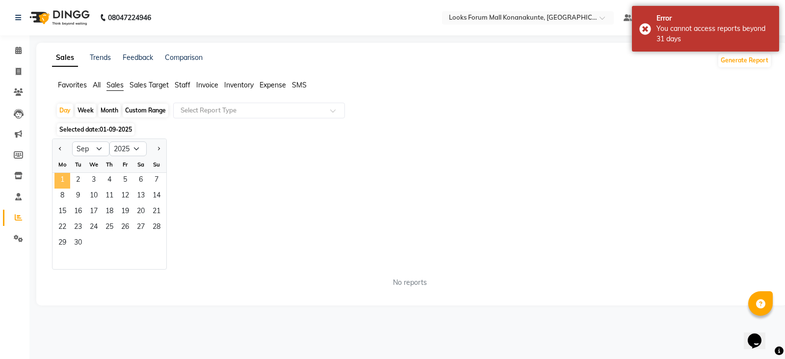
click at [62, 177] on span "1" at bounding box center [62, 181] width 16 height 16
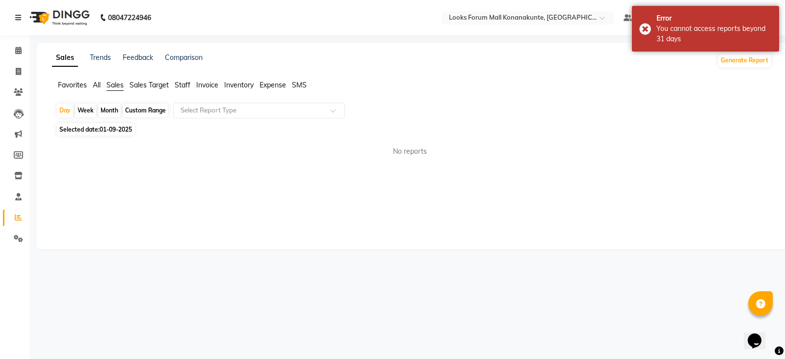
click at [254, 118] on div "Day Week Month Custom Range Select Report Type" at bounding box center [412, 112] width 712 height 18
click at [252, 112] on input "text" at bounding box center [249, 111] width 141 height 10
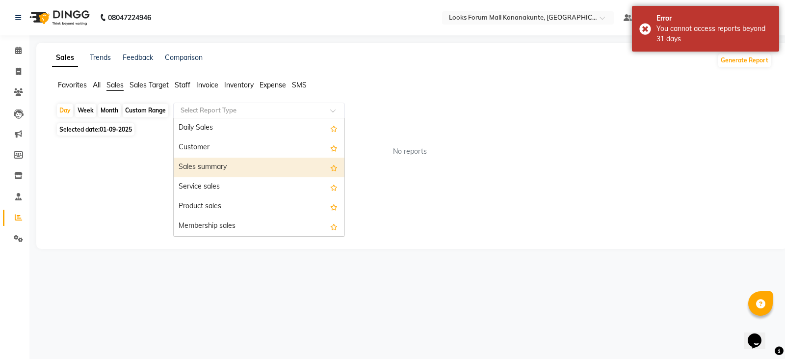
click at [232, 161] on div "Sales summary" at bounding box center [259, 168] width 171 height 20
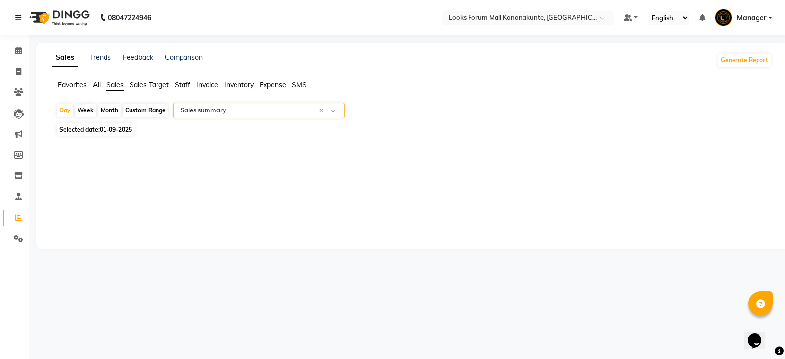
click at [188, 84] on span "Staff" at bounding box center [183, 84] width 16 height 9
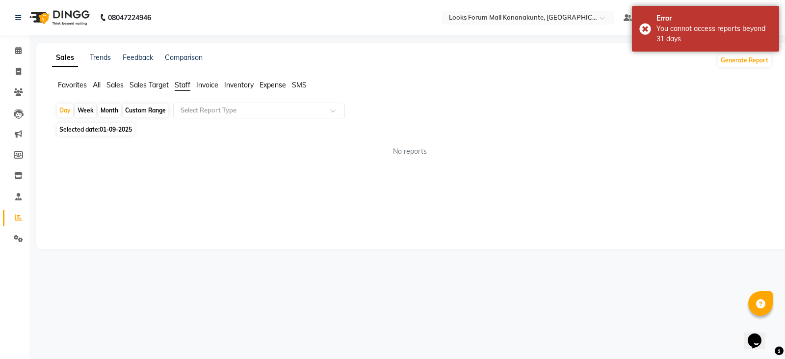
click at [121, 87] on span "Sales" at bounding box center [114, 84] width 17 height 9
click at [125, 128] on span "01-09-2025" at bounding box center [116, 129] width 32 height 7
select select "9"
select select "2025"
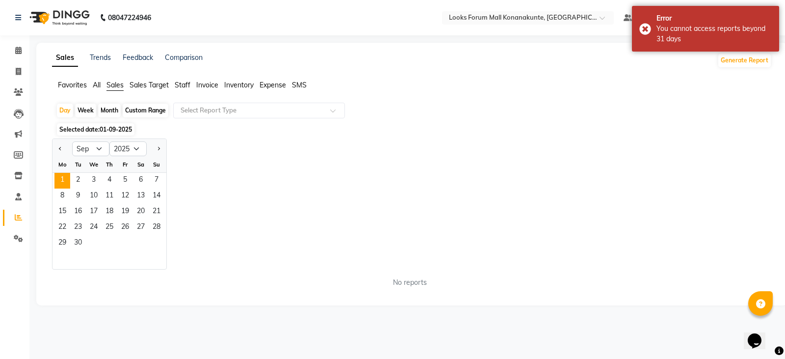
click at [259, 160] on div "Jan Feb Mar Apr May Jun Jul Aug Sep Oct Nov Dec 2015 2016 2017 2018 2019 2020 2…" at bounding box center [412, 203] width 720 height 131
click at [248, 104] on div "Select Report Type" at bounding box center [259, 111] width 172 height 16
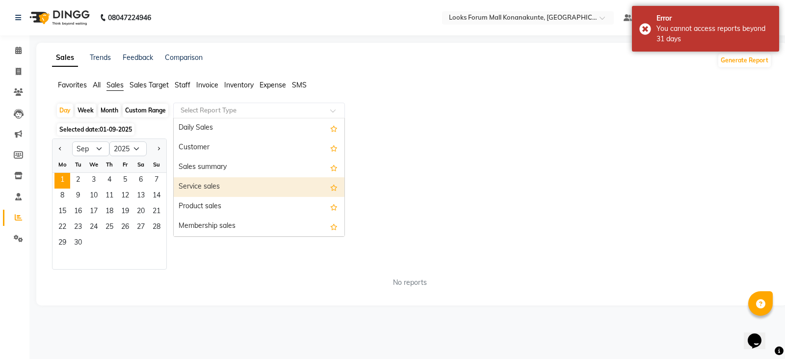
click at [225, 186] on div "Service sales" at bounding box center [259, 187] width 171 height 20
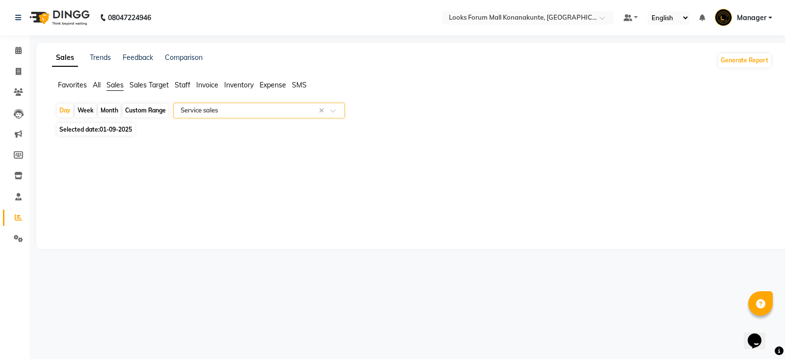
click at [166, 84] on span "Sales Target" at bounding box center [149, 84] width 39 height 9
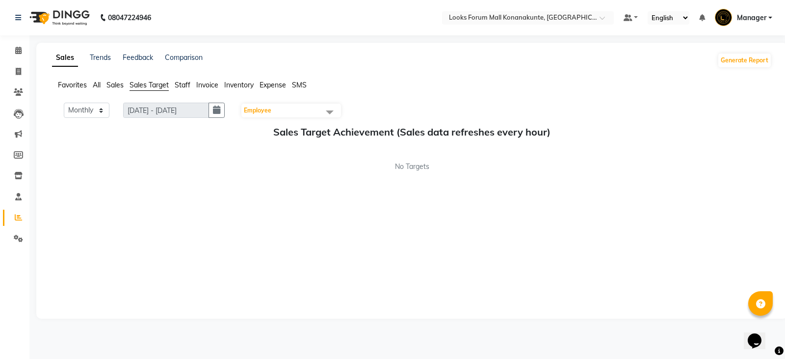
click at [190, 83] on span "Staff" at bounding box center [183, 84] width 16 height 9
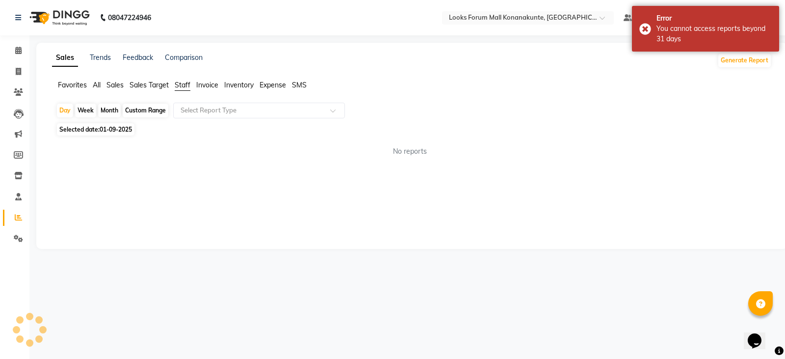
click at [121, 131] on span "01-09-2025" at bounding box center [116, 129] width 32 height 7
click at [230, 116] on div "Select Report Type" at bounding box center [259, 111] width 172 height 16
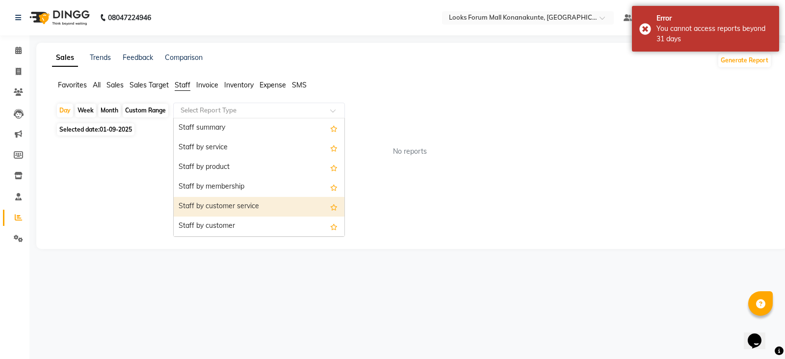
click at [222, 201] on div "Staff by customer service" at bounding box center [259, 207] width 171 height 20
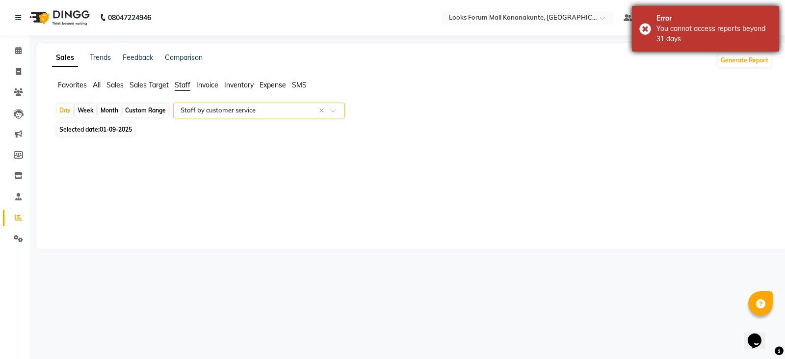
click at [649, 25] on div "Error You cannot access reports beyond 31 days" at bounding box center [705, 29] width 147 height 46
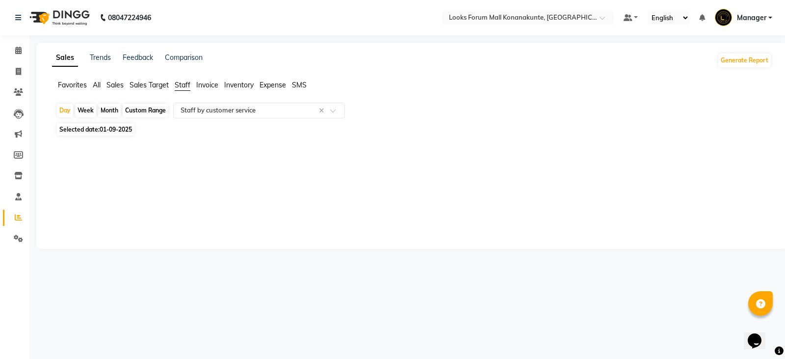
click at [124, 131] on span "01-09-2025" at bounding box center [116, 129] width 32 height 7
select select "9"
select select "2025"
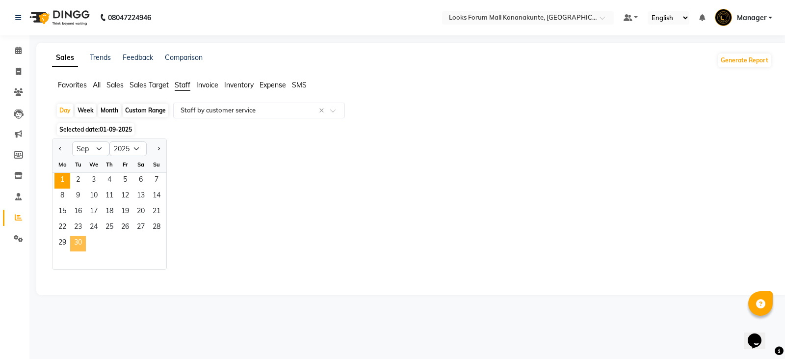
click at [79, 239] on span "30" at bounding box center [78, 244] width 16 height 16
select select "filtered_report"
select select "csv"
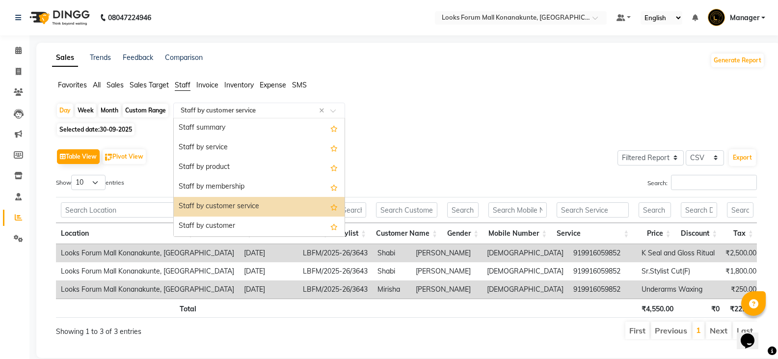
click at [288, 109] on input "text" at bounding box center [249, 111] width 141 height 10
click at [464, 116] on div "Day Week Month Custom Range Select Report Type × Staff by customer service × St…" at bounding box center [408, 112] width 705 height 18
click at [293, 111] on input "text" at bounding box center [249, 111] width 141 height 10
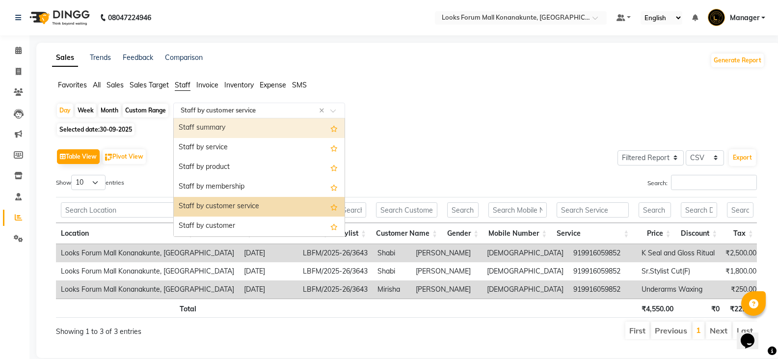
click at [290, 125] on div "Staff summary" at bounding box center [259, 128] width 171 height 20
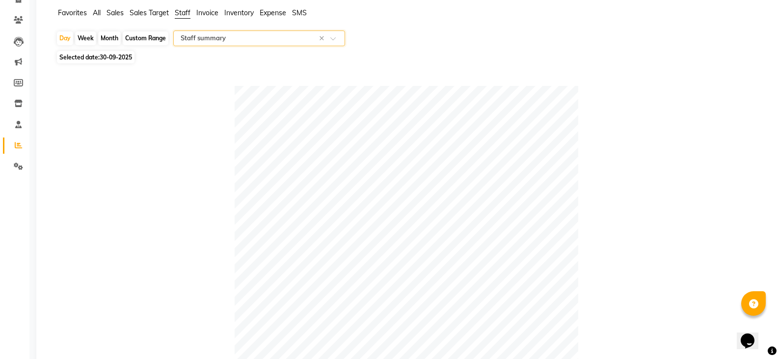
scroll to position [49, 0]
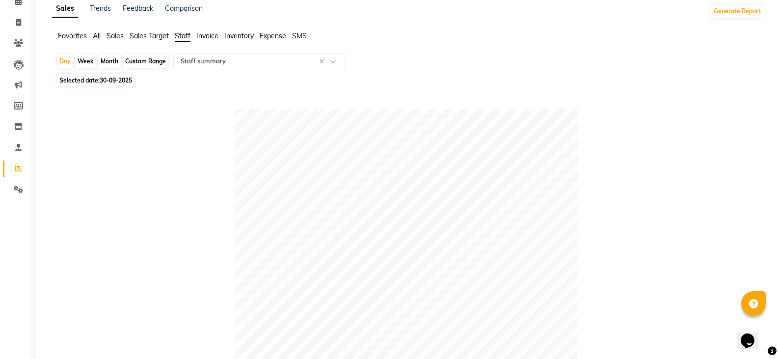
click at [87, 80] on span "Selected date: 30-09-2025" at bounding box center [96, 80] width 78 height 12
select select "9"
select select "2025"
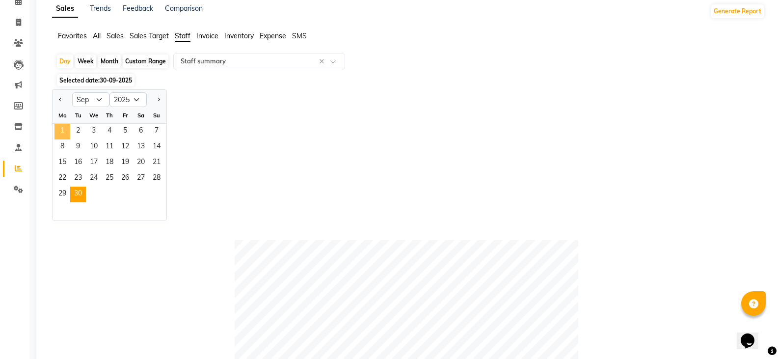
click at [69, 132] on span "1" at bounding box center [62, 132] width 16 height 16
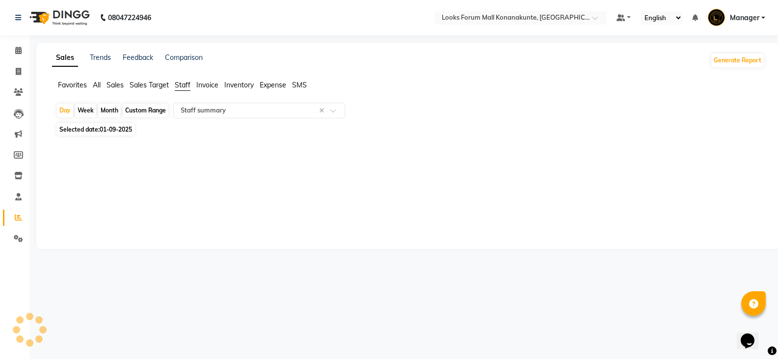
scroll to position [0, 0]
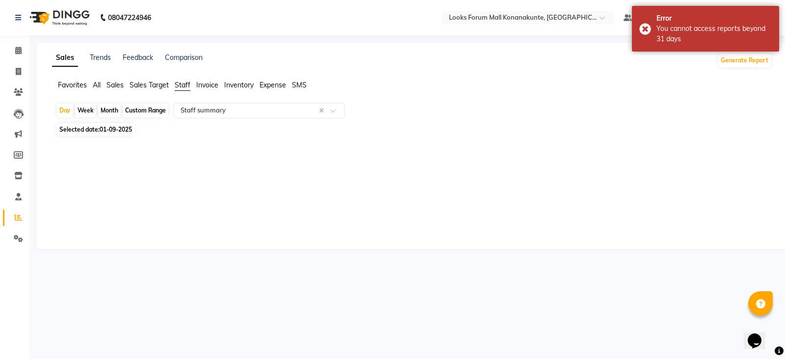
click at [149, 110] on div "Custom Range" at bounding box center [146, 111] width 46 height 14
select select "9"
select select "2025"
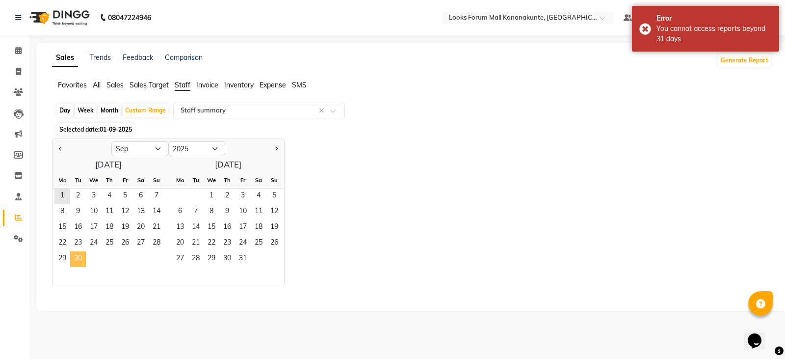
click at [77, 252] on span "30" at bounding box center [78, 259] width 16 height 16
select select "filtered_report"
select select "csv"
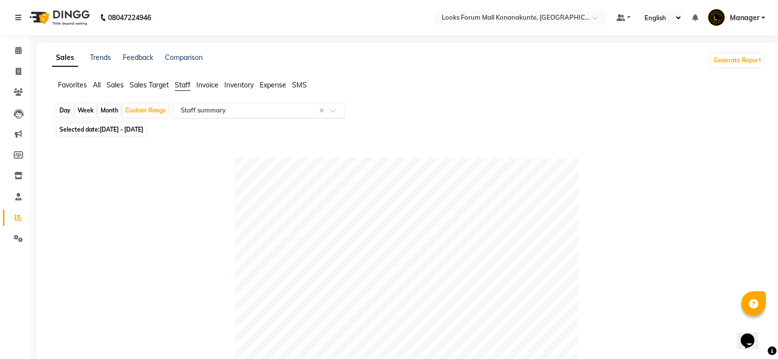
click at [208, 109] on input "text" at bounding box center [249, 111] width 141 height 10
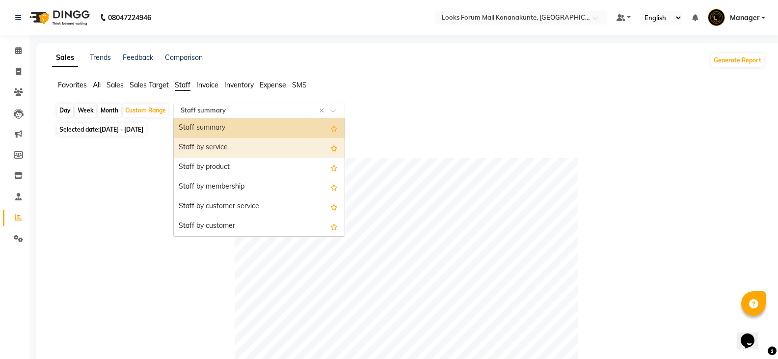
click at [229, 148] on div "Staff by service" at bounding box center [259, 148] width 171 height 20
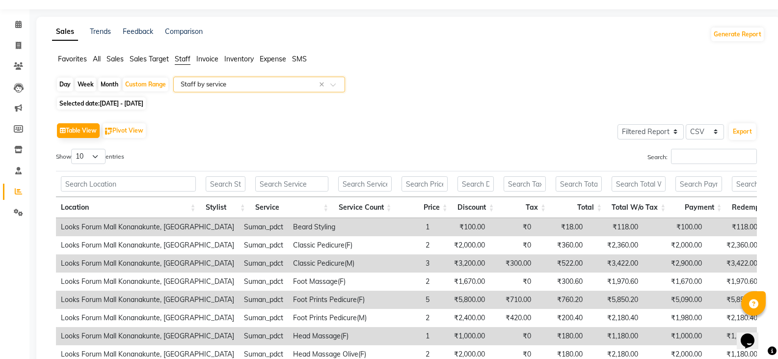
scroll to position [8, 0]
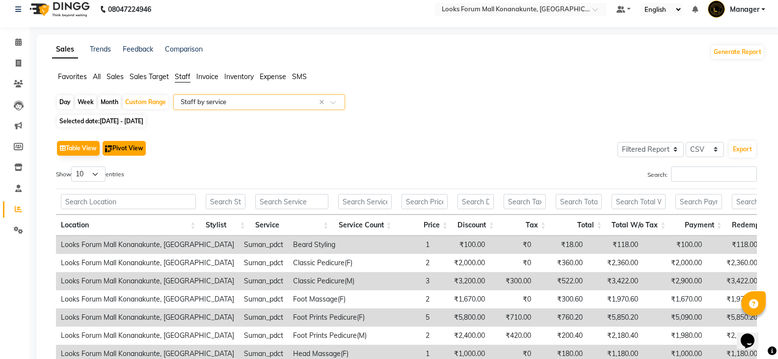
click at [124, 149] on button "Pivot View" at bounding box center [124, 148] width 43 height 15
select select "full_report"
select select "csv"
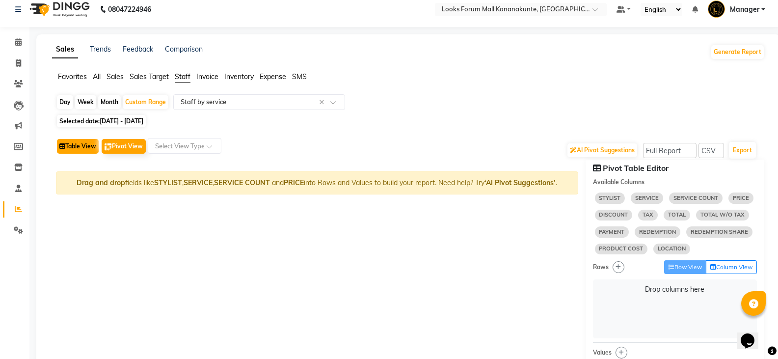
click at [88, 147] on button "Table View" at bounding box center [78, 146] width 42 height 15
select select "filtered_report"
select select "csv"
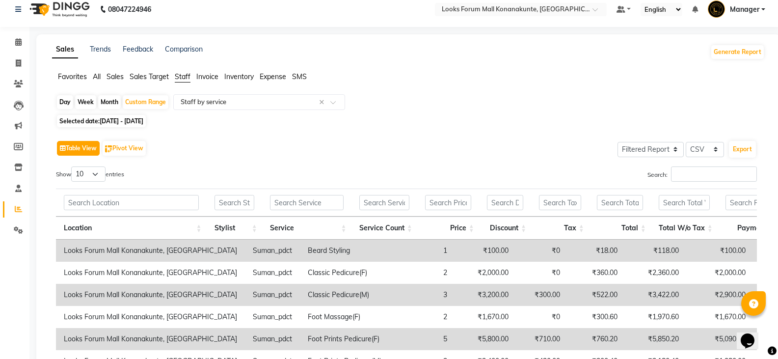
scroll to position [0, 0]
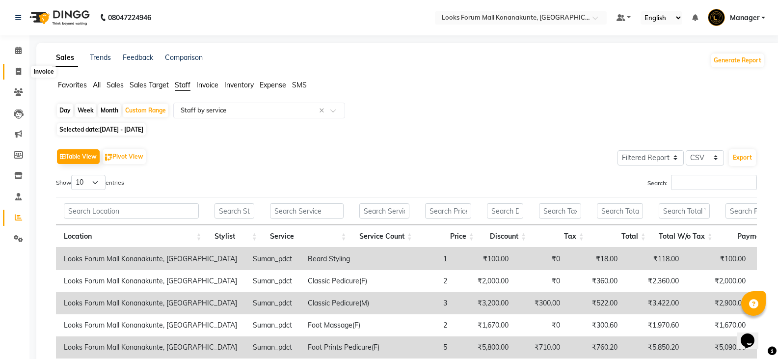
click at [19, 69] on icon at bounding box center [18, 71] width 5 height 7
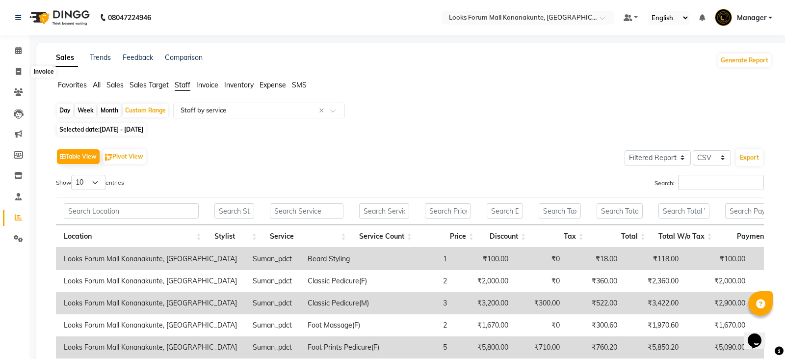
select select "service"
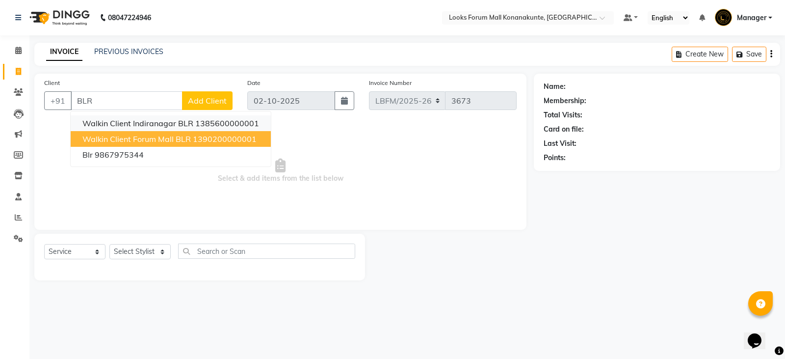
drag, startPoint x: 159, startPoint y: 132, endPoint x: 181, endPoint y: 119, distance: 24.9
click at [160, 130] on ngb-typeahead-window "Walkin Client Indiranagar BLR 1385600000001 Walkin Client Forum Mall BLR 139020…" at bounding box center [170, 139] width 201 height 56
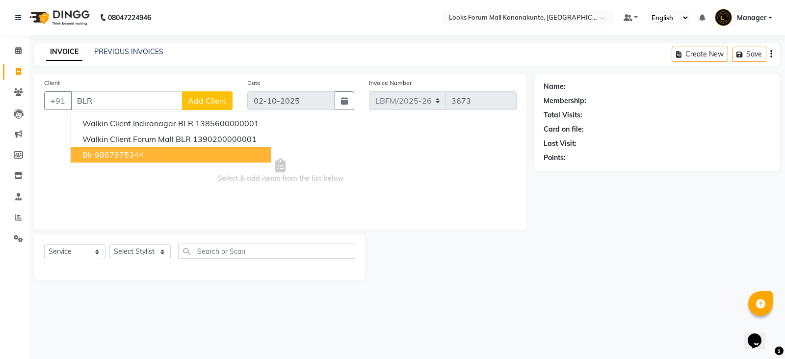
type input "BLR"
click at [149, 261] on div "Select Service Product Membership Package Voucher Prepaid Gift Card Select Styl…" at bounding box center [199, 254] width 311 height 23
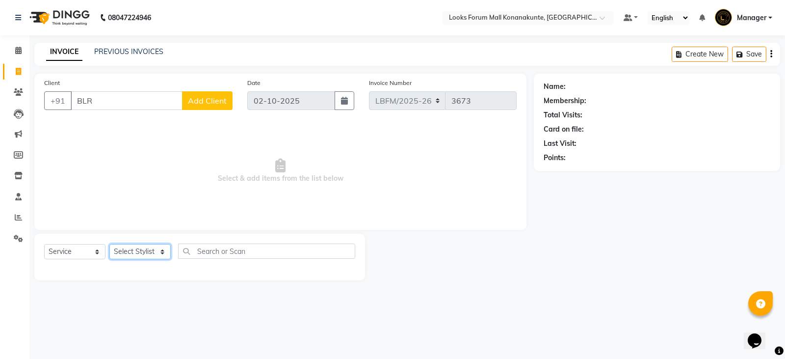
click at [153, 255] on select "Select Stylist Ananya_Nails [PERSON_NAME] Bijen Bishop_Mgr Counter Sales Manage…" at bounding box center [139, 251] width 61 height 15
select select "90395"
click at [109, 244] on select "Select Stylist Ananya_Nails [PERSON_NAME] Bijen Bishop_Mgr Counter Sales Manage…" at bounding box center [139, 251] width 61 height 15
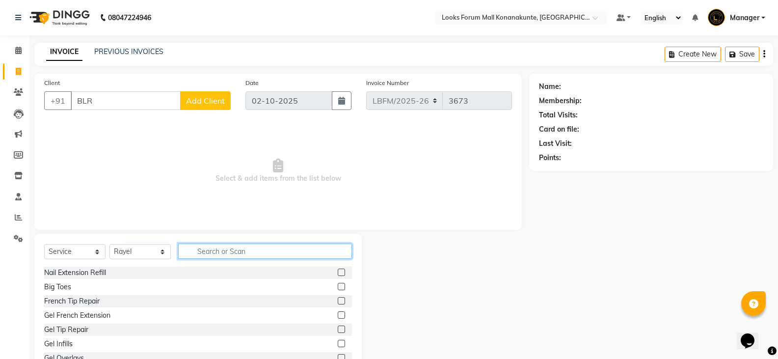
click at [221, 252] on input "text" at bounding box center [265, 250] width 174 height 15
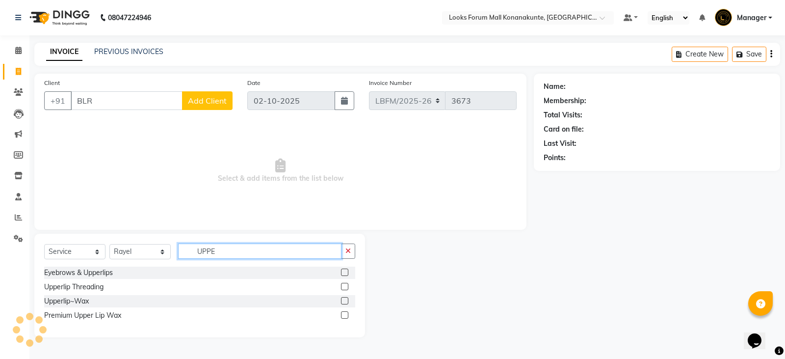
type input "UPPE"
click at [346, 314] on label at bounding box center [344, 314] width 7 height 7
click at [346, 314] on input "checkbox" at bounding box center [344, 315] width 6 height 6
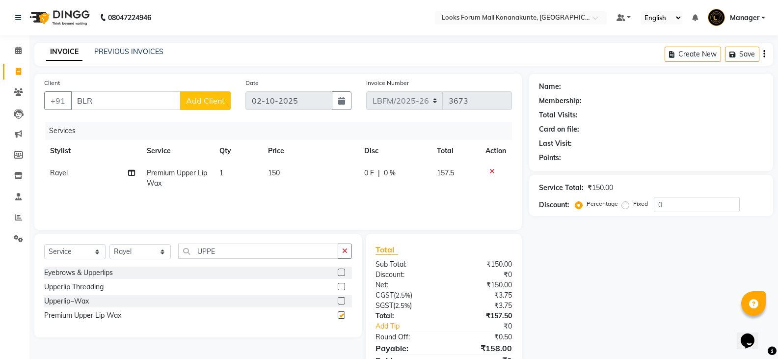
checkbox input "false"
click at [345, 249] on icon "button" at bounding box center [344, 250] width 5 height 7
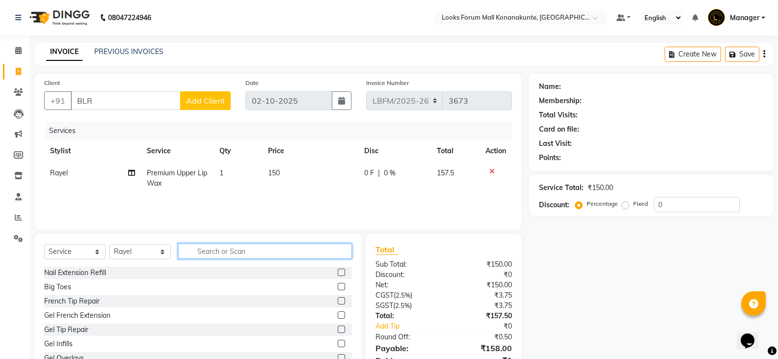
click at [319, 253] on input "text" at bounding box center [265, 250] width 174 height 15
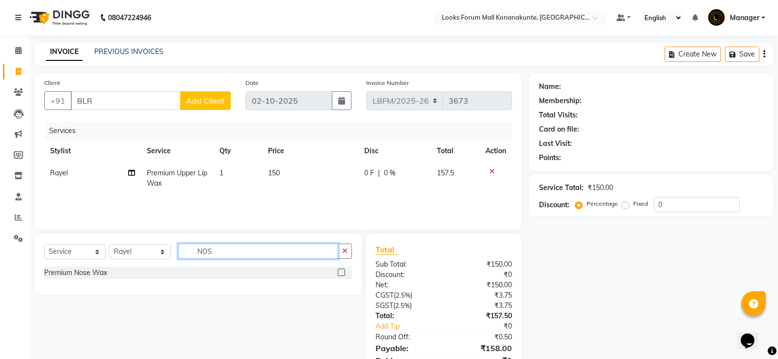
type input "NOS"
click at [340, 273] on label at bounding box center [341, 271] width 7 height 7
click at [340, 273] on input "checkbox" at bounding box center [341, 272] width 6 height 6
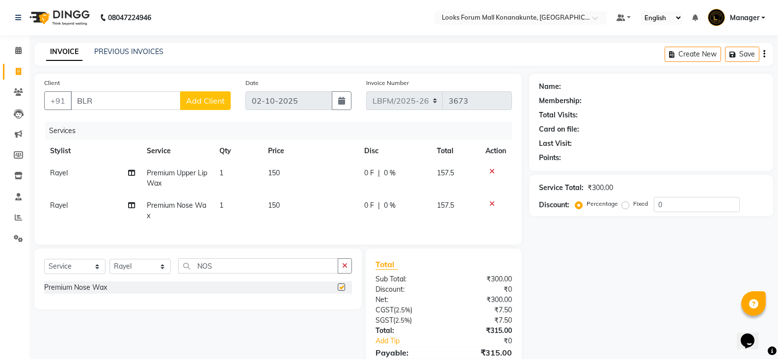
checkbox input "false"
click at [343, 273] on button "button" at bounding box center [345, 265] width 14 height 15
click at [303, 206] on td "150" at bounding box center [310, 210] width 97 height 32
select select "90395"
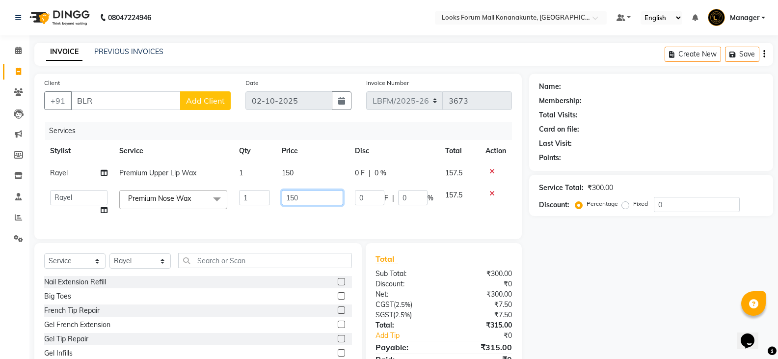
click at [320, 203] on input "150" at bounding box center [312, 197] width 61 height 15
type input "1"
type input "200"
click at [324, 226] on div "Services Stylist Service Qty Price Disc Total Action Rayel Premium Upper Lip Wa…" at bounding box center [278, 175] width 468 height 107
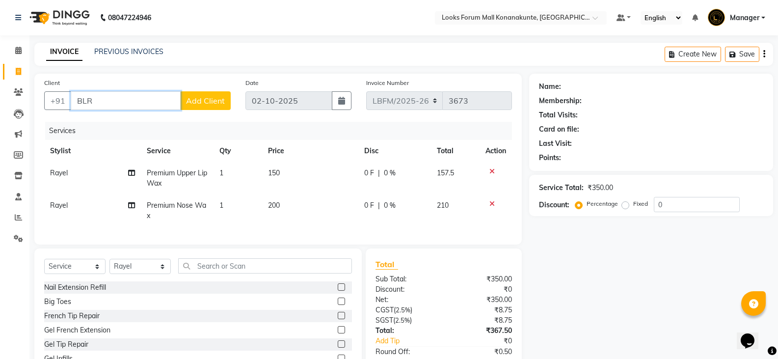
click at [146, 106] on input "BLR" at bounding box center [126, 100] width 110 height 19
type input "B"
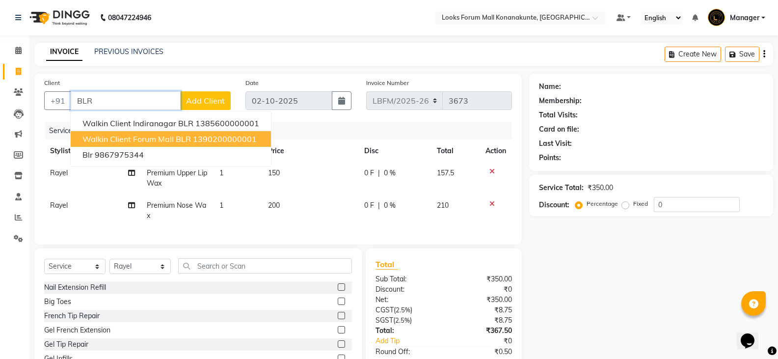
click at [146, 133] on button "Walkin Client Forum Mall BLR 1390200000001" at bounding box center [171, 139] width 200 height 16
type input "1390200000001"
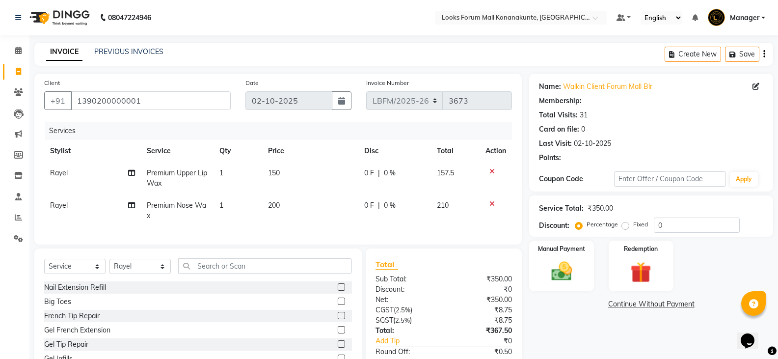
select select "1: Object"
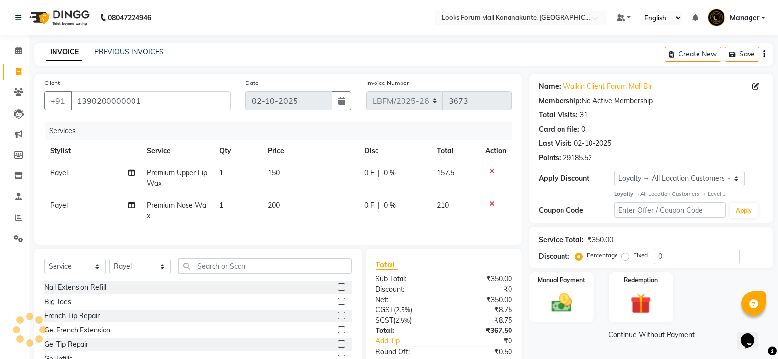
scroll to position [66, 0]
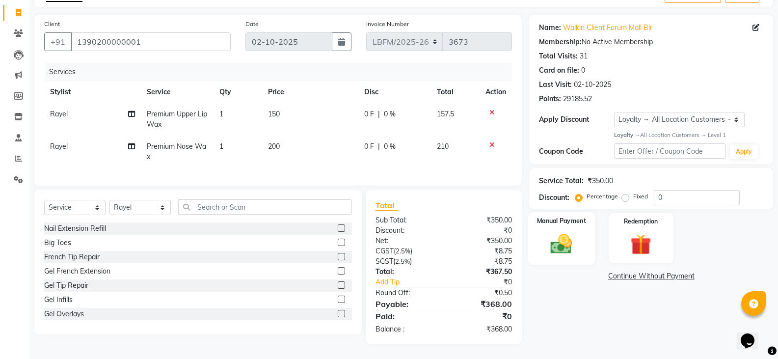
click at [533, 231] on div "Manual Payment" at bounding box center [561, 238] width 67 height 53
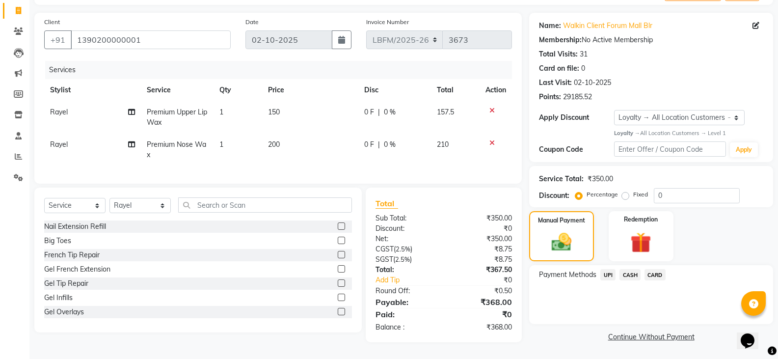
click at [626, 269] on div "CASH" at bounding box center [627, 275] width 25 height 13
click at [622, 272] on span "CASH" at bounding box center [629, 274] width 21 height 11
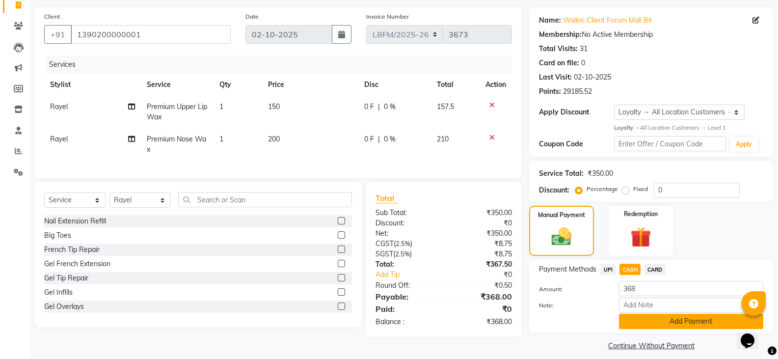
click at [631, 324] on button "Add Payment" at bounding box center [691, 321] width 144 height 15
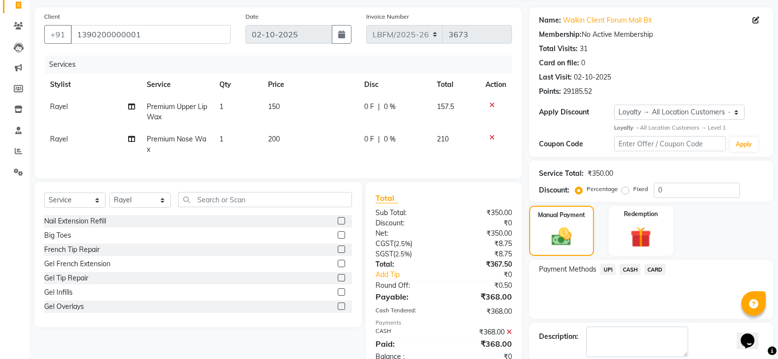
scroll to position [150, 0]
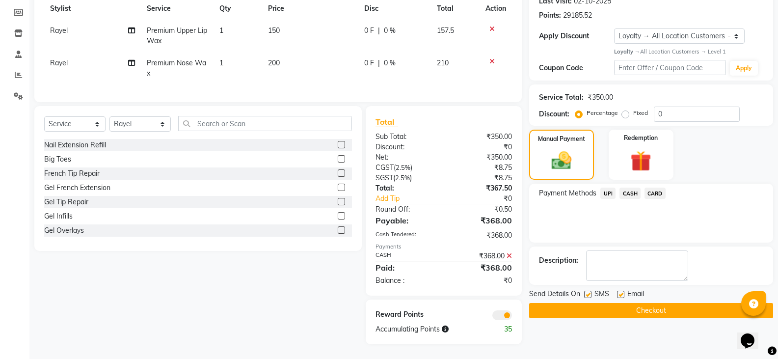
click at [624, 308] on button "Checkout" at bounding box center [651, 310] width 244 height 15
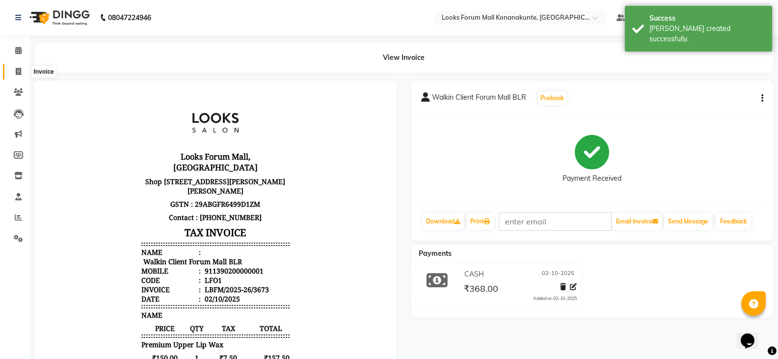
click at [14, 66] on span at bounding box center [18, 71] width 17 height 11
select select "service"
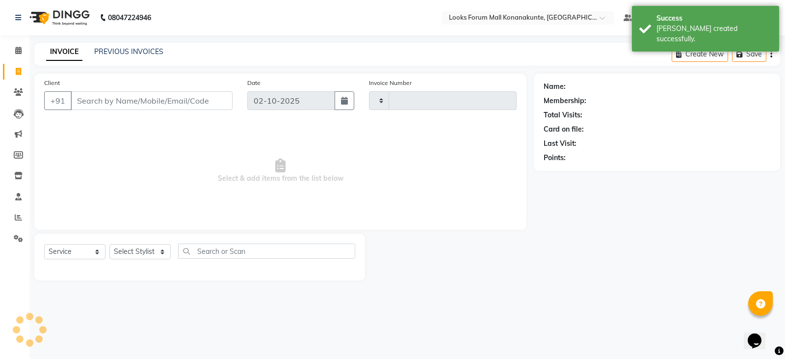
type input "3674"
select select "8945"
click at [127, 54] on link "PREVIOUS INVOICES" at bounding box center [128, 51] width 69 height 9
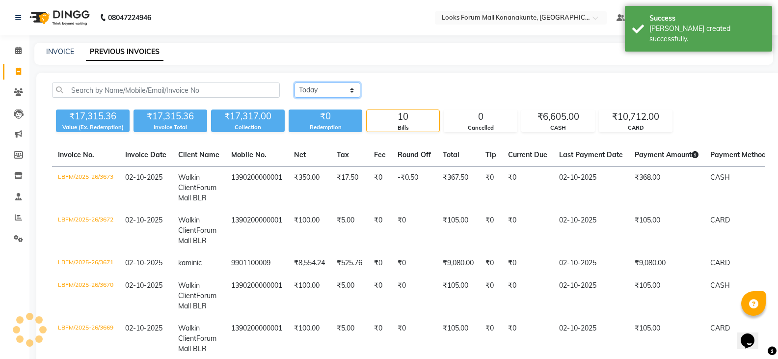
click at [345, 94] on select "Today Yesterday Custom Range" at bounding box center [327, 89] width 66 height 15
select select "range"
click at [294, 82] on select "Today Yesterday Custom Range" at bounding box center [327, 89] width 66 height 15
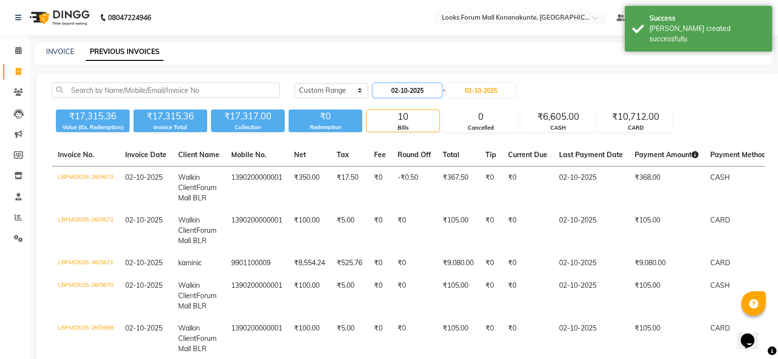
click at [401, 90] on input "02-10-2025" at bounding box center [407, 90] width 69 height 14
select select "10"
select select "2025"
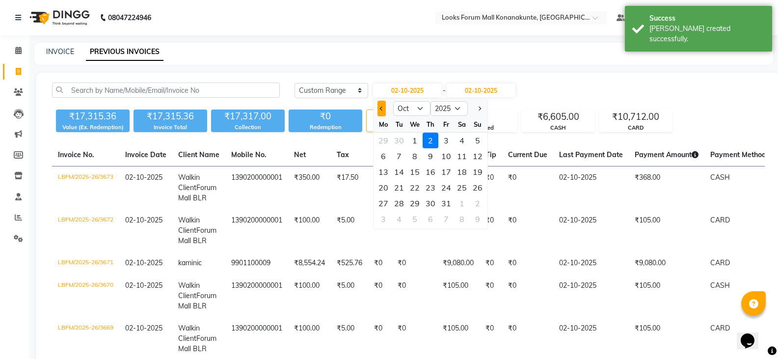
click at [384, 106] on button "Previous month" at bounding box center [381, 109] width 8 height 16
select select "9"
click at [389, 140] on div "1" at bounding box center [383, 141] width 16 height 16
type input "01-09-2025"
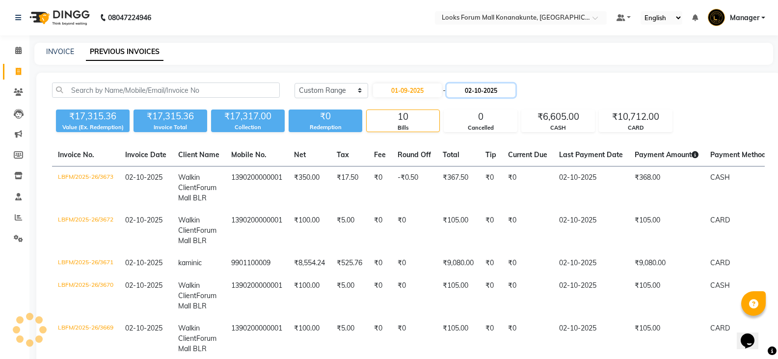
click at [493, 93] on input "02-10-2025" at bounding box center [481, 90] width 69 height 14
select select "10"
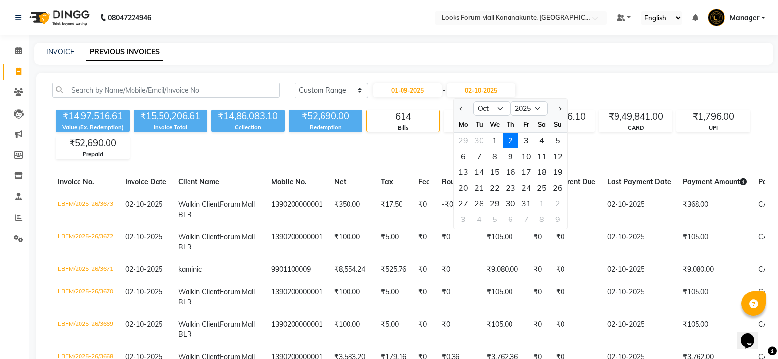
click at [498, 139] on div "1" at bounding box center [495, 141] width 16 height 16
type input "01-10-2025"
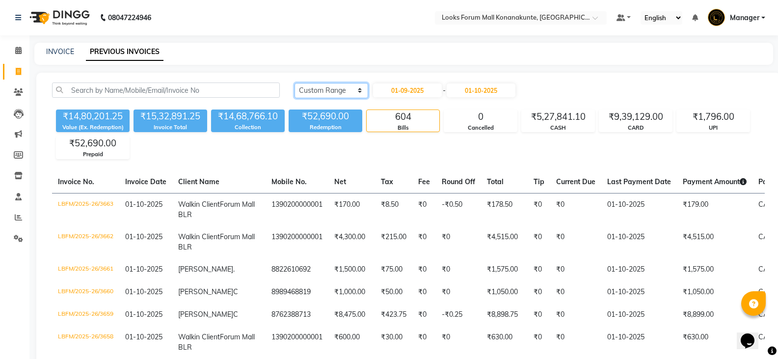
click at [346, 86] on select "Today Yesterday Custom Range" at bounding box center [331, 90] width 74 height 15
click at [20, 94] on icon at bounding box center [18, 91] width 9 height 7
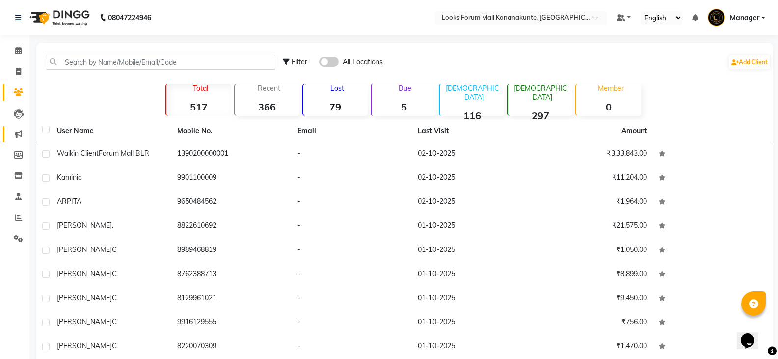
click at [9, 136] on link "Marketing" at bounding box center [15, 134] width 24 height 16
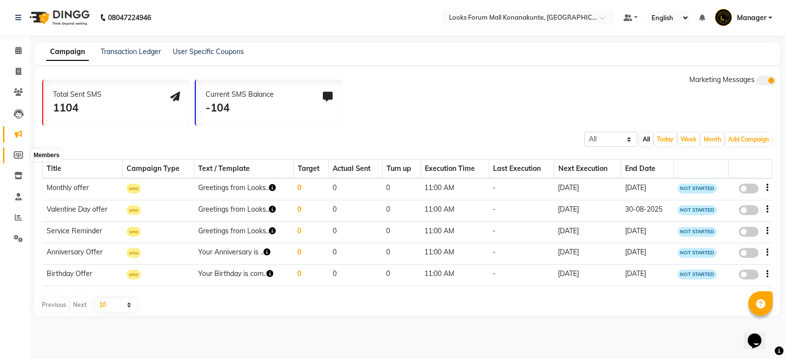
click at [13, 159] on span at bounding box center [18, 155] width 17 height 11
select select
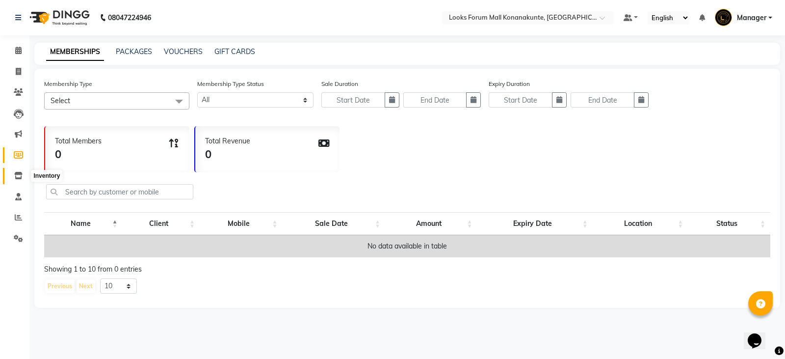
click at [12, 177] on span at bounding box center [18, 175] width 17 height 11
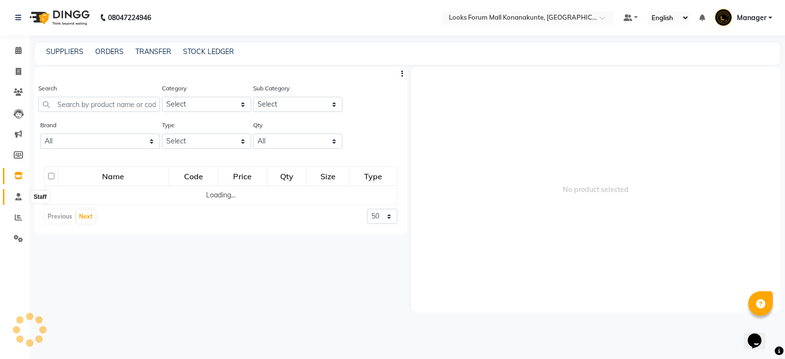
click at [14, 200] on span at bounding box center [18, 196] width 17 height 11
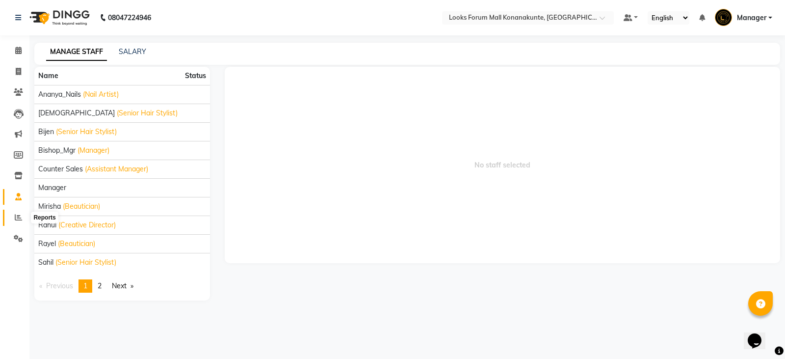
click at [12, 217] on span at bounding box center [18, 217] width 17 height 11
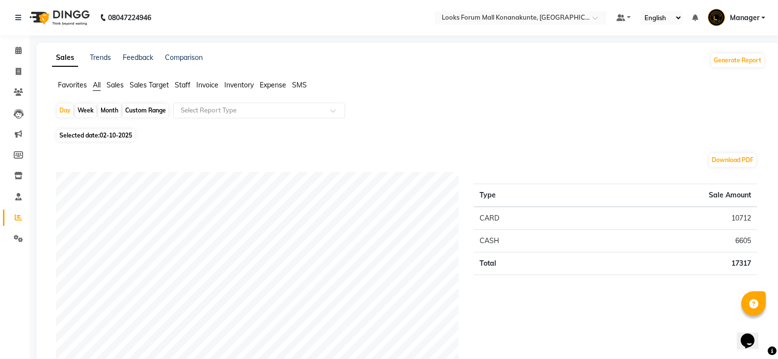
click at [117, 83] on span "Sales" at bounding box center [114, 84] width 17 height 9
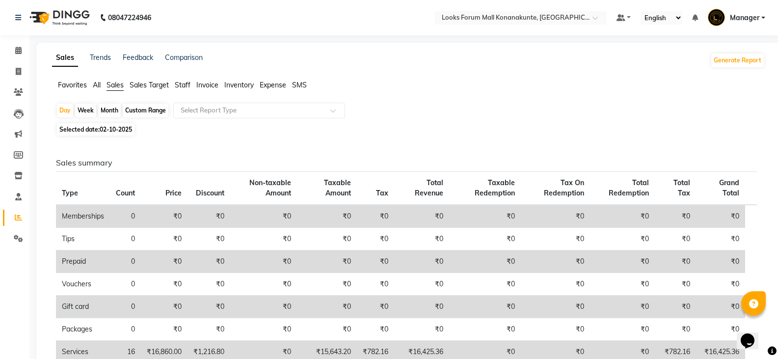
click at [96, 133] on span "Selected date: 02-10-2025" at bounding box center [96, 129] width 78 height 12
select select "10"
select select "2025"
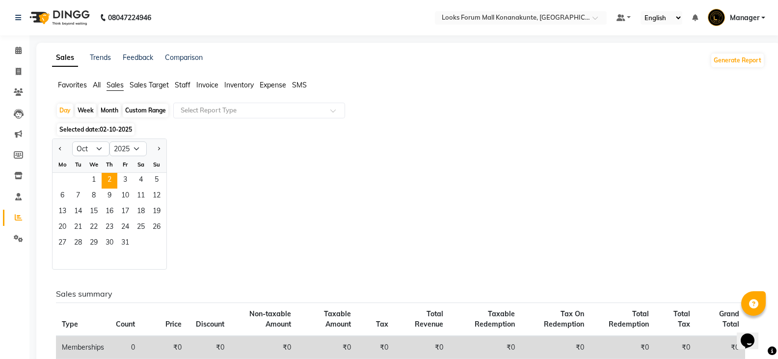
click at [56, 148] on div at bounding box center [63, 149] width 20 height 16
click at [57, 148] on button "Previous month" at bounding box center [60, 149] width 8 height 16
select select "9"
click at [67, 176] on span "1" at bounding box center [62, 181] width 16 height 16
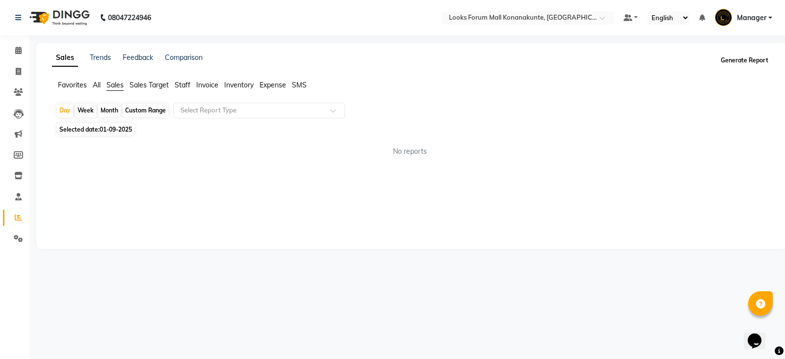
click at [738, 61] on button "Generate Report" at bounding box center [744, 60] width 53 height 14
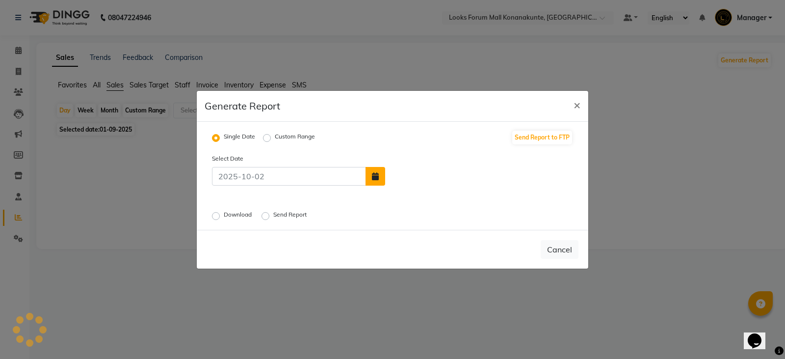
click at [378, 179] on icon "button" at bounding box center [375, 176] width 7 height 8
select select "10"
select select "2025"
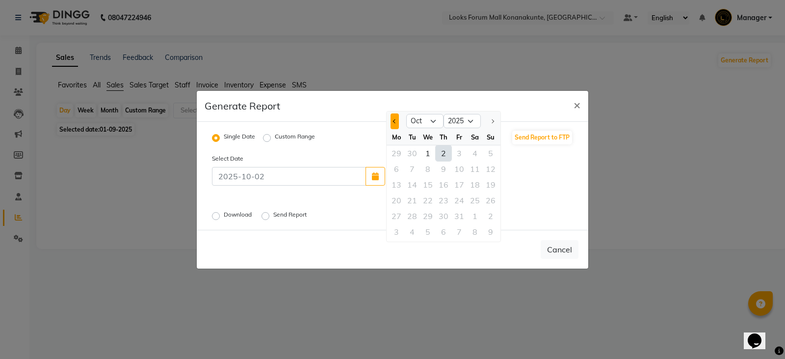
click at [392, 124] on button "Previous month" at bounding box center [395, 121] width 8 height 16
select select "9"
click at [395, 158] on div "1" at bounding box center [397, 153] width 16 height 16
type input "01-09-2025"
click at [580, 105] on span "×" at bounding box center [577, 104] width 7 height 15
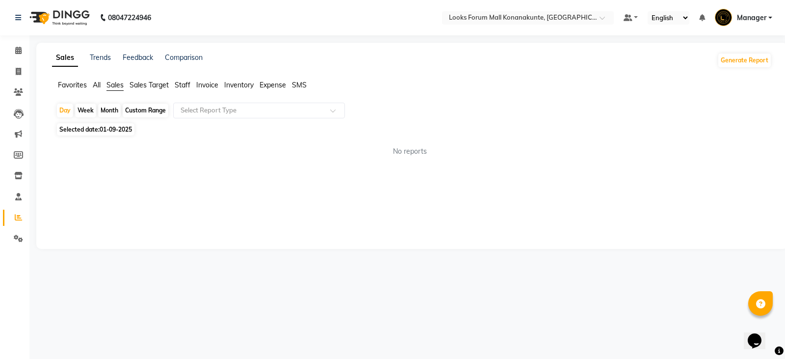
click at [153, 81] on span "Sales Target" at bounding box center [149, 84] width 39 height 9
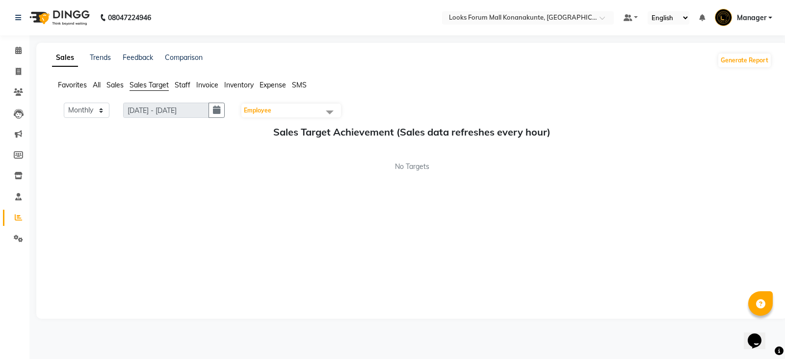
click at [184, 84] on span "Staff" at bounding box center [183, 84] width 16 height 9
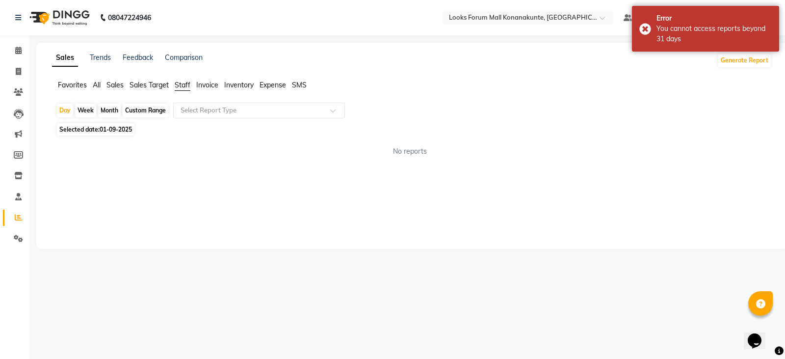
click at [215, 86] on span "Invoice" at bounding box center [207, 84] width 22 height 9
click at [232, 84] on span "Inventory" at bounding box center [238, 84] width 29 height 9
click at [274, 88] on span "Expense" at bounding box center [273, 84] width 27 height 9
click at [205, 79] on div "Sales Trends Feedback Comparison Generate Report Favorites All Sales Sales Targ…" at bounding box center [411, 146] width 751 height 206
click at [77, 80] on li "Favorites" at bounding box center [72, 85] width 29 height 10
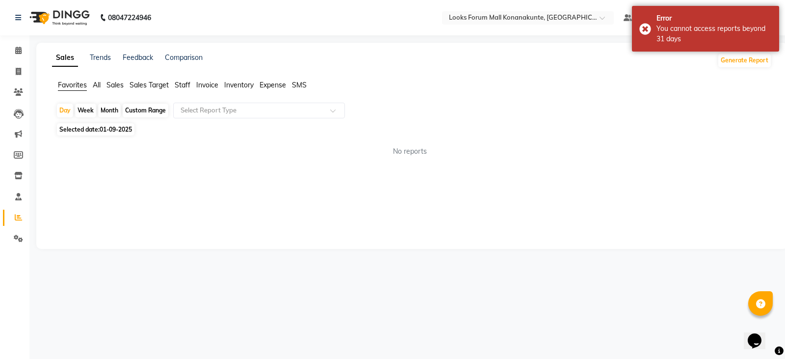
click at [101, 82] on span "All" at bounding box center [97, 84] width 8 height 9
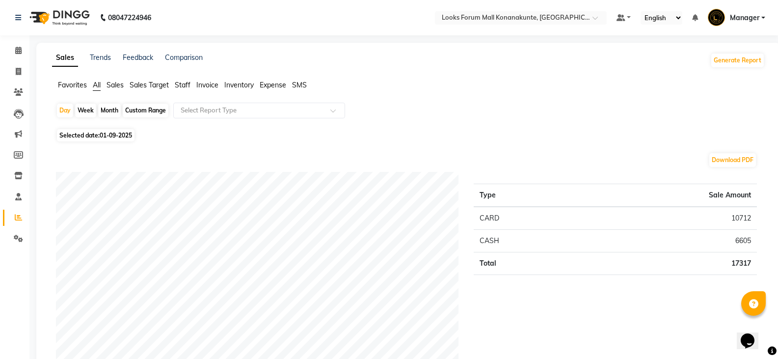
click at [115, 87] on span "Sales" at bounding box center [114, 84] width 17 height 9
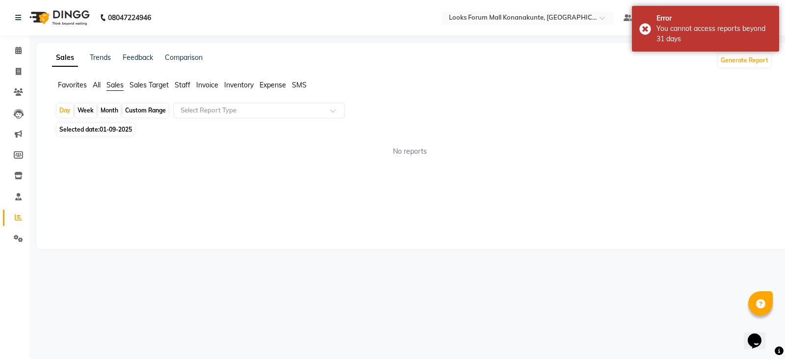
click at [218, 84] on span "Invoice" at bounding box center [207, 84] width 22 height 9
click at [245, 110] on input "text" at bounding box center [249, 111] width 141 height 10
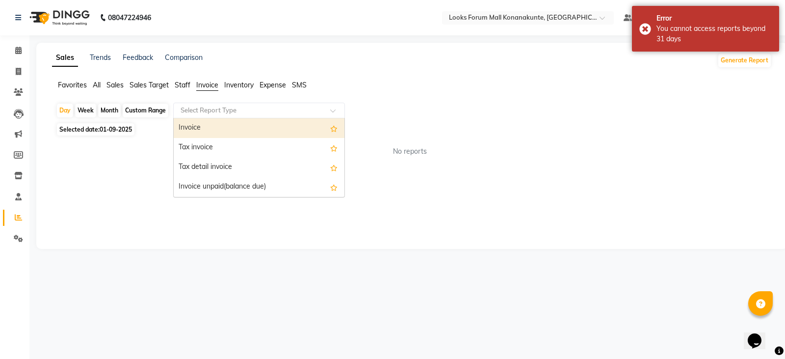
click at [178, 83] on span "Staff" at bounding box center [183, 84] width 16 height 9
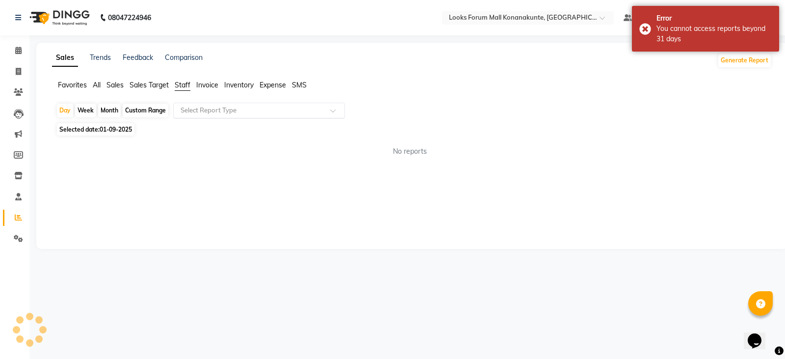
click at [248, 115] on div "Select Report Type" at bounding box center [259, 111] width 172 height 16
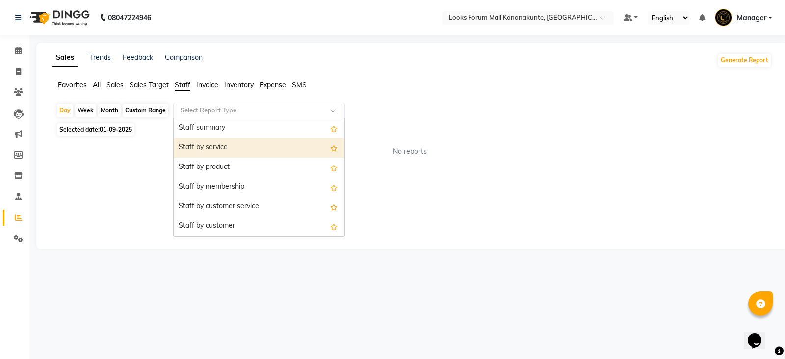
click at [242, 155] on div "Staff by service" at bounding box center [259, 148] width 171 height 20
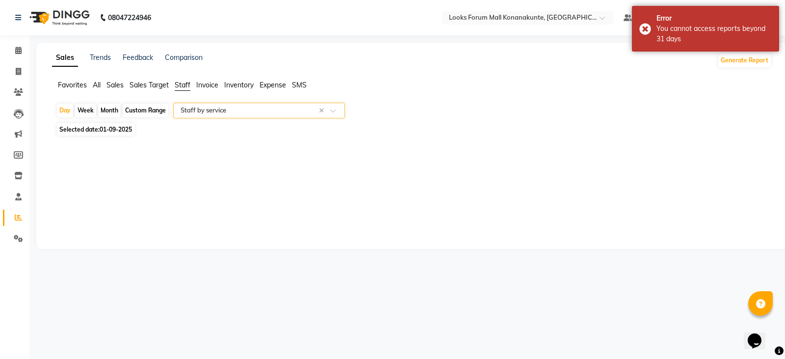
click at [155, 107] on div "Custom Range" at bounding box center [146, 111] width 46 height 14
select select "9"
select select "2025"
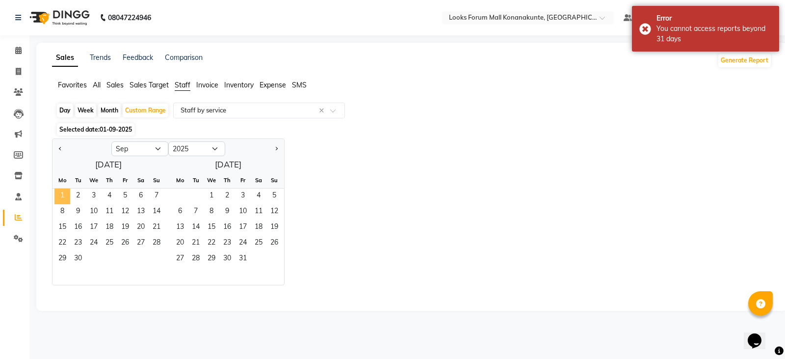
click at [61, 196] on span "1" at bounding box center [62, 196] width 16 height 16
click at [80, 195] on span "2" at bounding box center [78, 196] width 16 height 16
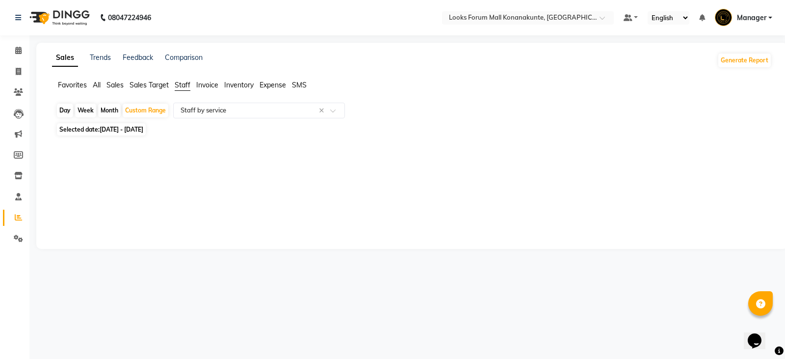
click at [143, 130] on span "01-09-2025 - 02-09-2025" at bounding box center [122, 129] width 44 height 7
select select "9"
select select "2025"
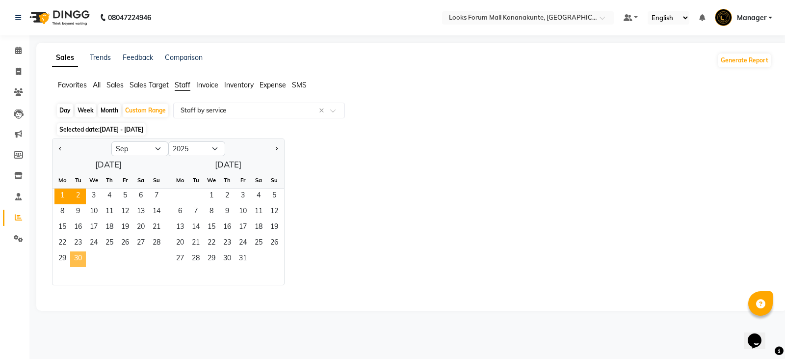
click at [79, 254] on span "30" at bounding box center [78, 259] width 16 height 16
click at [56, 194] on span "1" at bounding box center [62, 196] width 16 height 16
click at [80, 255] on span "30" at bounding box center [78, 259] width 16 height 16
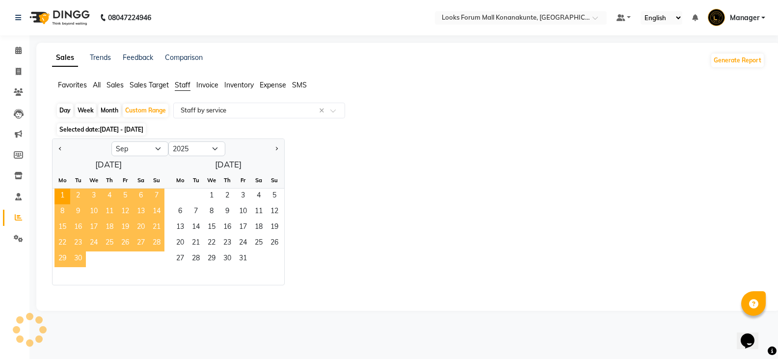
select select "filtered_report"
select select "csv"
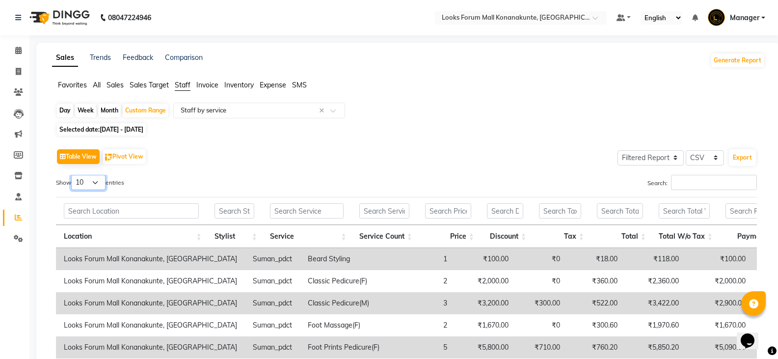
click at [99, 184] on select "10 25 50 100" at bounding box center [88, 182] width 34 height 15
select select "100"
click at [73, 175] on select "10 25 50 100" at bounding box center [88, 182] width 34 height 15
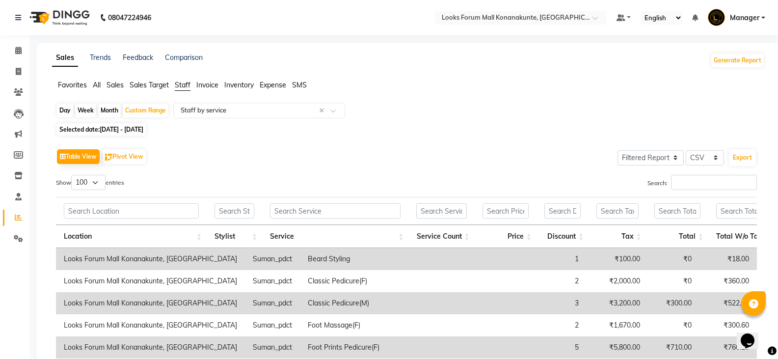
click at [165, 176] on div "Show 10 25 50 100 entries" at bounding box center [227, 184] width 343 height 19
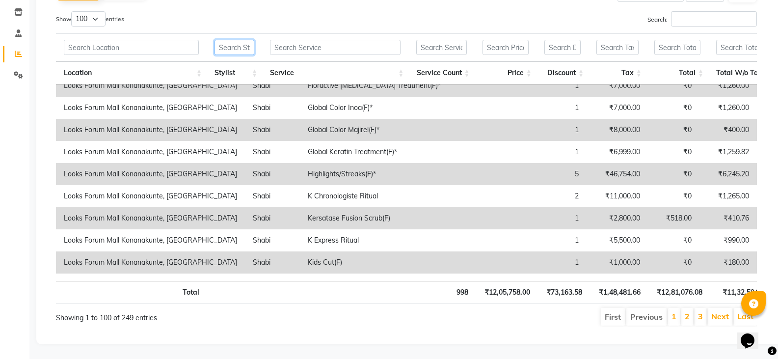
click at [239, 42] on input "text" at bounding box center [234, 47] width 40 height 15
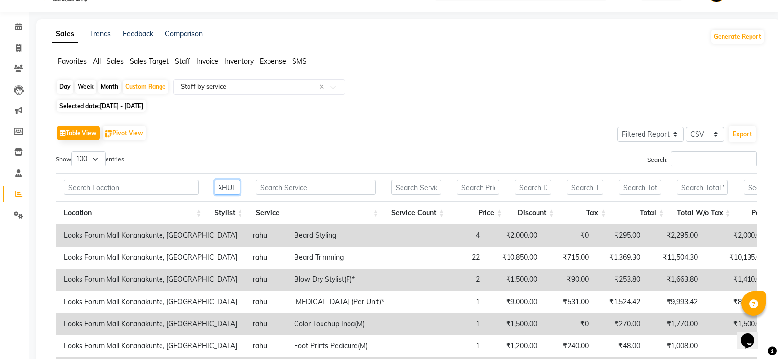
type input "RAHUL"
click at [98, 160] on select "10 25 50 100" at bounding box center [88, 158] width 34 height 15
click at [87, 159] on select "10 25 50 100" at bounding box center [88, 158] width 34 height 15
click at [90, 159] on select "10 25 50 100" at bounding box center [88, 158] width 34 height 15
click at [164, 157] on div "Show 10 25 50 100 entries" at bounding box center [227, 160] width 343 height 19
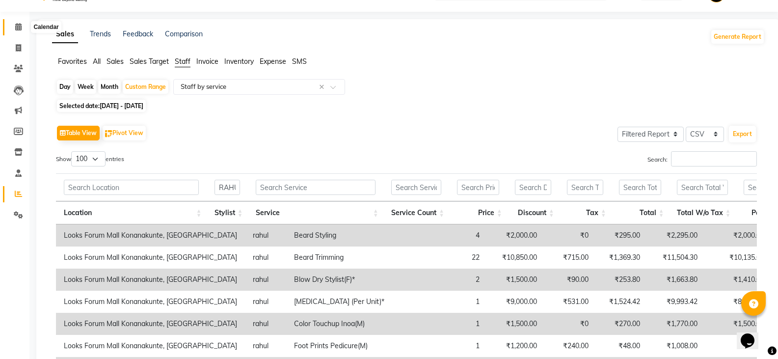
click at [20, 29] on icon at bounding box center [18, 26] width 6 height 7
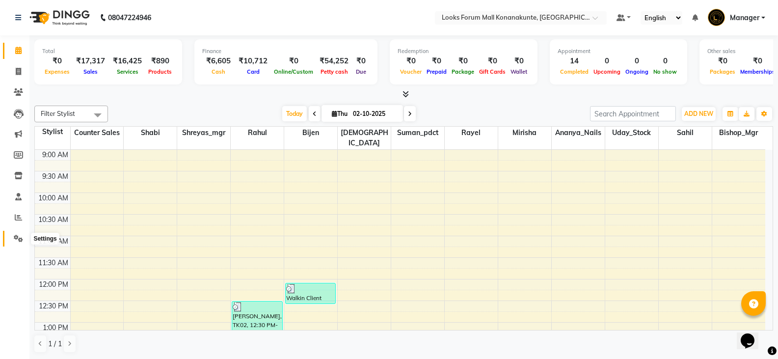
click at [15, 238] on icon at bounding box center [18, 238] width 9 height 7
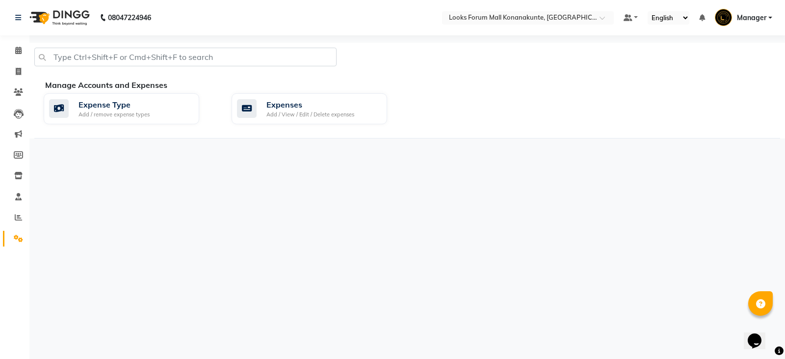
drag, startPoint x: 1, startPoint y: 214, endPoint x: 17, endPoint y: 225, distance: 18.8
click at [1, 214] on li "Reports" at bounding box center [14, 217] width 29 height 21
click at [20, 69] on icon at bounding box center [18, 71] width 5 height 7
select select "service"
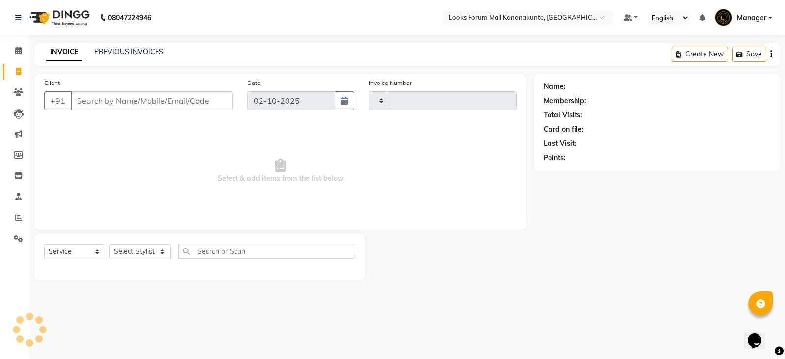
type input "3674"
select select "8945"
click at [10, 49] on span at bounding box center [18, 50] width 17 height 11
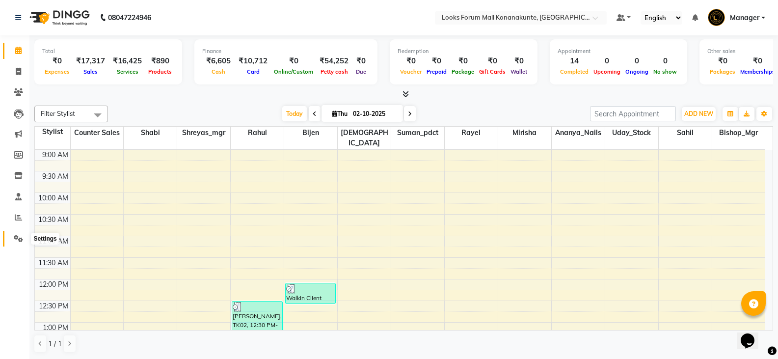
click at [13, 239] on span at bounding box center [18, 238] width 17 height 11
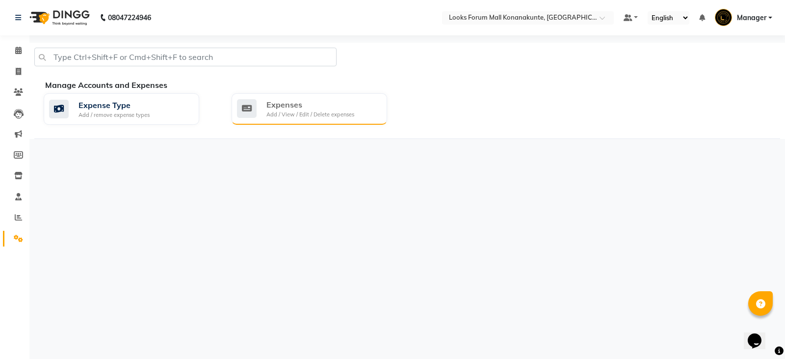
click at [290, 117] on div "Add / View / Edit / Delete expenses" at bounding box center [310, 114] width 88 height 8
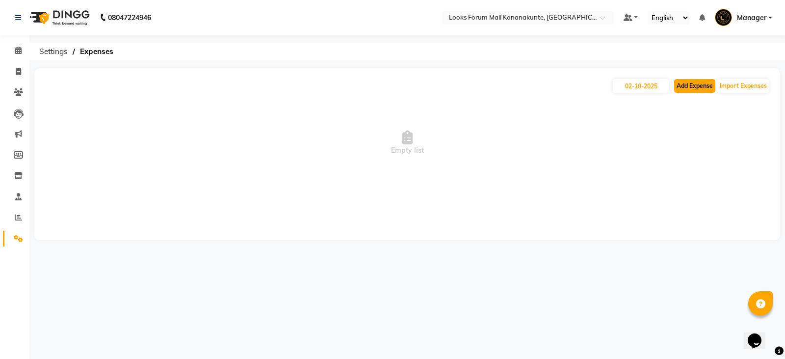
click at [692, 87] on button "Add Expense" at bounding box center [694, 86] width 41 height 14
select select "1"
select select "8119"
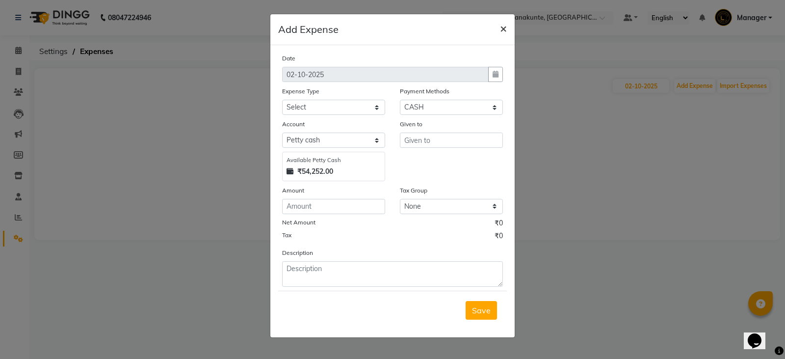
click at [500, 24] on span "×" at bounding box center [503, 28] width 7 height 15
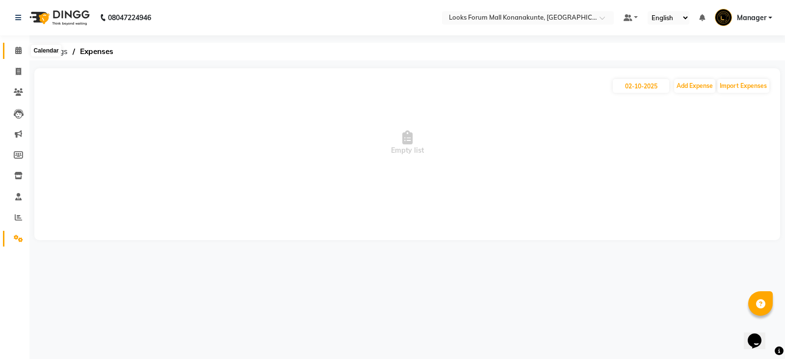
click at [19, 48] on icon at bounding box center [18, 50] width 6 height 7
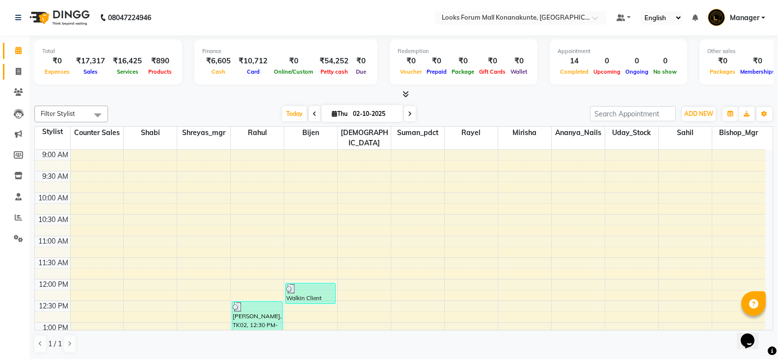
click at [10, 70] on link "Invoice" at bounding box center [15, 72] width 24 height 16
select select "service"
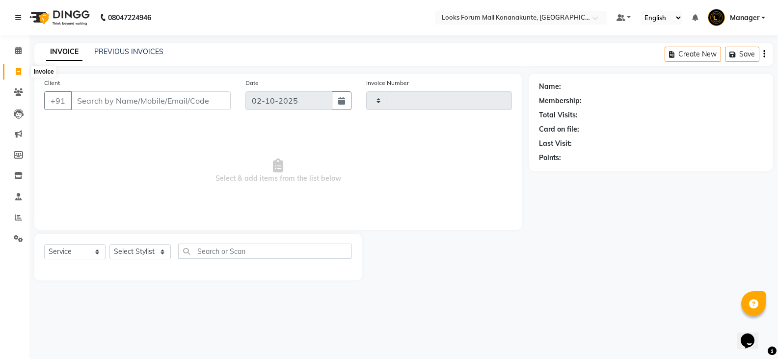
type input "3674"
select select "8945"
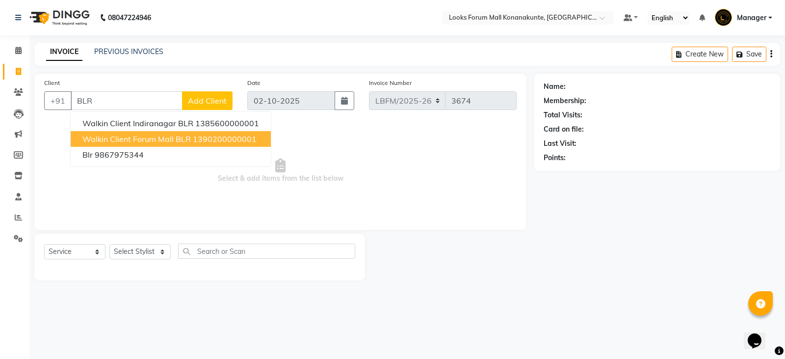
click at [143, 141] on span "Walkin Client Forum Mall BLR" at bounding box center [136, 139] width 108 height 10
type input "1390200000001"
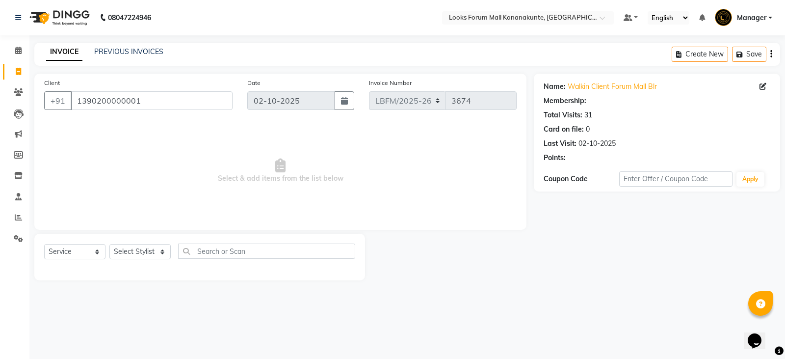
select select "1: Object"
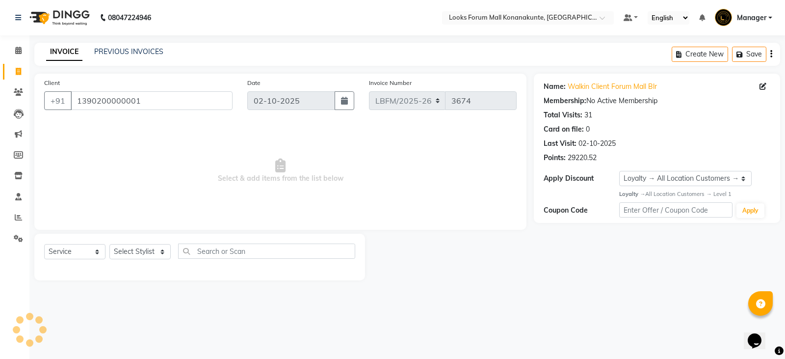
click at [157, 242] on div "Select Service Product Membership Package Voucher Prepaid Gift Card Select Styl…" at bounding box center [199, 257] width 331 height 47
click at [159, 251] on select "Select Stylist Ananya_Nails [PERSON_NAME] Bijen Bishop_Mgr Counter Sales Manage…" at bounding box center [139, 251] width 61 height 15
select select "90392"
click at [109, 244] on select "Select Stylist Ananya_Nails [PERSON_NAME] Bijen Bishop_Mgr Counter Sales Manage…" at bounding box center [139, 251] width 61 height 15
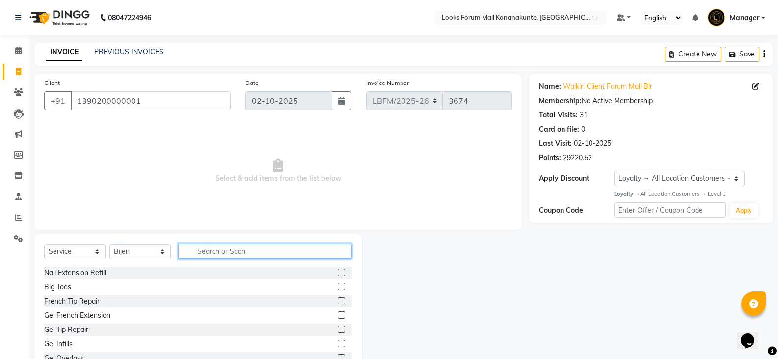
click at [226, 255] on input "text" at bounding box center [265, 250] width 174 height 15
type input "CUT"
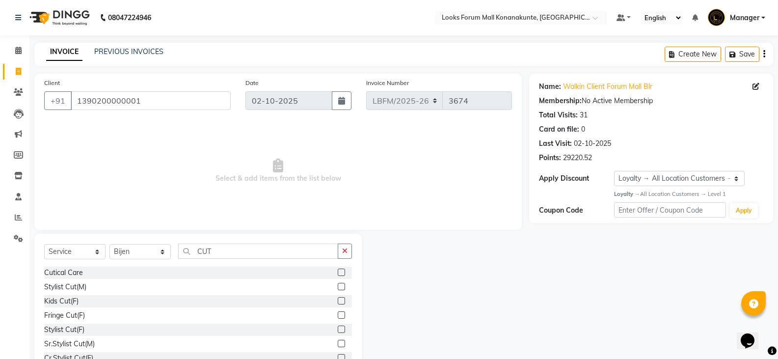
click at [338, 330] on label at bounding box center [341, 328] width 7 height 7
click at [338, 330] on input "checkbox" at bounding box center [341, 329] width 6 height 6
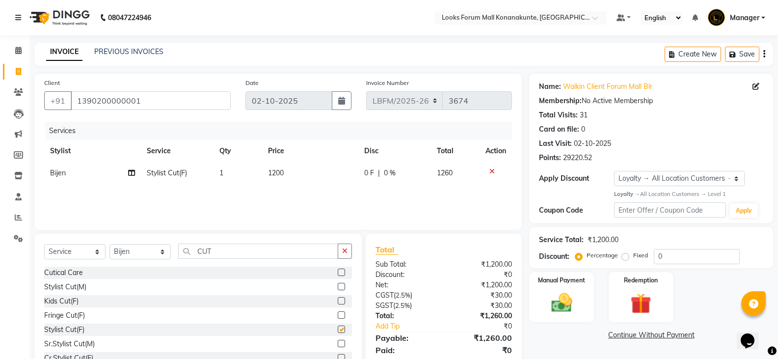
checkbox input "false"
click at [281, 173] on span "1200" at bounding box center [276, 172] width 16 height 9
select select "90392"
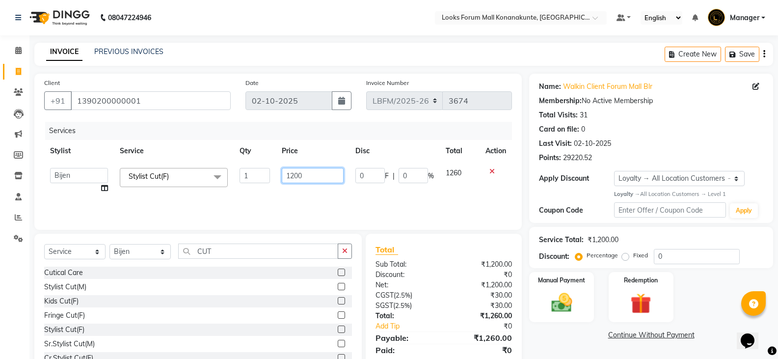
click at [293, 177] on input "1200" at bounding box center [312, 175] width 61 height 15
click at [294, 177] on input "1200" at bounding box center [312, 175] width 61 height 15
type input "1800"
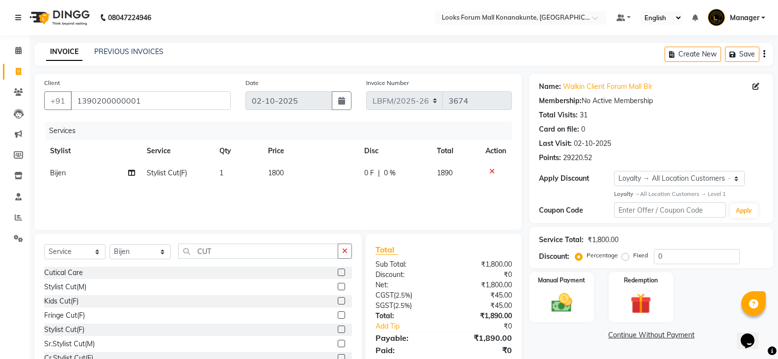
click at [232, 168] on td "1" at bounding box center [237, 173] width 49 height 22
select select "90392"
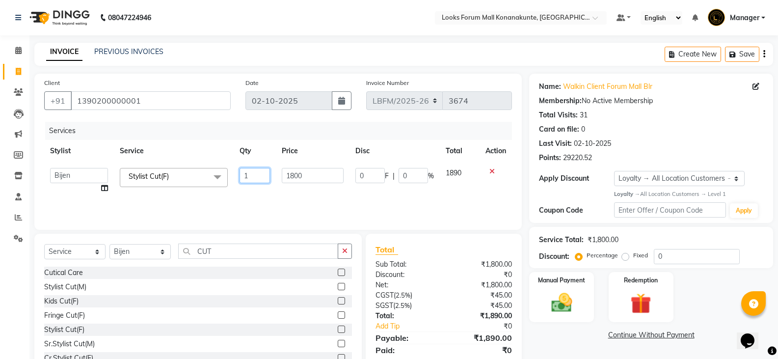
click at [246, 171] on input "1" at bounding box center [254, 175] width 30 height 15
click at [250, 172] on input "1" at bounding box center [254, 175] width 30 height 15
type input "2"
click at [261, 196] on div "Services Stylist Service Qty Price Disc Total Action Ananya_Nails Ashu Bijen Bi…" at bounding box center [278, 171] width 468 height 98
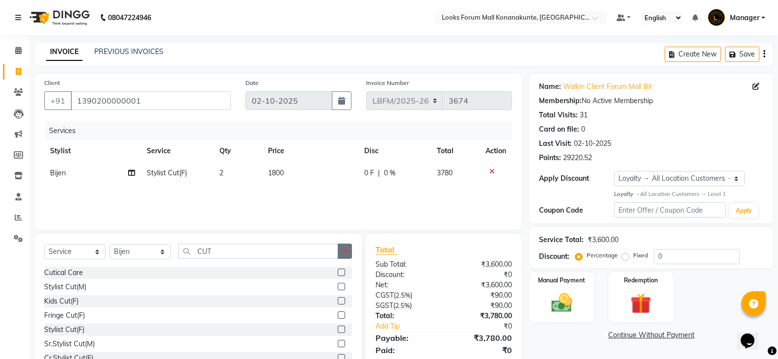
click at [342, 243] on button "button" at bounding box center [345, 250] width 14 height 15
click at [139, 245] on select "Select Stylist Ananya_Nails [PERSON_NAME] Bijen Bishop_Mgr Counter Sales Manage…" at bounding box center [139, 251] width 61 height 15
select select "90391"
click at [109, 244] on select "Select Stylist Ananya_Nails [PERSON_NAME] Bijen Bishop_Mgr Counter Sales Manage…" at bounding box center [139, 251] width 61 height 15
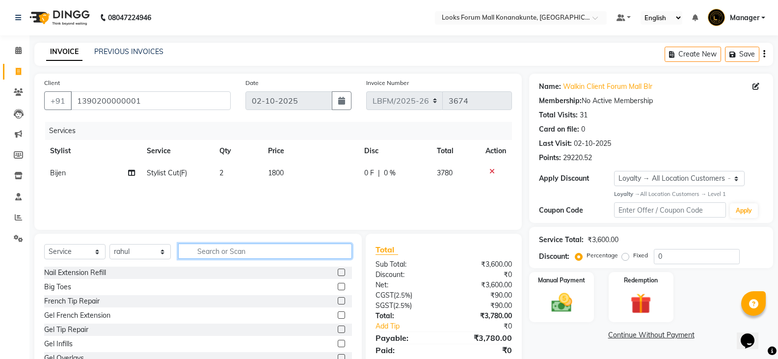
click at [233, 256] on input "text" at bounding box center [265, 250] width 174 height 15
type input "CUT"
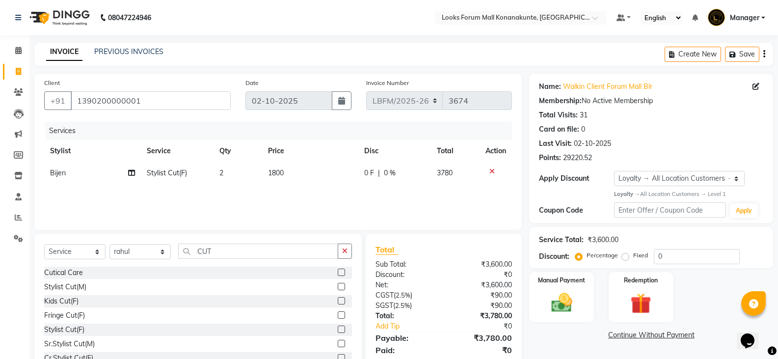
click at [338, 329] on label at bounding box center [341, 328] width 7 height 7
click at [338, 329] on input "checkbox" at bounding box center [341, 329] width 6 height 6
checkbox input "false"
click at [275, 195] on span "1200" at bounding box center [276, 194] width 16 height 9
select select "90391"
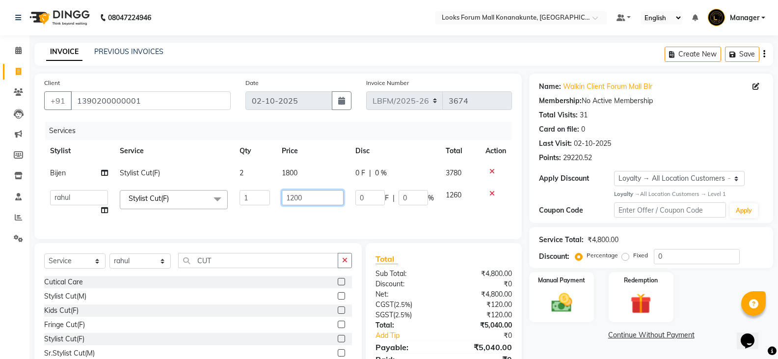
click at [293, 198] on input "1200" at bounding box center [312, 197] width 61 height 15
type input "1800"
click at [320, 215] on div "Services Stylist Service Qty Price Disc Total Action Bijen Stylist Cut(F) 2 180…" at bounding box center [278, 175] width 468 height 107
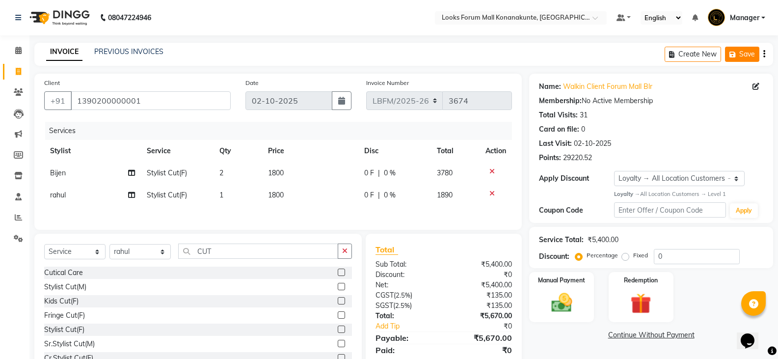
drag, startPoint x: 750, startPoint y: 55, endPoint x: 757, endPoint y: 35, distance: 20.8
click at [751, 48] on button "Save" at bounding box center [742, 54] width 34 height 15
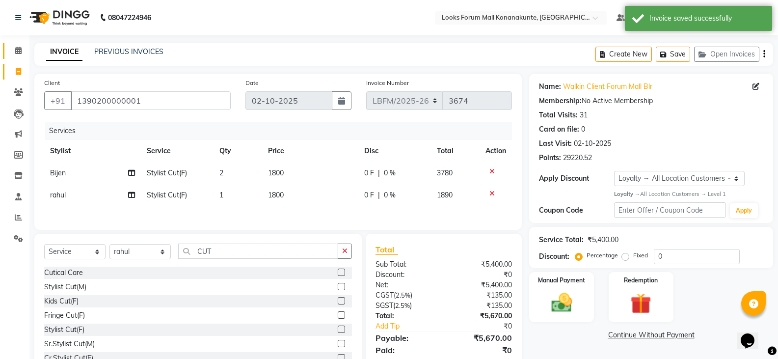
drag, startPoint x: 0, startPoint y: 43, endPoint x: 8, endPoint y: 49, distance: 10.2
click at [5, 46] on li "Calendar" at bounding box center [14, 50] width 29 height 21
click at [8, 49] on link "Calendar" at bounding box center [15, 51] width 24 height 16
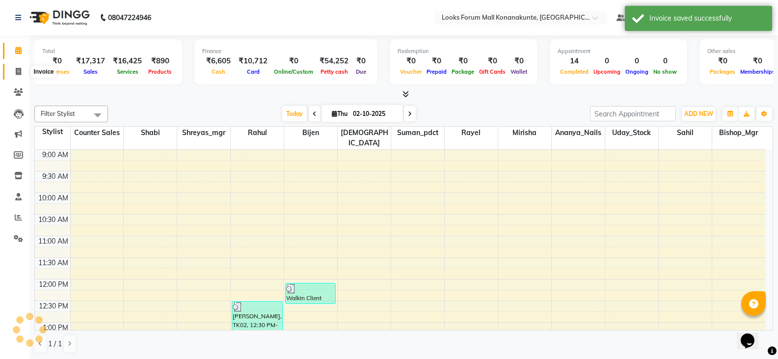
click at [19, 74] on icon at bounding box center [18, 71] width 5 height 7
select select "service"
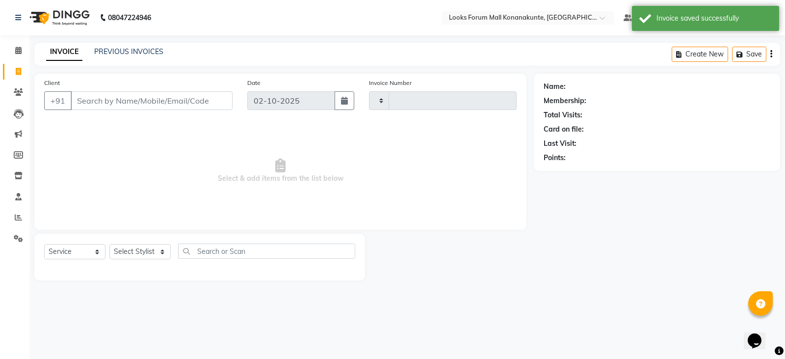
type input "3674"
select select "8945"
drag, startPoint x: 136, startPoint y: 98, endPoint x: 144, endPoint y: 88, distance: 12.3
click at [137, 98] on input "Client" at bounding box center [152, 100] width 162 height 19
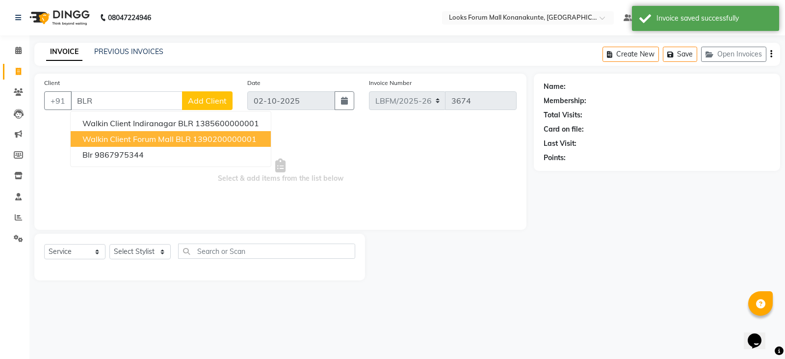
click at [79, 135] on button "Walkin Client Forum Mall BLR 1390200000001" at bounding box center [171, 139] width 200 height 16
type input "1390200000001"
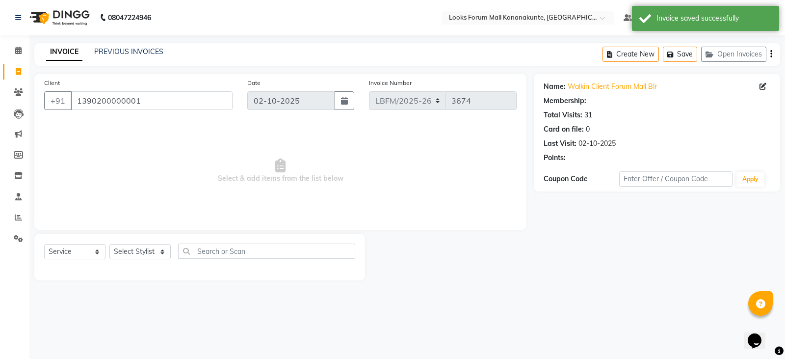
select select "1: Object"
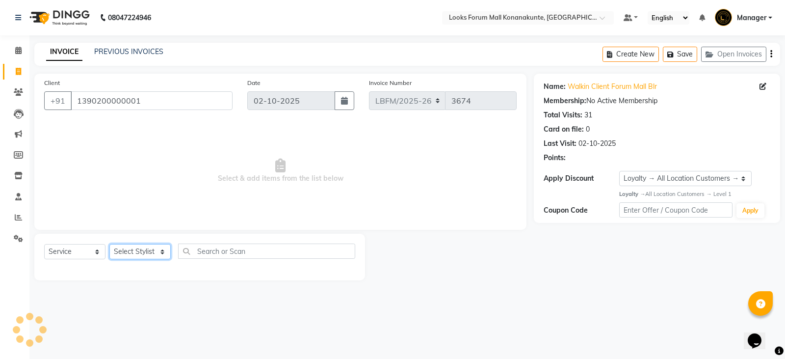
click at [136, 245] on select "Select Stylist Ananya_Nails [PERSON_NAME] Bijen Bishop_Mgr Counter Sales Manage…" at bounding box center [139, 251] width 61 height 15
select select "90396"
click at [109, 244] on select "Select Stylist Ananya_Nails [PERSON_NAME] Bijen Bishop_Mgr Counter Sales Manage…" at bounding box center [139, 251] width 61 height 15
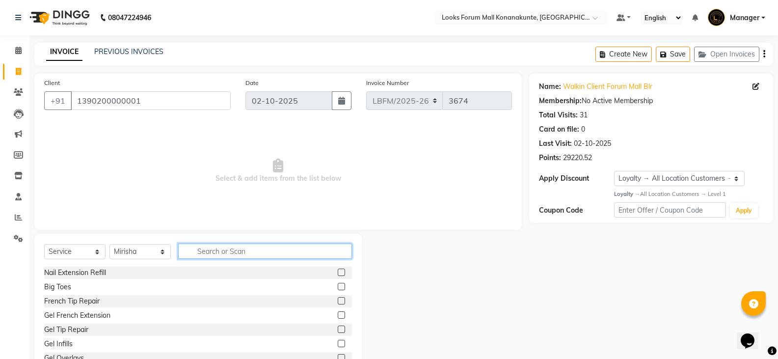
click at [197, 250] on input "text" at bounding box center [265, 250] width 174 height 15
click at [239, 254] on input "text" at bounding box center [265, 250] width 174 height 15
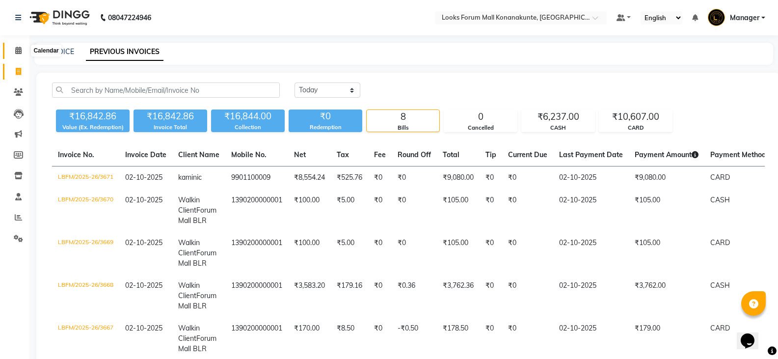
click at [19, 46] on span at bounding box center [18, 50] width 17 height 11
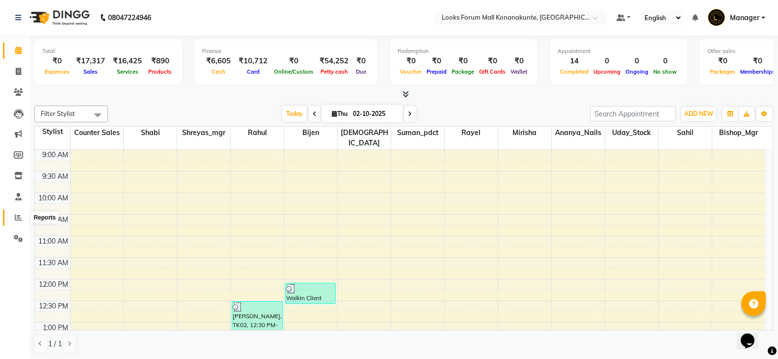
click at [14, 219] on span at bounding box center [18, 217] width 17 height 11
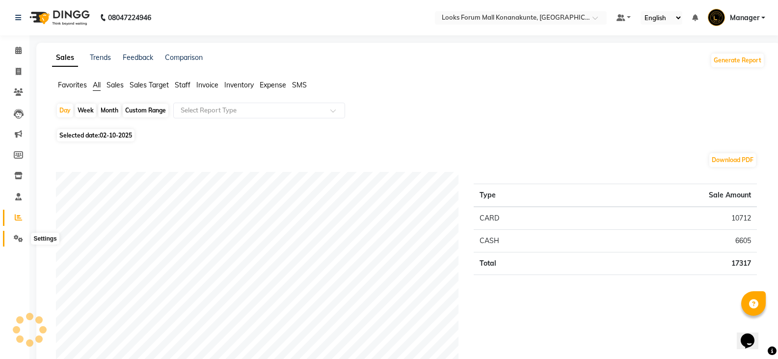
click at [20, 241] on icon at bounding box center [18, 238] width 9 height 7
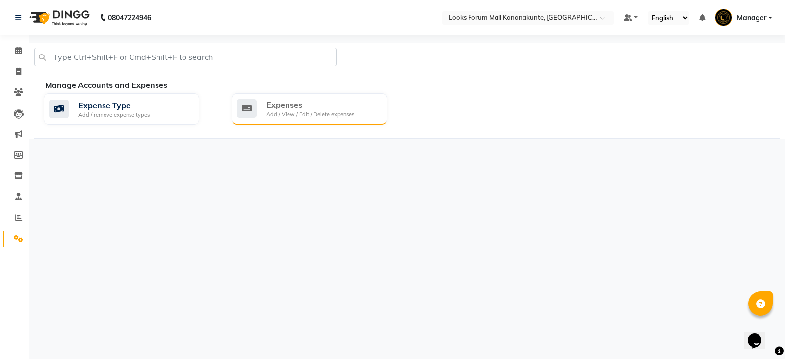
click at [309, 108] on div "Expenses" at bounding box center [310, 105] width 88 height 12
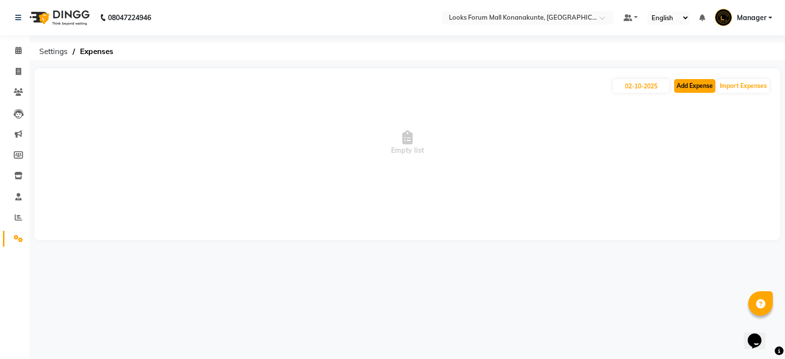
click at [676, 83] on button "Add Expense" at bounding box center [694, 86] width 41 height 14
select select "1"
select select "8119"
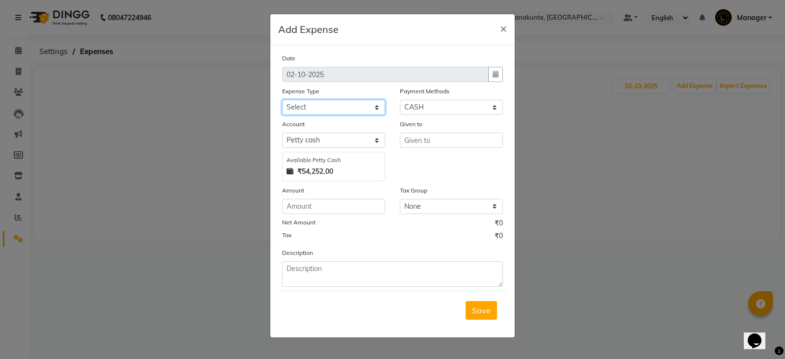
click at [344, 111] on select "Select Accommodation Aesthetics Bank Deposit BLINKIT Cash Handover Client Refun…" at bounding box center [333, 107] width 103 height 15
select select "24170"
click at [282, 100] on select "Select Accommodation Aesthetics Bank Deposit BLINKIT Cash Handover Client Refun…" at bounding box center [333, 107] width 103 height 15
click at [450, 143] on input "text" at bounding box center [451, 140] width 103 height 15
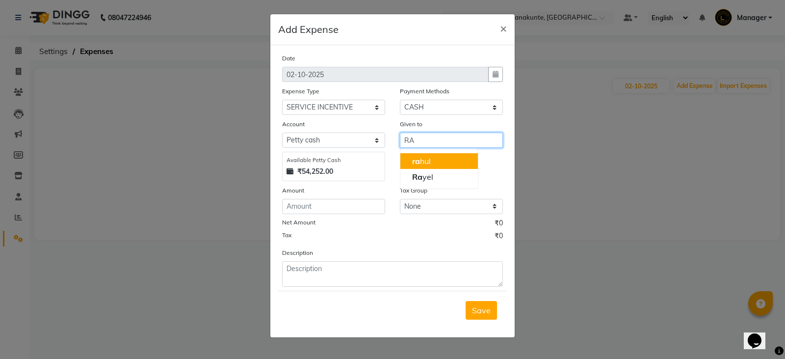
click at [432, 163] on button "ra hul" at bounding box center [439, 161] width 78 height 16
type input "rahul"
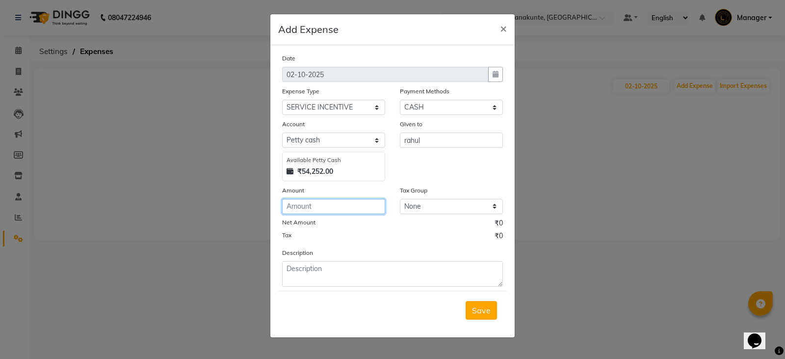
click at [341, 213] on input "number" at bounding box center [333, 206] width 103 height 15
type input "5505"
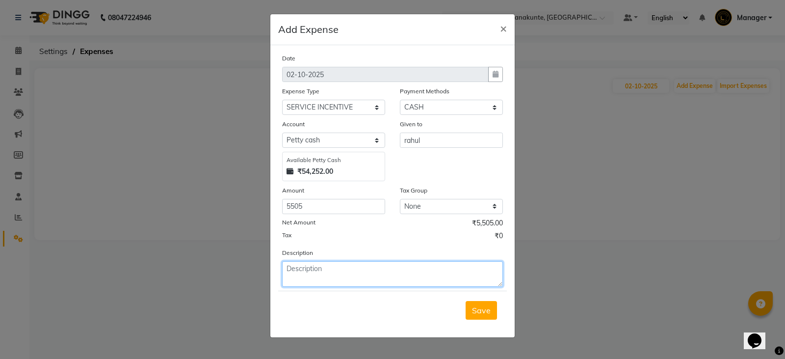
click at [436, 271] on textarea at bounding box center [392, 274] width 221 height 26
type textarea "SEPT 1-30TH"
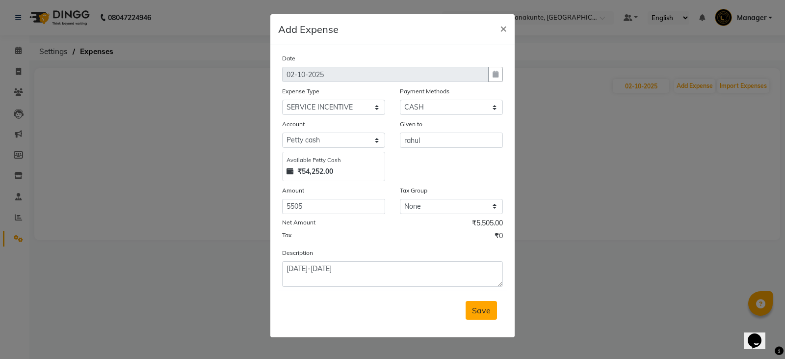
click at [481, 313] on span "Save" at bounding box center [481, 310] width 19 height 10
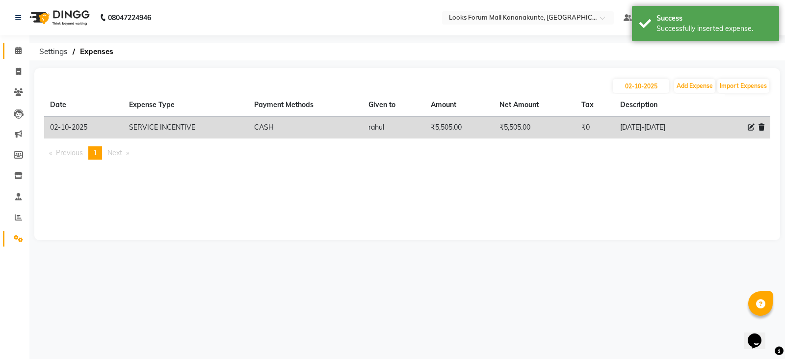
click at [20, 58] on link "Calendar" at bounding box center [15, 51] width 24 height 16
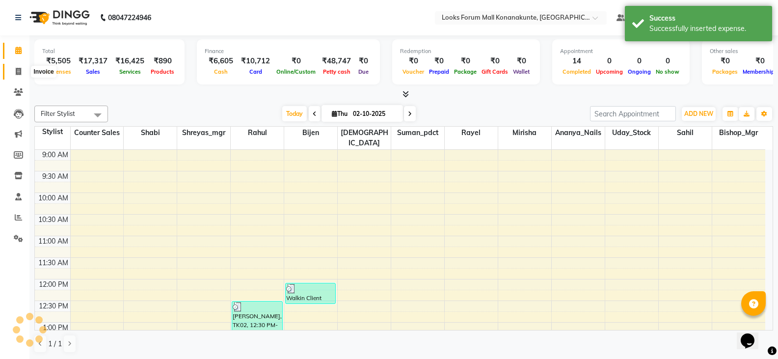
click at [13, 77] on span at bounding box center [18, 71] width 17 height 11
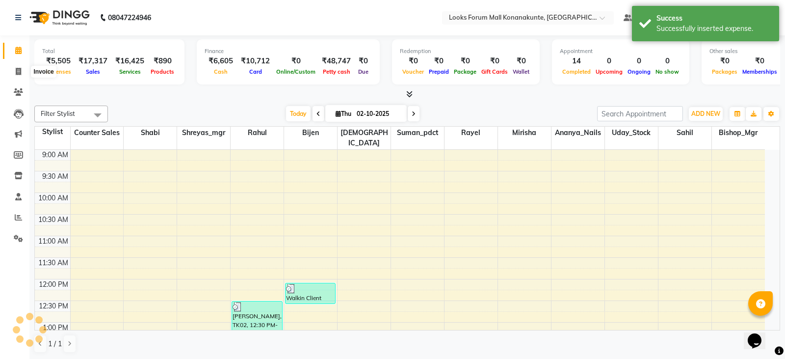
select select "service"
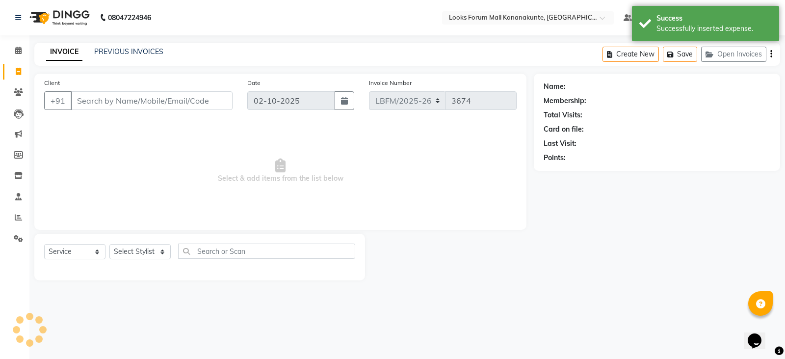
click at [113, 100] on input "Client" at bounding box center [152, 100] width 162 height 19
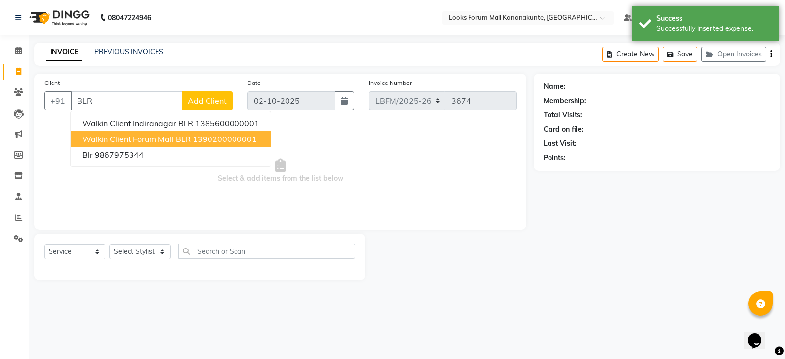
click at [133, 135] on span "Walkin Client Forum Mall BLR" at bounding box center [136, 139] width 108 height 10
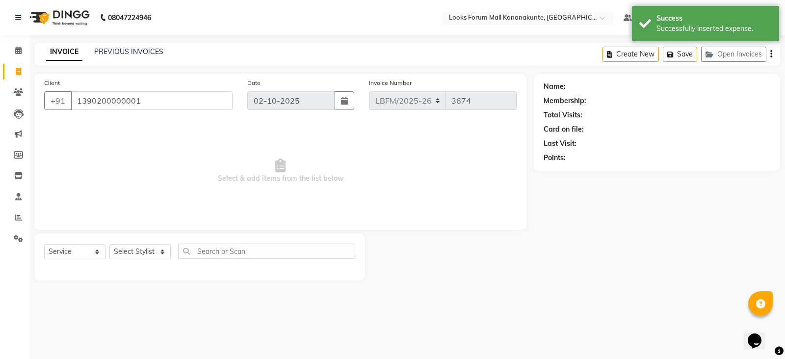
type input "1390200000001"
select select "1: Object"
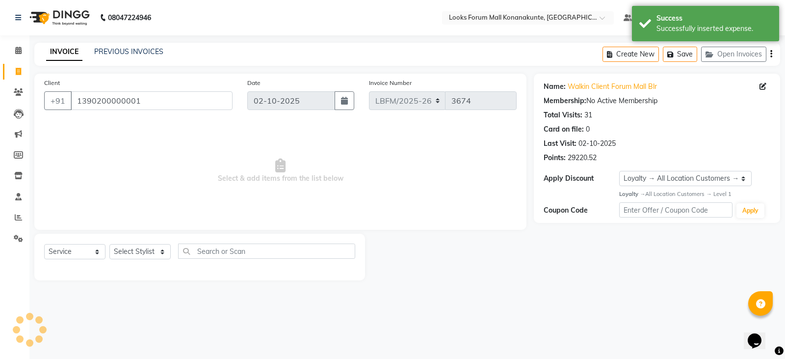
click at [145, 243] on div "Select Service Product Membership Package Voucher Prepaid Gift Card Select Styl…" at bounding box center [199, 254] width 311 height 23
click at [145, 251] on select "Select Stylist Ananya_Nails [PERSON_NAME] Bijen Bishop_Mgr Counter Sales Manage…" at bounding box center [139, 251] width 61 height 15
select select "90396"
click at [109, 244] on select "Select Stylist Ananya_Nails [PERSON_NAME] Bijen Bishop_Mgr Counter Sales Manage…" at bounding box center [139, 251] width 61 height 15
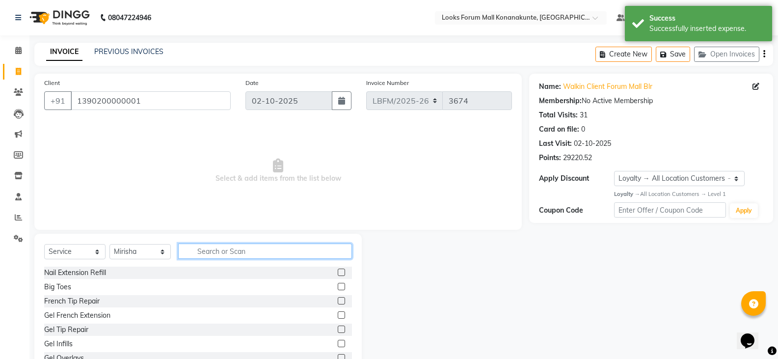
click at [217, 254] on input "text" at bounding box center [265, 250] width 174 height 15
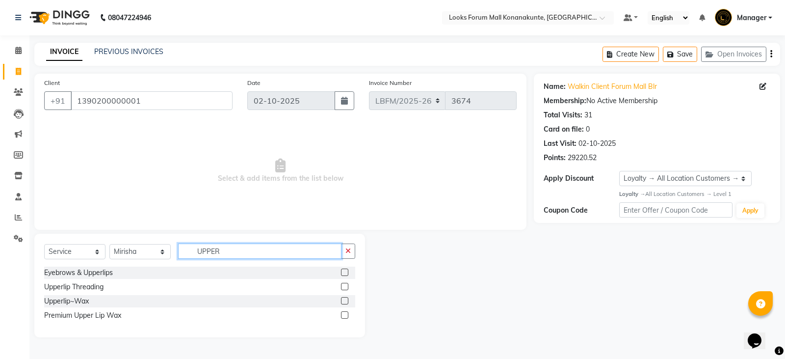
type input "UPPER"
click at [343, 300] on label at bounding box center [344, 300] width 7 height 7
click at [343, 300] on input "checkbox" at bounding box center [344, 301] width 6 height 6
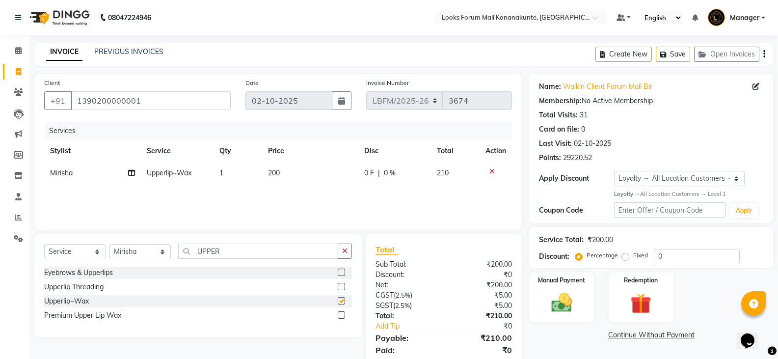
checkbox input "false"
click at [341, 254] on button "button" at bounding box center [345, 250] width 14 height 15
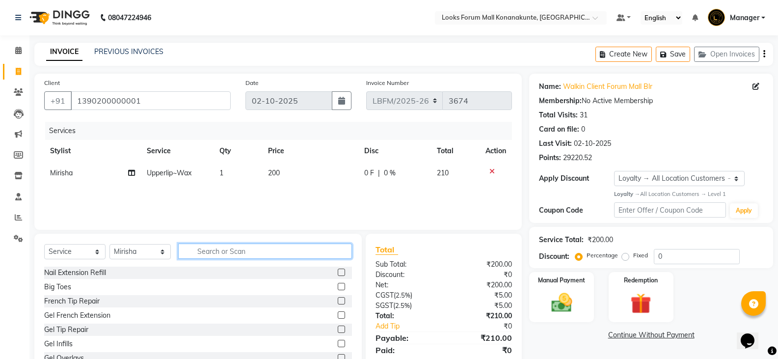
click at [304, 252] on input "text" at bounding box center [265, 250] width 174 height 15
click at [296, 251] on input "text" at bounding box center [265, 250] width 174 height 15
type input "EYE"
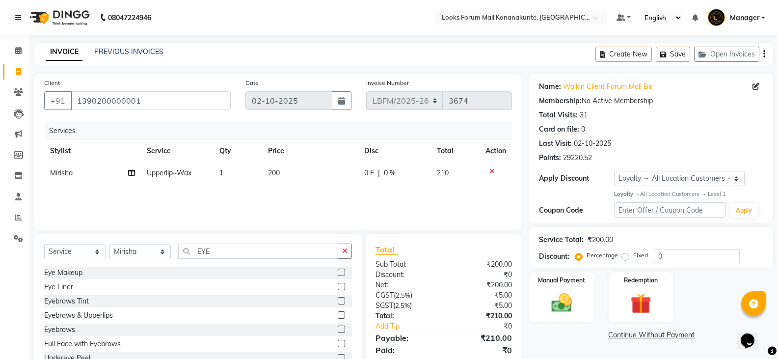
click at [338, 331] on label at bounding box center [341, 328] width 7 height 7
click at [338, 331] on input "checkbox" at bounding box center [341, 329] width 6 height 6
checkbox input "false"
click at [228, 172] on td "1" at bounding box center [237, 173] width 49 height 22
select select "90396"
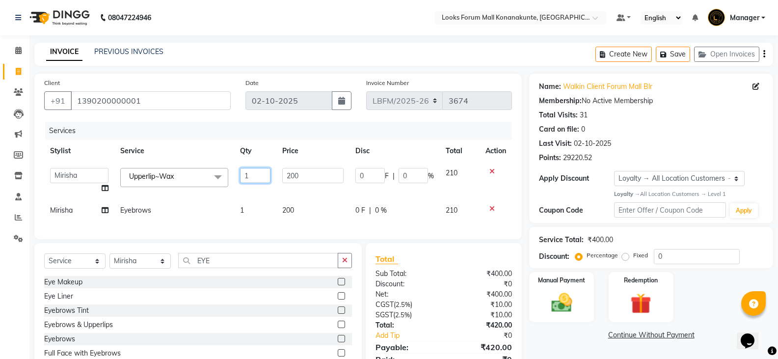
drag, startPoint x: 254, startPoint y: 176, endPoint x: 268, endPoint y: 165, distance: 17.5
click at [256, 176] on input "1" at bounding box center [255, 175] width 30 height 15
type input "2"
click at [308, 164] on td "200" at bounding box center [312, 180] width 73 height 37
select select "90396"
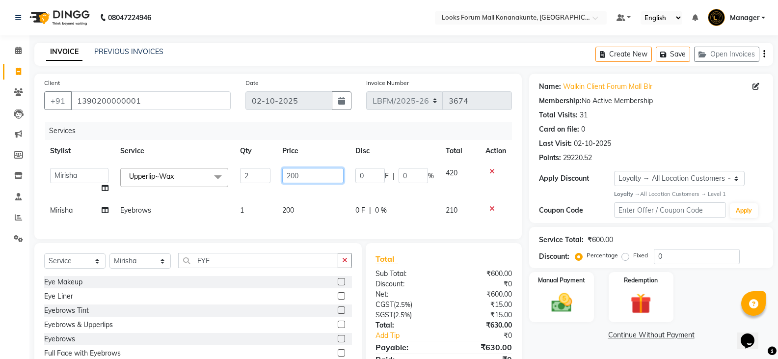
drag, startPoint x: 308, startPoint y: 175, endPoint x: 312, endPoint y: 171, distance: 5.2
click at [308, 175] on input "200" at bounding box center [312, 175] width 61 height 15
type input "2"
type input "150"
click at [351, 226] on div "Client +91 1390200000001 Date 02-10-2025 Invoice Number LBFM/2025-26 3674 Servi…" at bounding box center [277, 156] width 487 height 165
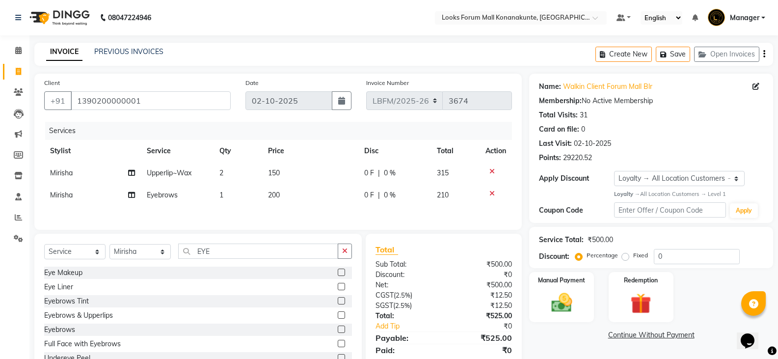
scroll to position [36, 0]
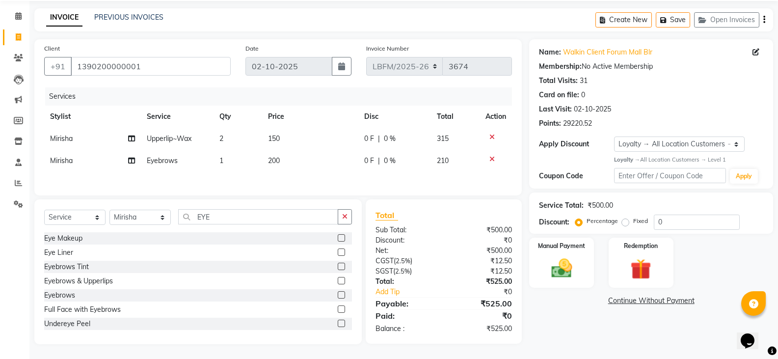
click at [271, 162] on span "200" at bounding box center [274, 160] width 12 height 9
select select "90396"
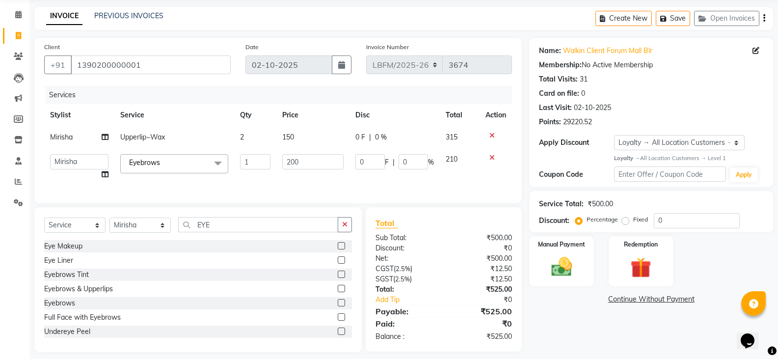
click at [302, 188] on div "Services Stylist Service Qty Price Disc Total Action Mirisha Upperlip~Wax 2 150…" at bounding box center [278, 139] width 468 height 107
click at [320, 163] on td "200" at bounding box center [312, 166] width 73 height 37
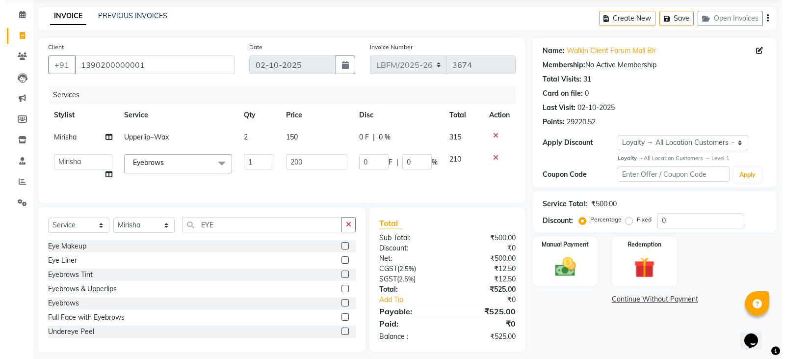
scroll to position [51, 0]
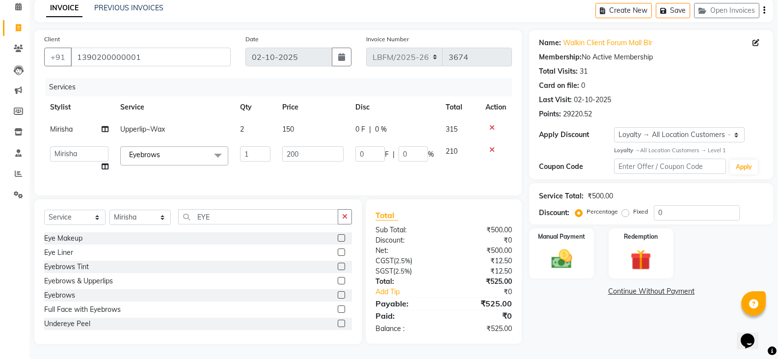
click at [319, 165] on td "200" at bounding box center [312, 158] width 73 height 37
click at [288, 148] on input "200" at bounding box center [312, 153] width 61 height 15
click at [291, 148] on input "200" at bounding box center [312, 153] width 61 height 15
type input "100"
click at [290, 162] on td "100" at bounding box center [312, 158] width 73 height 37
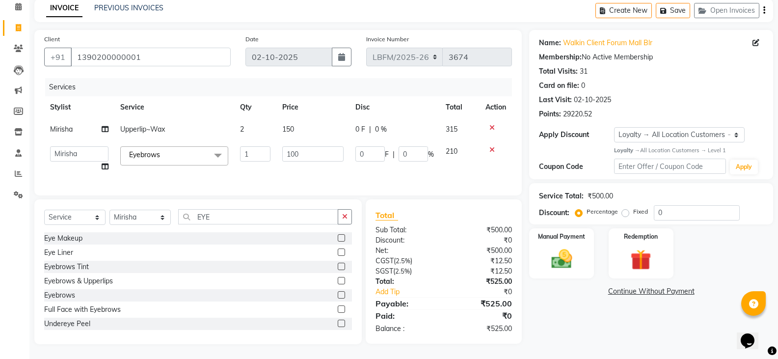
select select "90396"
click at [241, 167] on td "1" at bounding box center [255, 158] width 42 height 37
click at [159, 49] on input "1390200000001" at bounding box center [151, 57] width 160 height 19
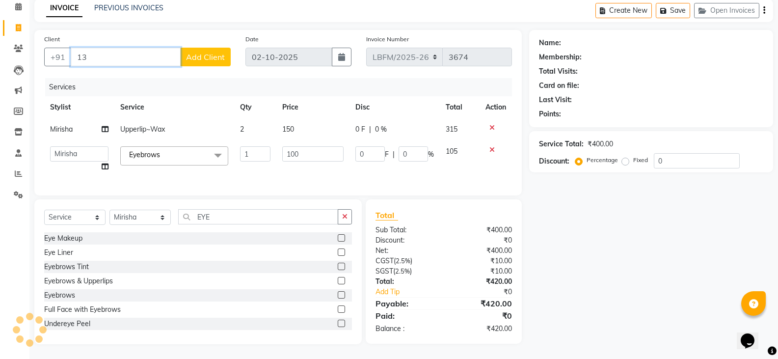
type input "1"
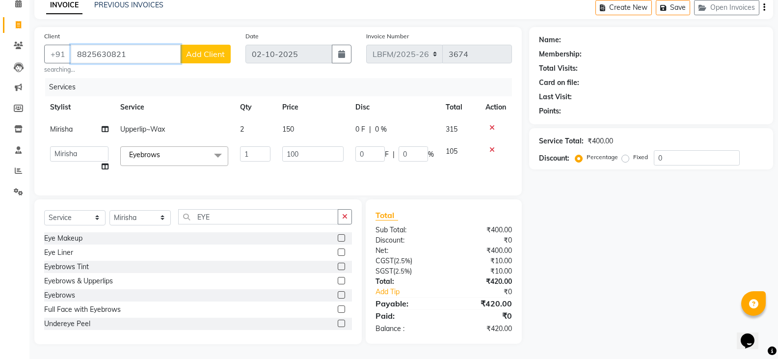
type input "8825630821"
click at [207, 53] on span "Add Client" at bounding box center [205, 54] width 39 height 10
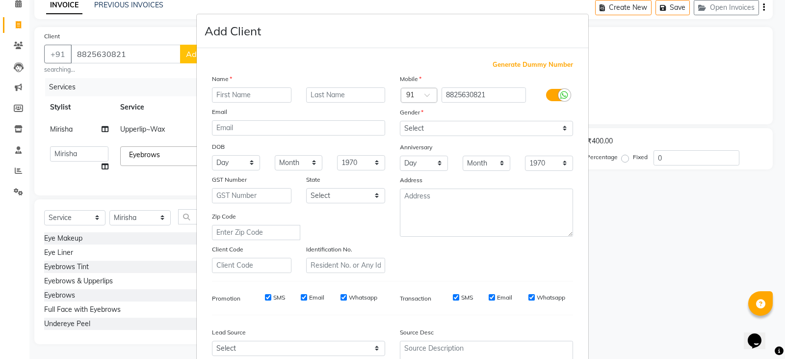
click at [245, 99] on input "text" at bounding box center [252, 94] width 80 height 15
type input "NIVEDITA"
click at [441, 130] on select "Select Male Female Other Prefer Not To Say" at bounding box center [486, 128] width 173 height 15
select select "female"
click at [400, 121] on select "Select Male Female Other Prefer Not To Say" at bounding box center [486, 128] width 173 height 15
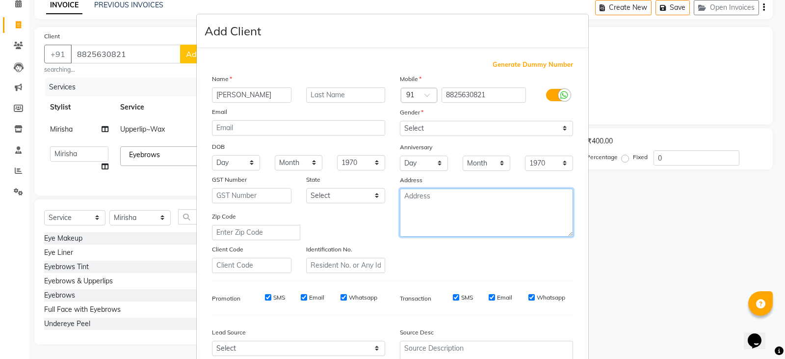
click at [442, 212] on textarea at bounding box center [486, 212] width 173 height 48
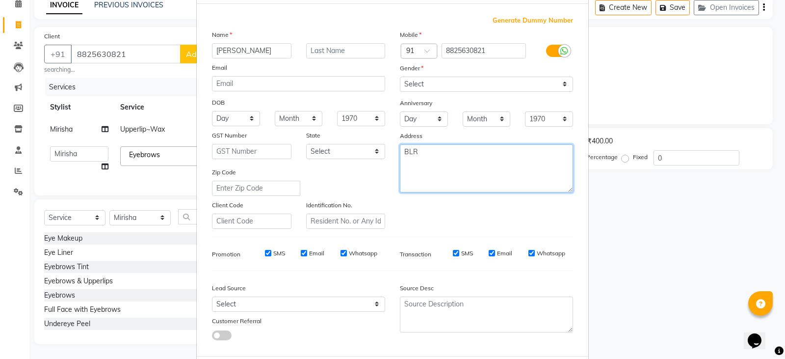
scroll to position [94, 0]
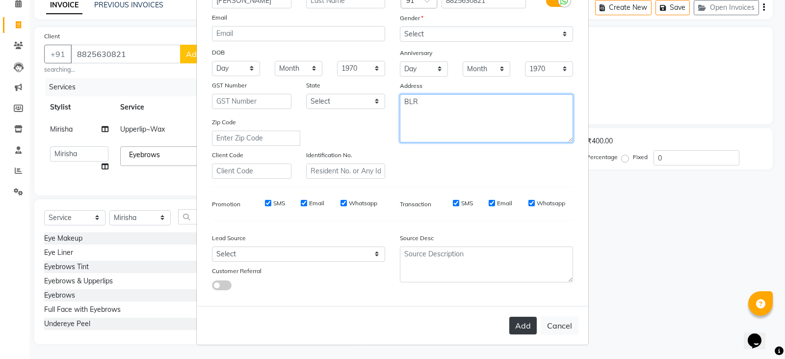
type textarea "BLR"
click at [518, 325] on button "Add" at bounding box center [522, 326] width 27 height 18
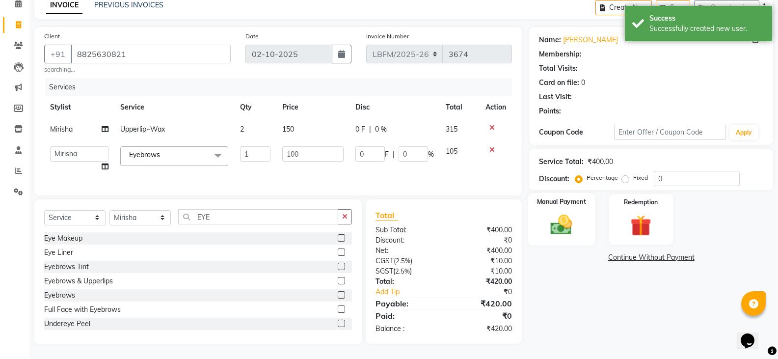
click at [564, 217] on img at bounding box center [561, 224] width 35 height 25
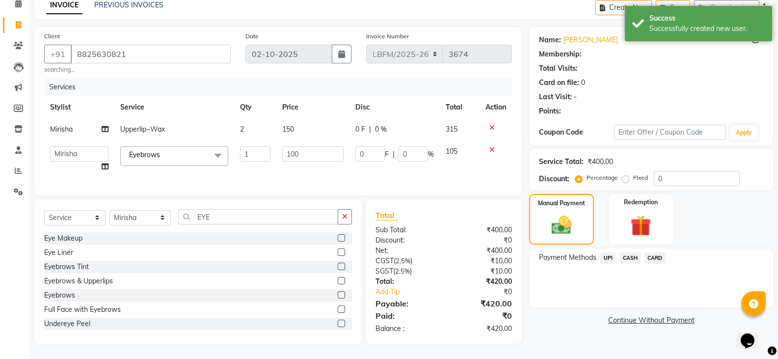
select select "1: Object"
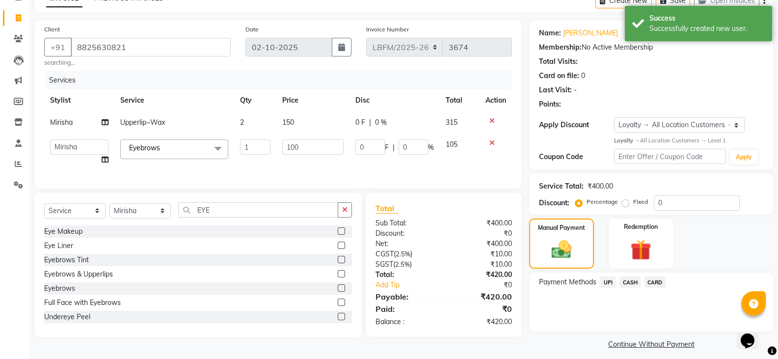
scroll to position [54, 0]
click at [655, 284] on span "CARD" at bounding box center [654, 281] width 21 height 11
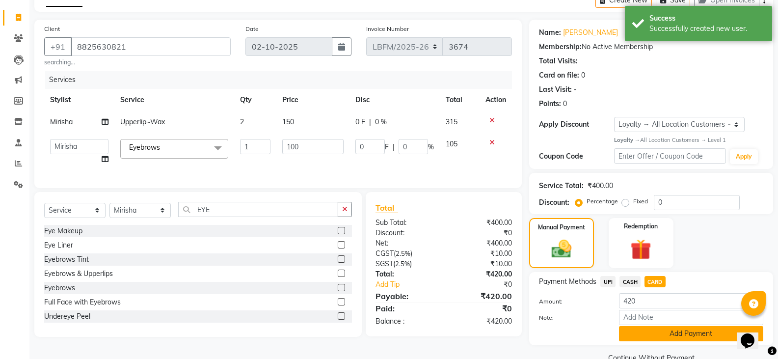
drag, startPoint x: 673, startPoint y: 318, endPoint x: 673, endPoint y: 313, distance: 4.9
click at [673, 326] on button "Add Payment" at bounding box center [691, 333] width 144 height 15
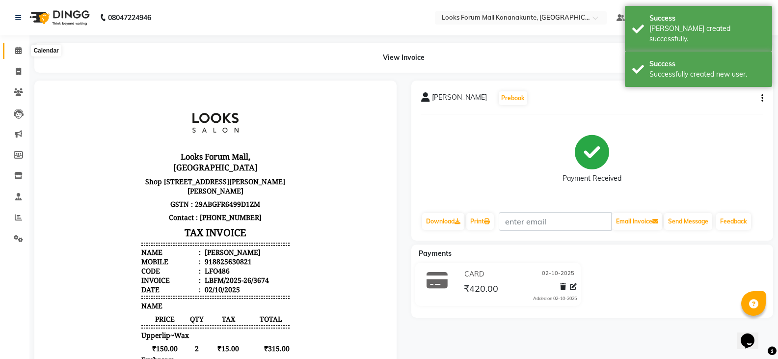
click at [17, 51] on icon at bounding box center [18, 50] width 6 height 7
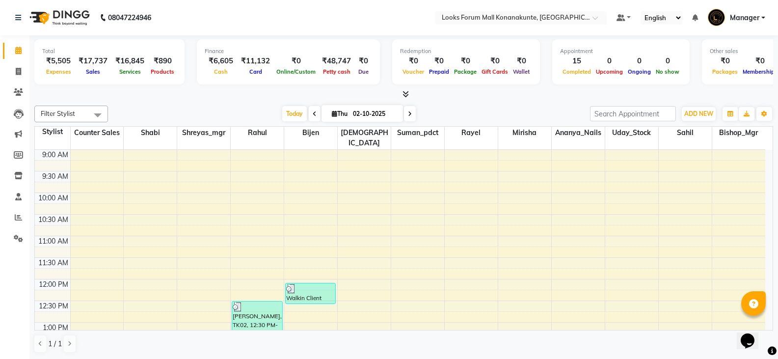
click at [90, 115] on span at bounding box center [98, 115] width 20 height 19
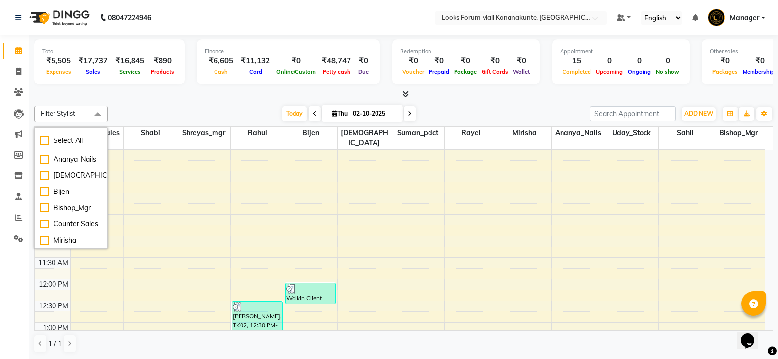
click at [153, 120] on div "Today Thu 02-10-2025" at bounding box center [349, 113] width 472 height 15
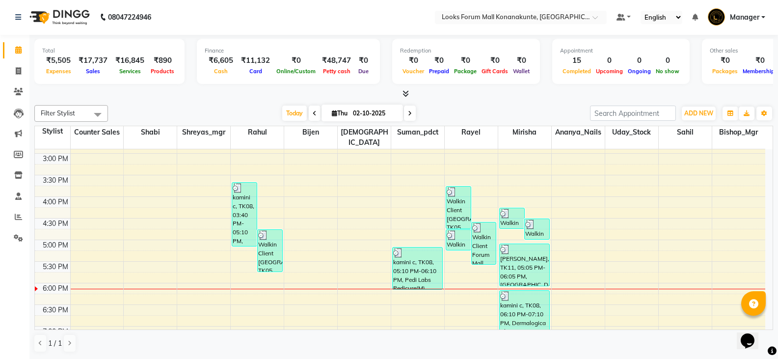
scroll to position [316, 0]
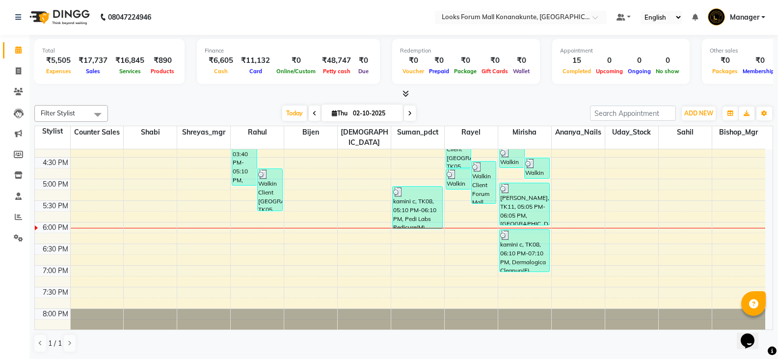
click at [222, 101] on div "Filter Stylist Select All Ananya_Nails Ashu Bijen Bishop_Mgr Counter Sales Miri…" at bounding box center [403, 228] width 739 height 255
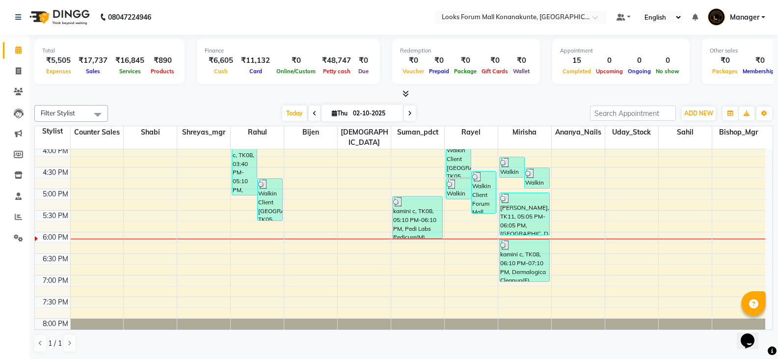
scroll to position [266, 0]
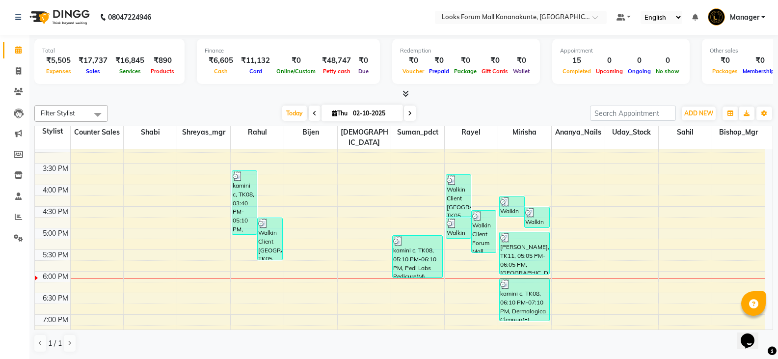
click at [263, 107] on div "Today Thu 02-10-2025" at bounding box center [349, 113] width 472 height 15
drag, startPoint x: 19, startPoint y: 76, endPoint x: 539, endPoint y: 4, distance: 525.1
click at [19, 75] on span at bounding box center [18, 71] width 17 height 11
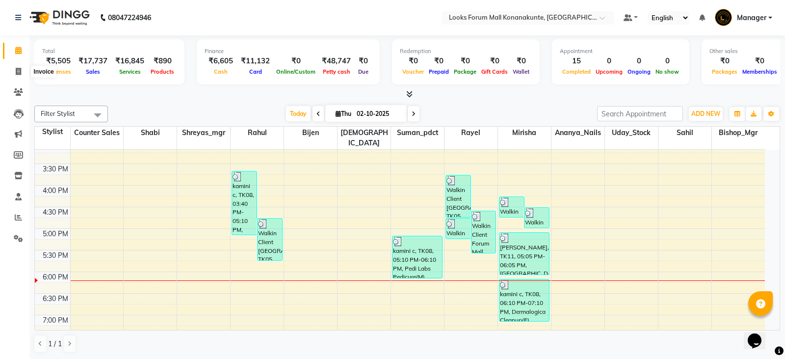
select select "service"
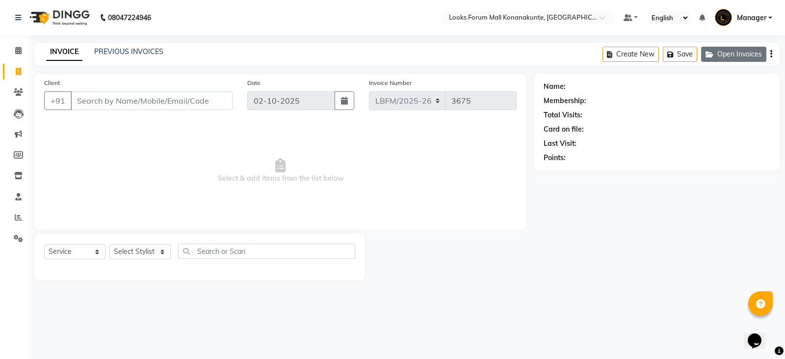
click at [711, 51] on icon "button" at bounding box center [712, 54] width 12 height 7
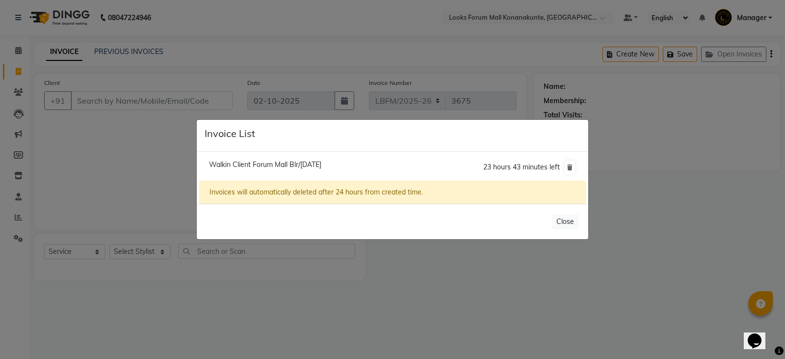
click at [321, 166] on span "Walkin Client Forum Mall Blr/02 October 2025" at bounding box center [265, 164] width 112 height 9
type input "1390200000001"
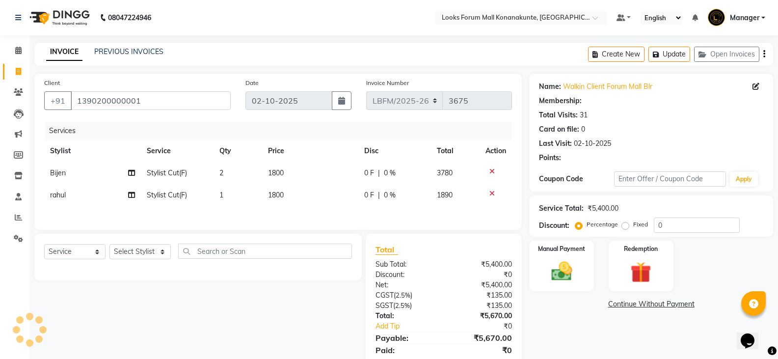
select select "1: Object"
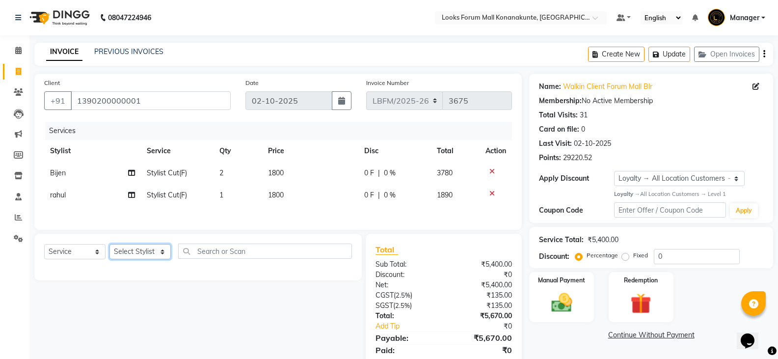
click at [162, 254] on select "Select Stylist Ananya_Nails [PERSON_NAME] Bijen Bishop_Mgr Counter Sales Manage…" at bounding box center [139, 251] width 61 height 15
select select "90395"
click at [109, 245] on select "Select Stylist Ananya_Nails [PERSON_NAME] Bijen Bishop_Mgr Counter Sales Manage…" at bounding box center [139, 251] width 61 height 15
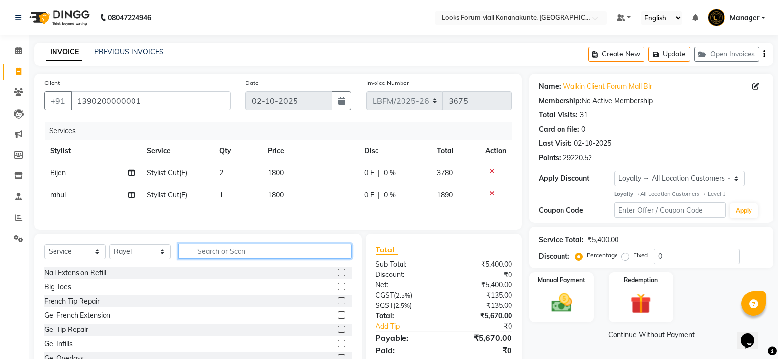
click at [204, 254] on input "text" at bounding box center [265, 250] width 174 height 15
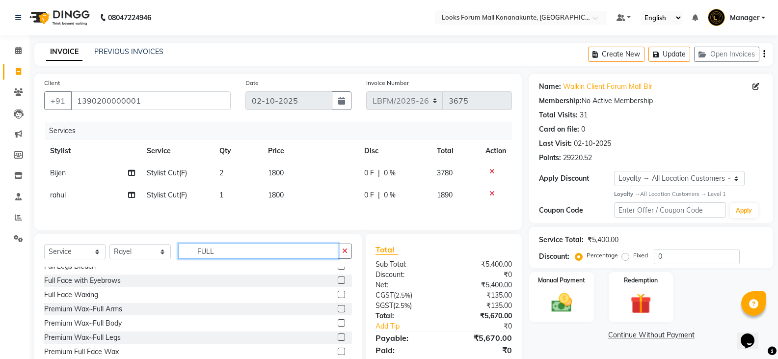
type input "FULL"
click at [338, 308] on label at bounding box center [341, 308] width 7 height 7
click at [338, 308] on input "checkbox" at bounding box center [341, 309] width 6 height 6
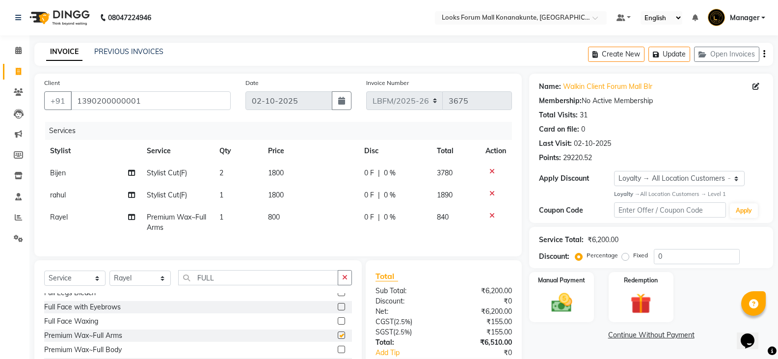
checkbox input "false"
click at [292, 220] on td "800" at bounding box center [310, 222] width 97 height 32
select select "90395"
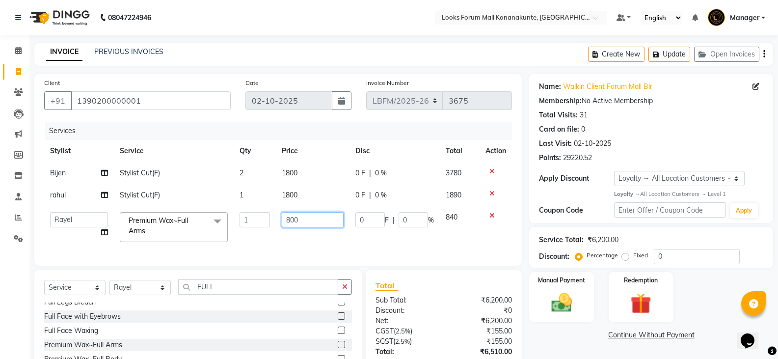
click at [298, 214] on input "800" at bounding box center [312, 219] width 61 height 15
type input "8"
type input "950"
click at [302, 279] on div "Select Service Product Membership Package Voucher Prepaid Gift Card Select Styl…" at bounding box center [197, 341] width 327 height 145
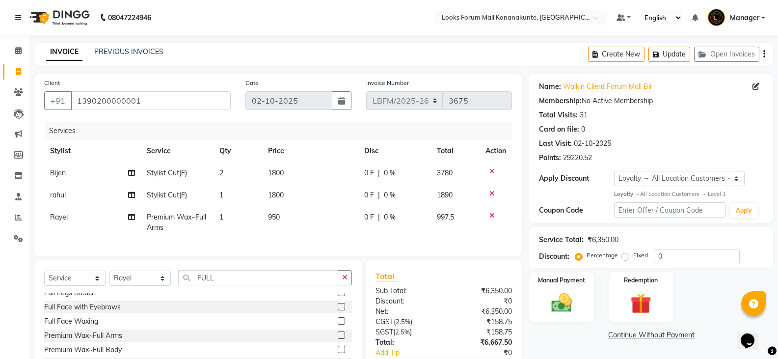
click at [345, 281] on icon "button" at bounding box center [344, 277] width 5 height 7
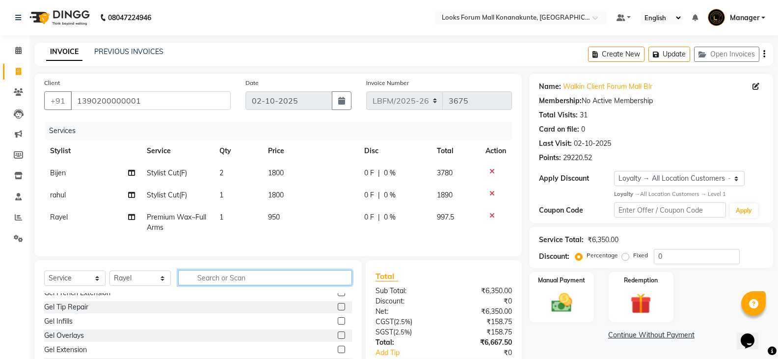
scroll to position [519, 0]
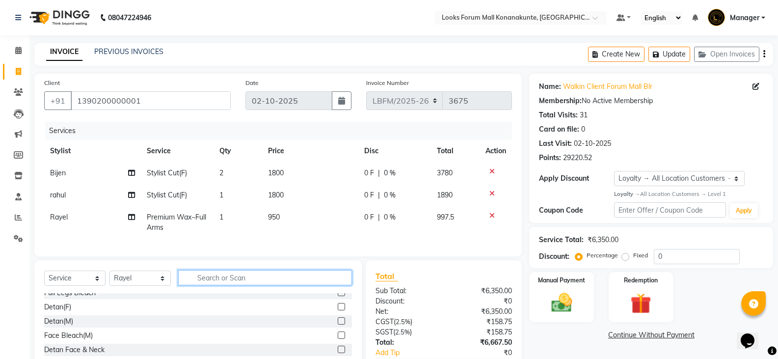
click at [311, 284] on input "text" at bounding box center [265, 277] width 174 height 15
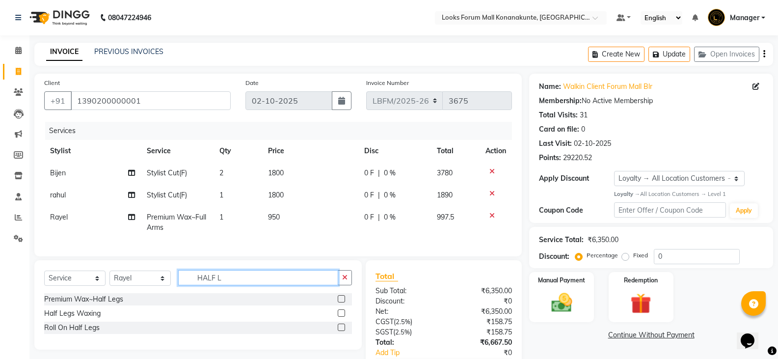
scroll to position [0, 0]
type input "HALF LEGS"
click at [341, 302] on label at bounding box center [341, 298] width 7 height 7
click at [341, 302] on input "checkbox" at bounding box center [341, 299] width 6 height 6
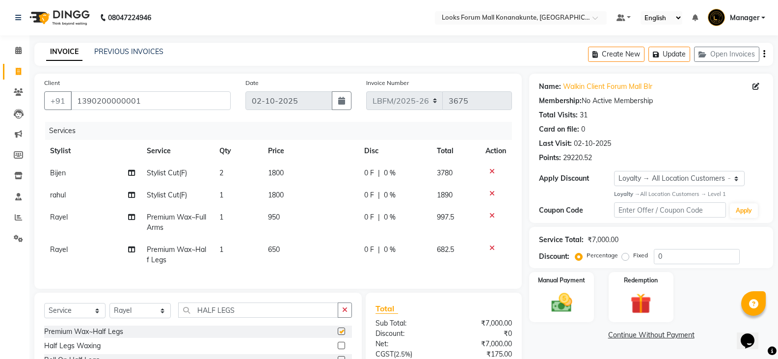
checkbox input "false"
click at [282, 253] on td "650" at bounding box center [310, 255] width 97 height 32
select select "90395"
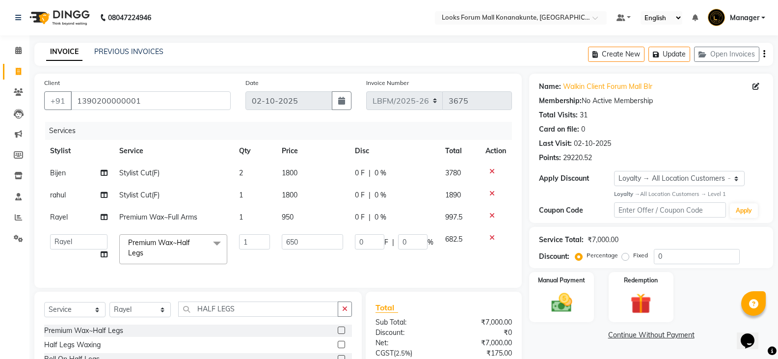
drag, startPoint x: 291, startPoint y: 250, endPoint x: 303, endPoint y: 248, distance: 12.8
click at [291, 250] on td "650" at bounding box center [312, 249] width 73 height 42
click at [307, 246] on input "650" at bounding box center [312, 241] width 61 height 15
type input "600"
click at [309, 258] on td "600" at bounding box center [312, 249] width 73 height 42
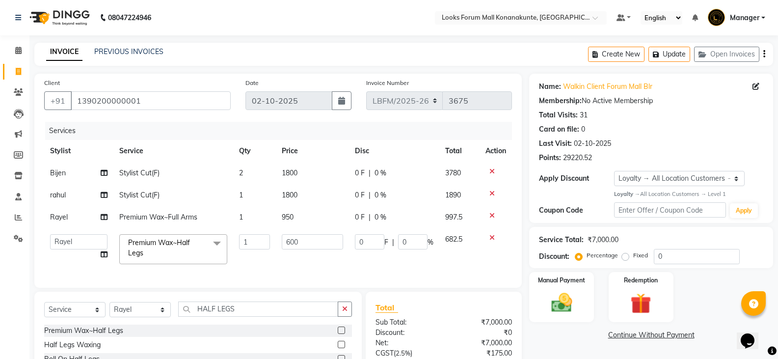
select select "90395"
click at [296, 265] on td "600" at bounding box center [312, 249] width 73 height 42
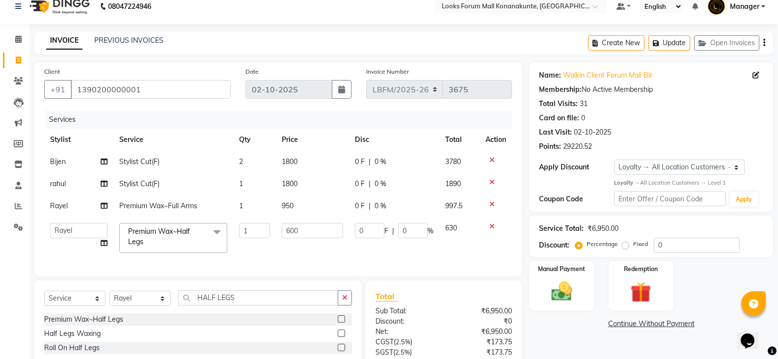
click at [294, 263] on div "Services Stylist Service Qty Price Disc Total Action Bijen Stylist Cut(F) 2 180…" at bounding box center [278, 188] width 468 height 156
click at [284, 264] on div "Services Stylist Service Qty Price Disc Total Action Bijen Stylist Cut(F) 2 180…" at bounding box center [278, 188] width 468 height 156
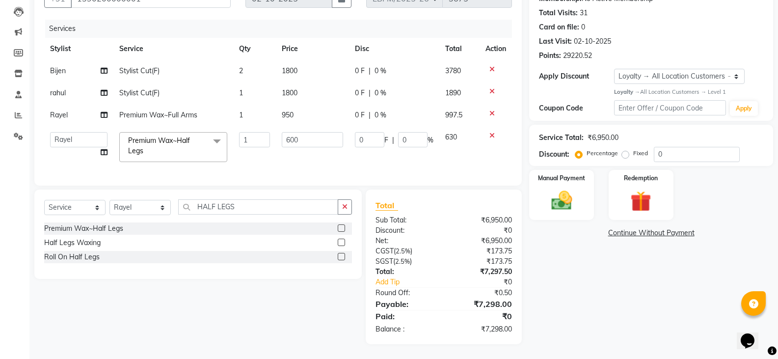
scroll to position [0, 0]
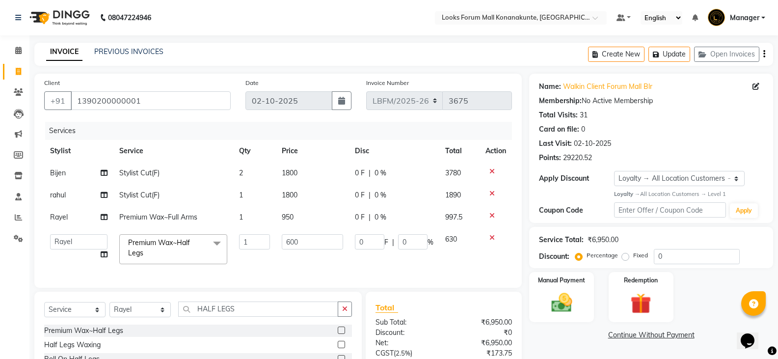
click at [268, 120] on div "Client +91 1390200000001 Date 02-10-2025 Invoice Number LBFM/2025-26 3675 Servi…" at bounding box center [277, 181] width 487 height 214
click at [177, 106] on input "1390200000001" at bounding box center [151, 100] width 160 height 19
click at [195, 122] on div "Services" at bounding box center [282, 131] width 474 height 18
click at [208, 106] on input "1390200000001" at bounding box center [151, 100] width 160 height 19
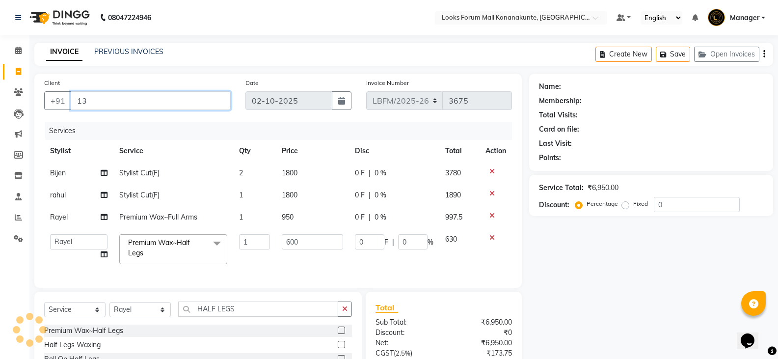
type input "1"
type input "9686691477"
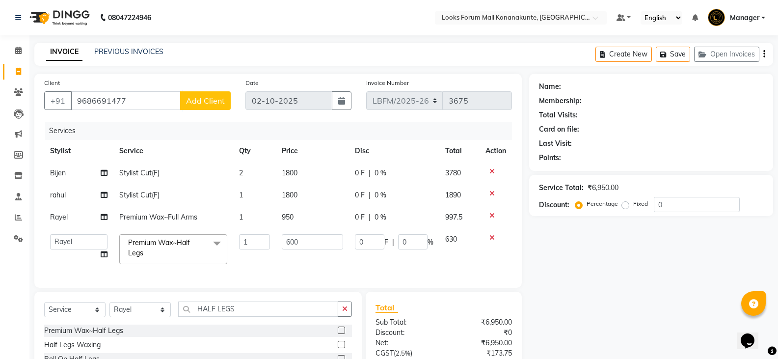
click at [195, 102] on span "Add Client" at bounding box center [205, 101] width 39 height 10
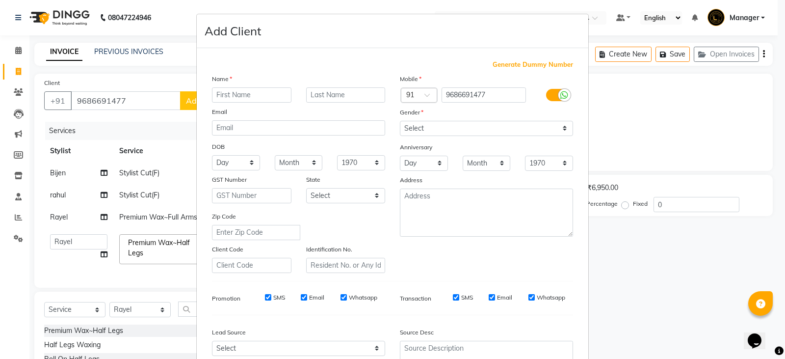
click at [244, 100] on input "text" at bounding box center [252, 94] width 80 height 15
type input "DEEPA"
click at [426, 129] on select "Select Male Female Other Prefer Not To Say" at bounding box center [486, 128] width 173 height 15
select select "female"
click at [400, 121] on select "Select Male Female Other Prefer Not To Say" at bounding box center [486, 128] width 173 height 15
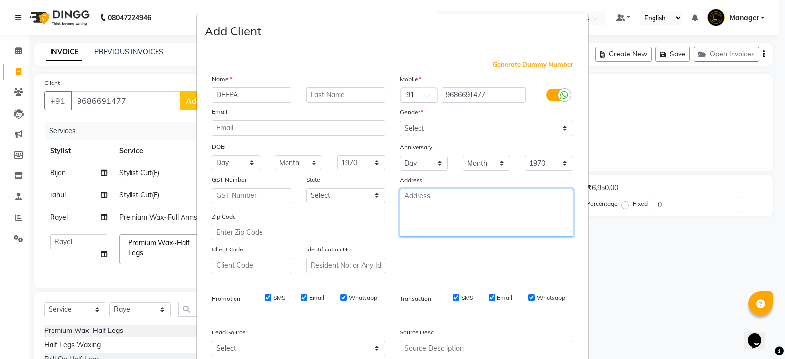
click at [428, 213] on textarea at bounding box center [486, 212] width 173 height 48
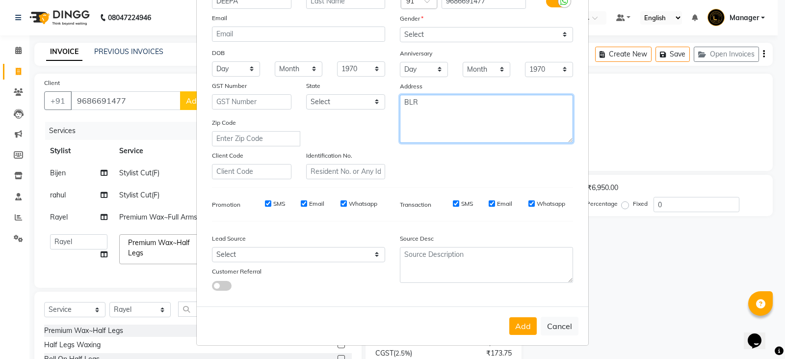
scroll to position [94, 0]
type textarea "BLR"
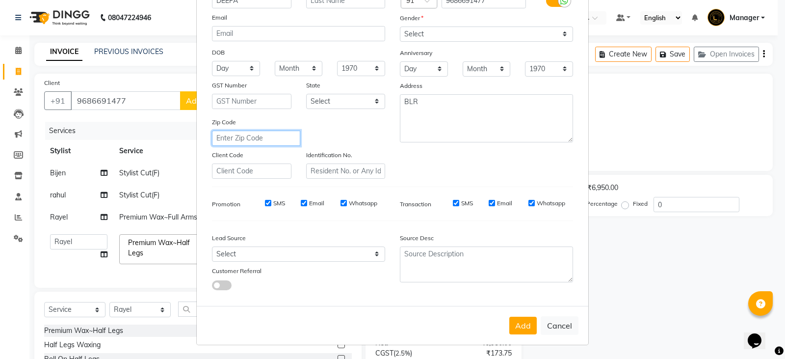
click at [272, 144] on input "text" at bounding box center [256, 138] width 88 height 15
type input "560062"
select select "17"
click at [509, 320] on button "Add" at bounding box center [522, 326] width 27 height 18
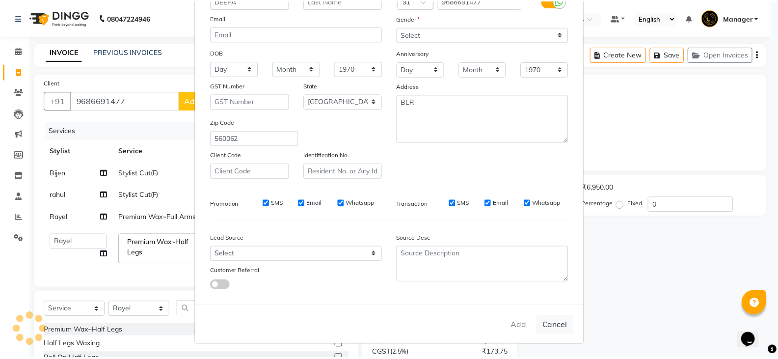
scroll to position [54, 0]
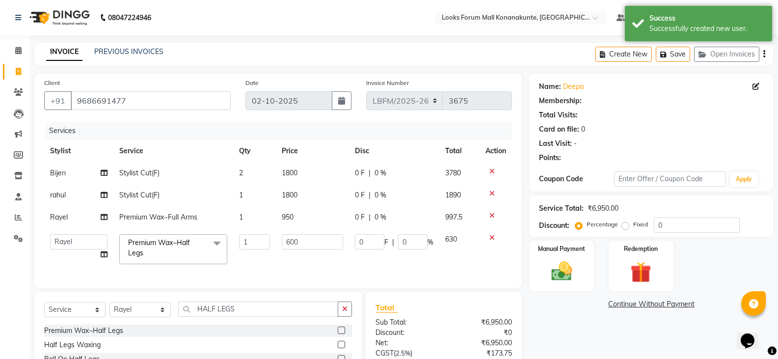
select select "1: Object"
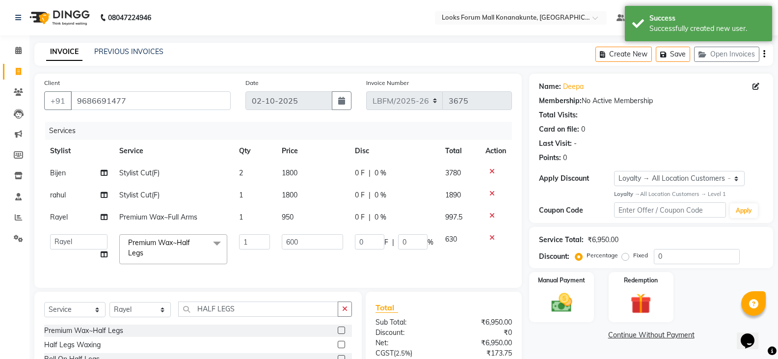
click at [345, 271] on div "Services Stylist Service Qty Price Disc Total Action Bijen Stylist Cut(F) 2 180…" at bounding box center [278, 200] width 468 height 156
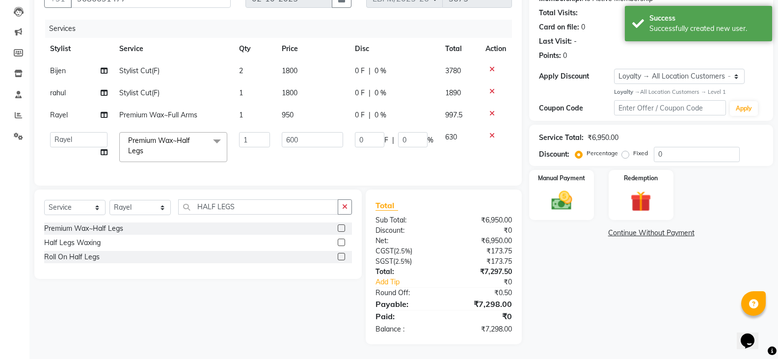
click at [350, 159] on td "0 F | 0 %" at bounding box center [394, 147] width 90 height 42
click at [331, 161] on div "Services Stylist Service Qty Price Disc Total Action Bijen Stylist Cut(F) 2 180…" at bounding box center [278, 98] width 468 height 156
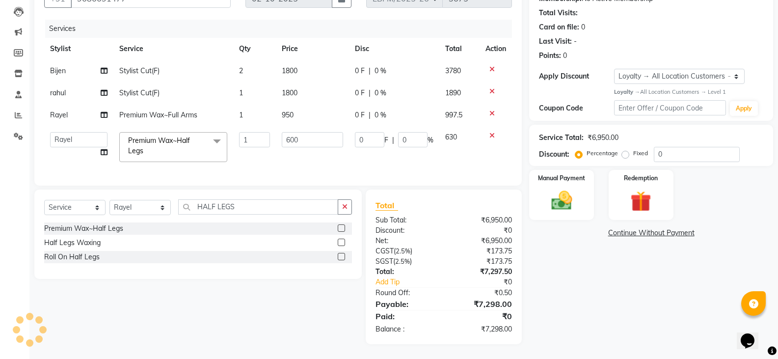
click at [307, 159] on td "600" at bounding box center [312, 147] width 73 height 42
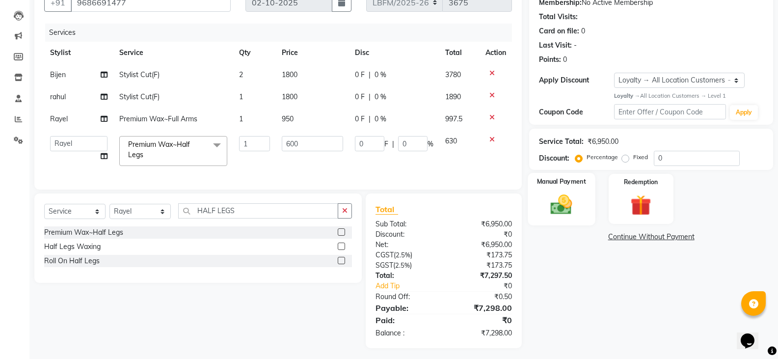
click at [565, 216] on img at bounding box center [561, 204] width 35 height 25
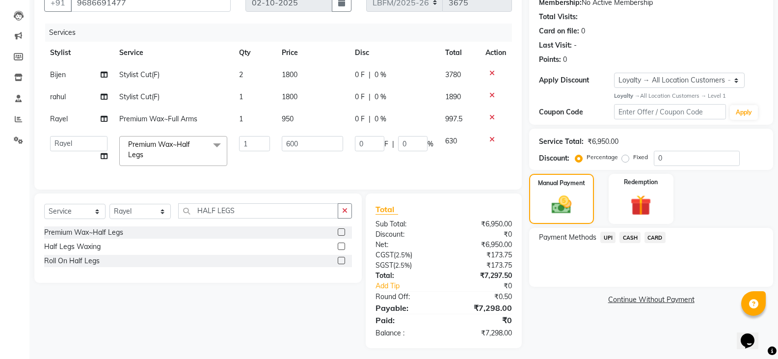
scroll to position [109, 0]
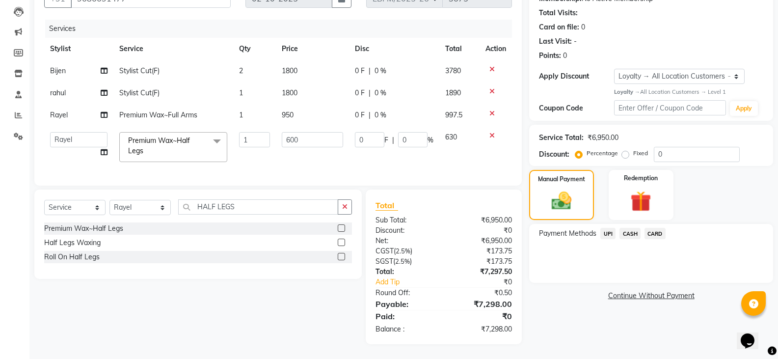
click at [647, 228] on span "CARD" at bounding box center [654, 233] width 21 height 11
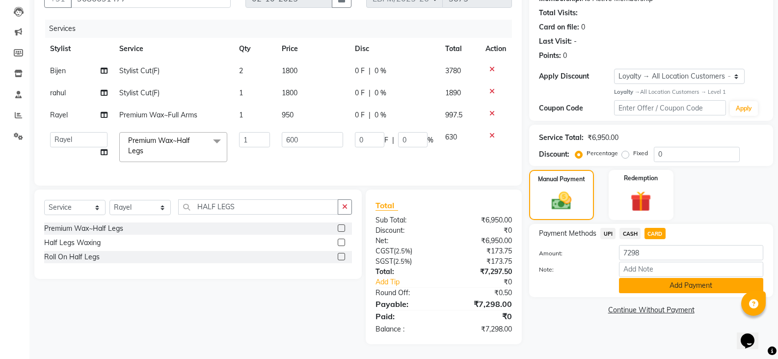
click at [652, 278] on button "Add Payment" at bounding box center [691, 285] width 144 height 15
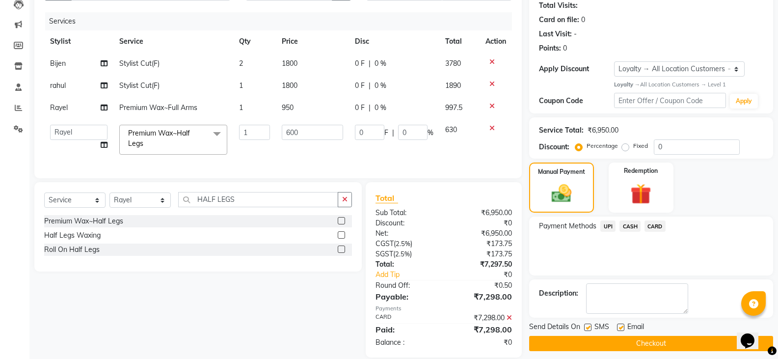
click at [653, 336] on button "Checkout" at bounding box center [651, 343] width 244 height 15
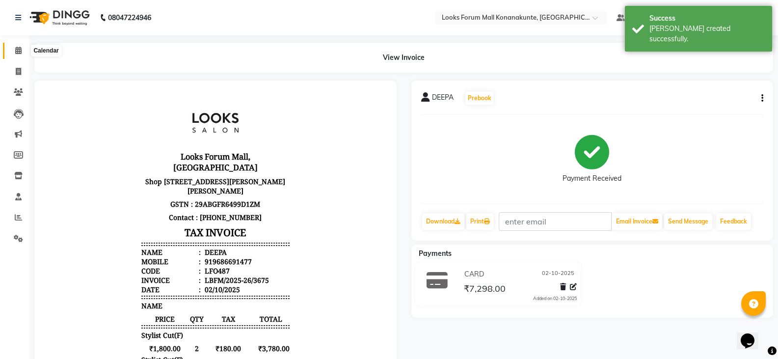
click at [23, 51] on span at bounding box center [18, 50] width 17 height 11
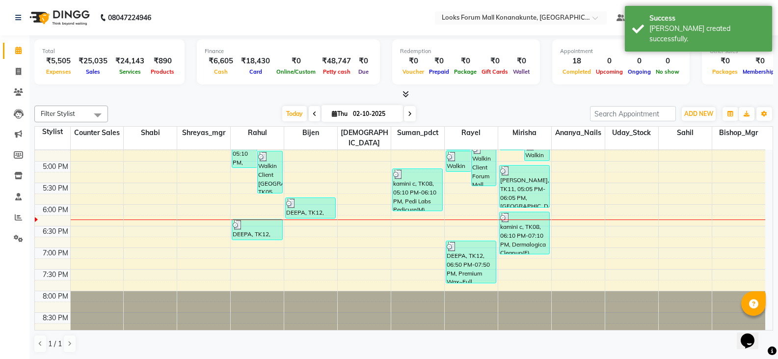
scroll to position [344, 0]
